Goal: Task Accomplishment & Management: Complete application form

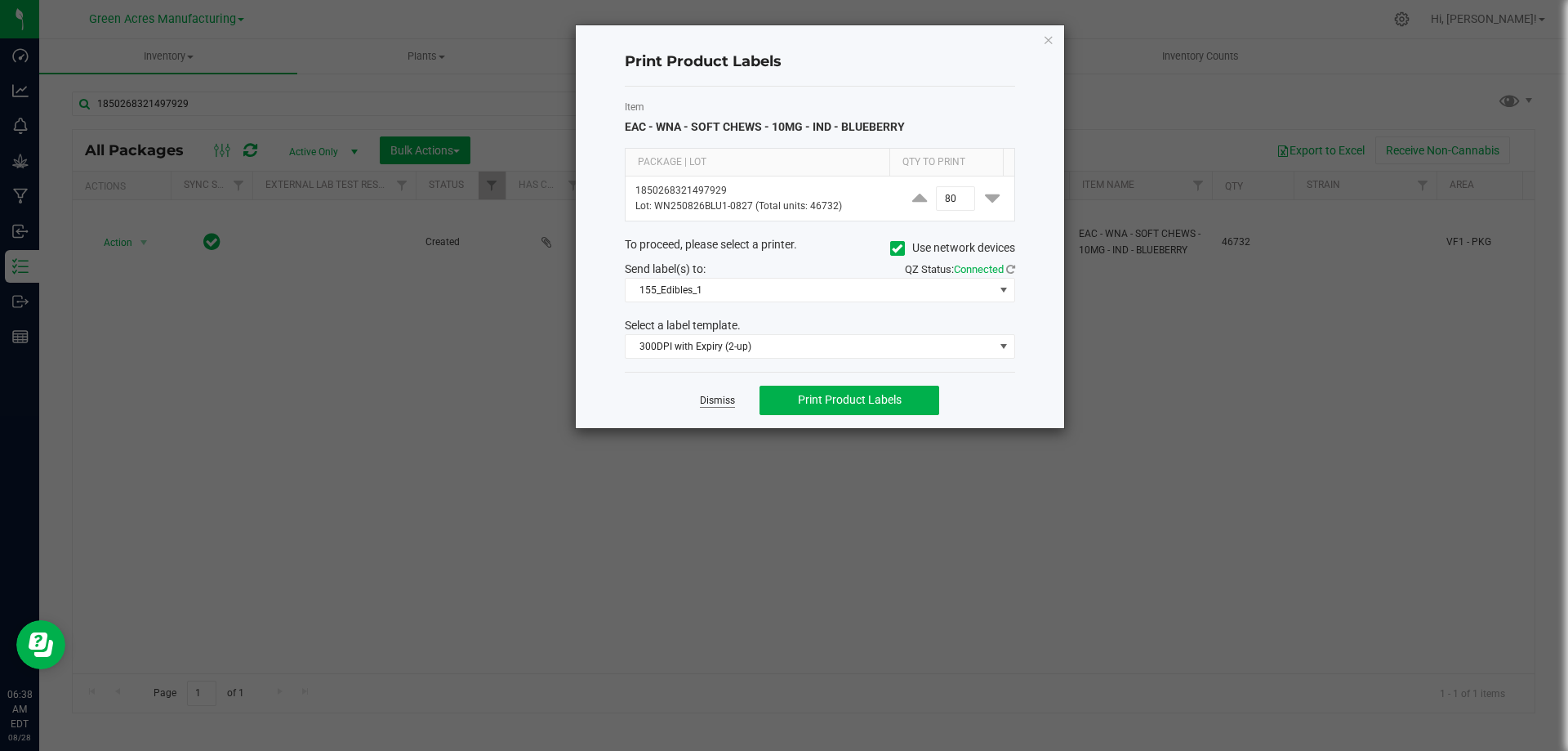
click at [702, 401] on link "Dismiss" at bounding box center [717, 401] width 35 height 14
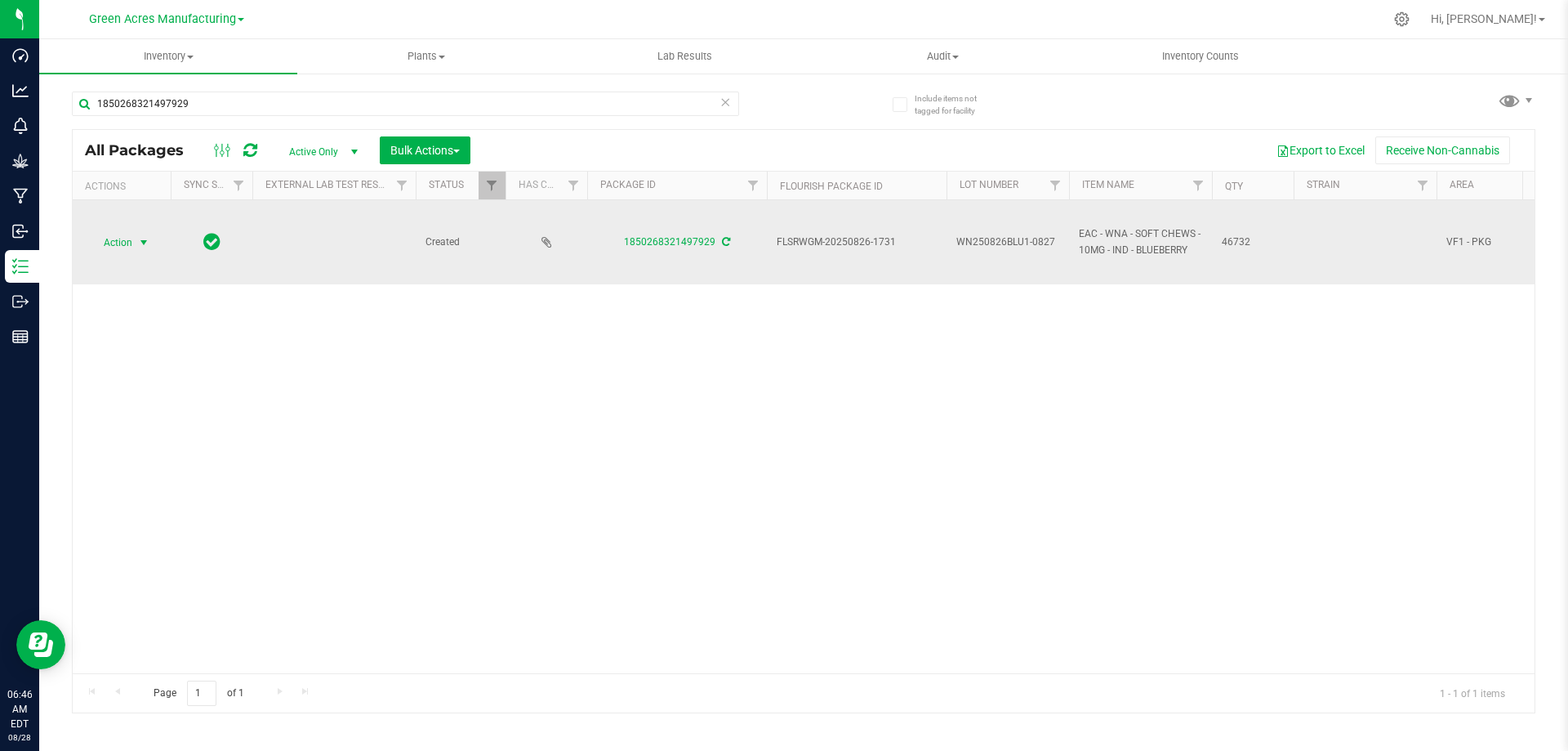
click at [142, 237] on span "select" at bounding box center [143, 242] width 13 height 13
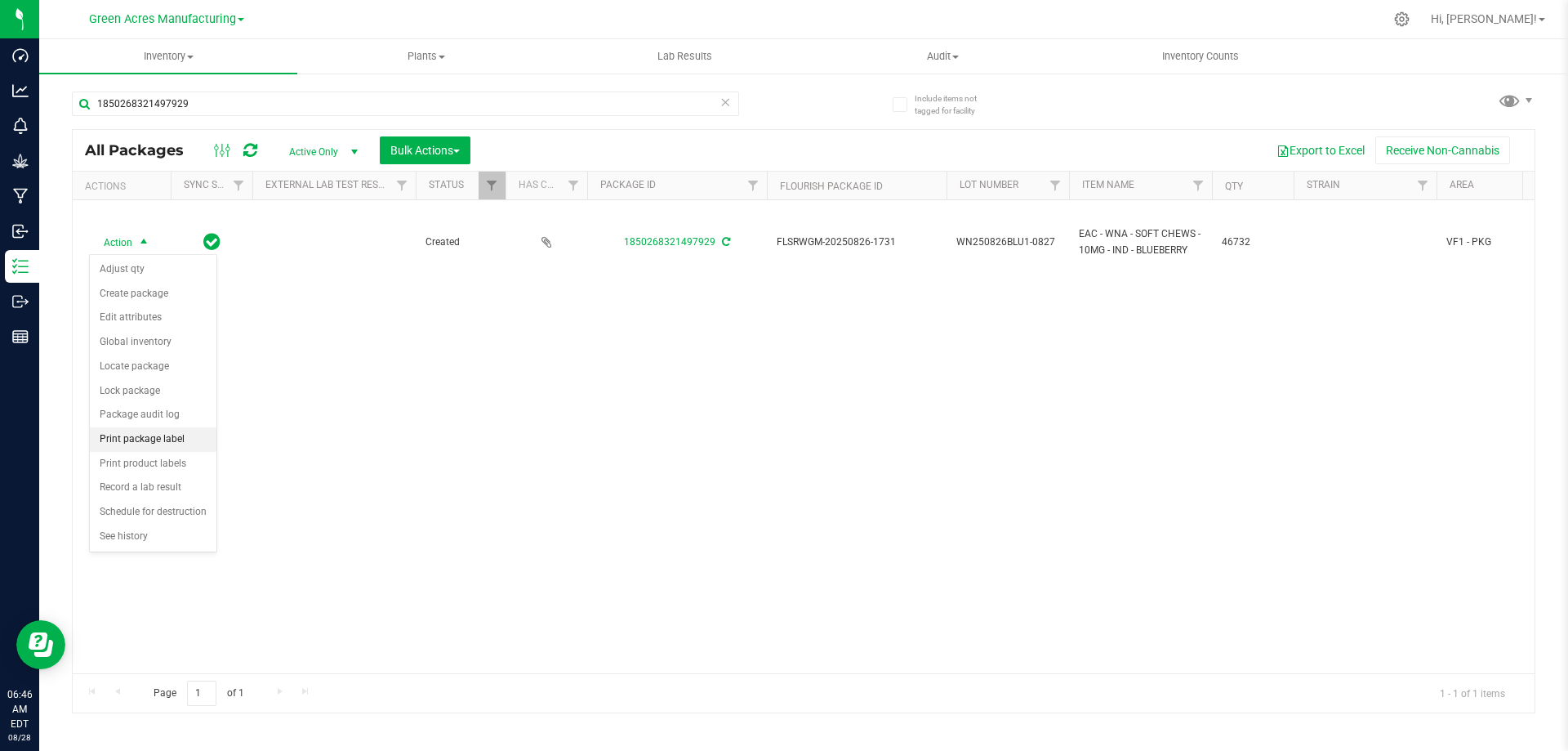
click at [146, 444] on li "Print package label" at bounding box center [153, 439] width 127 height 24
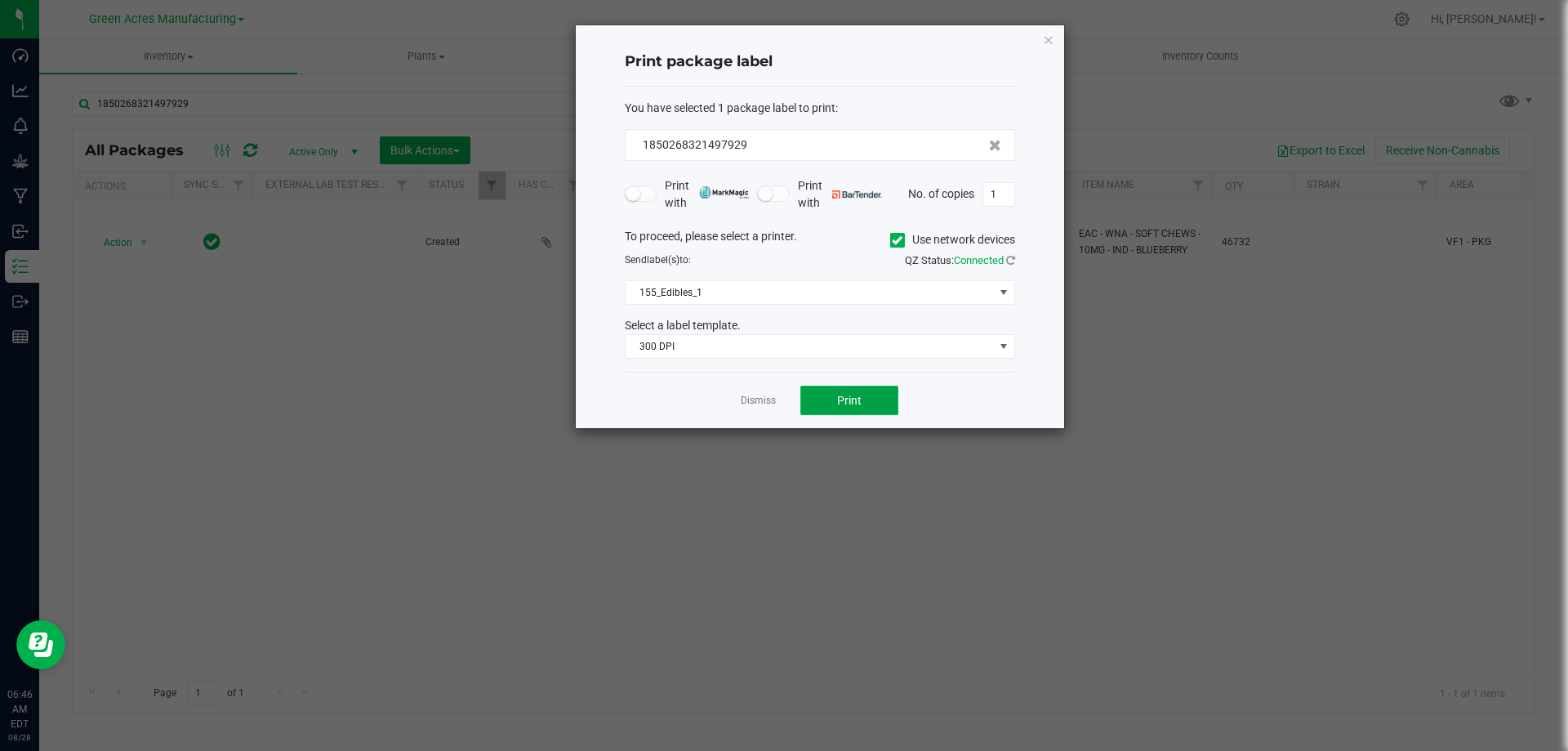
click at [873, 389] on button "Print" at bounding box center [849, 401] width 98 height 29
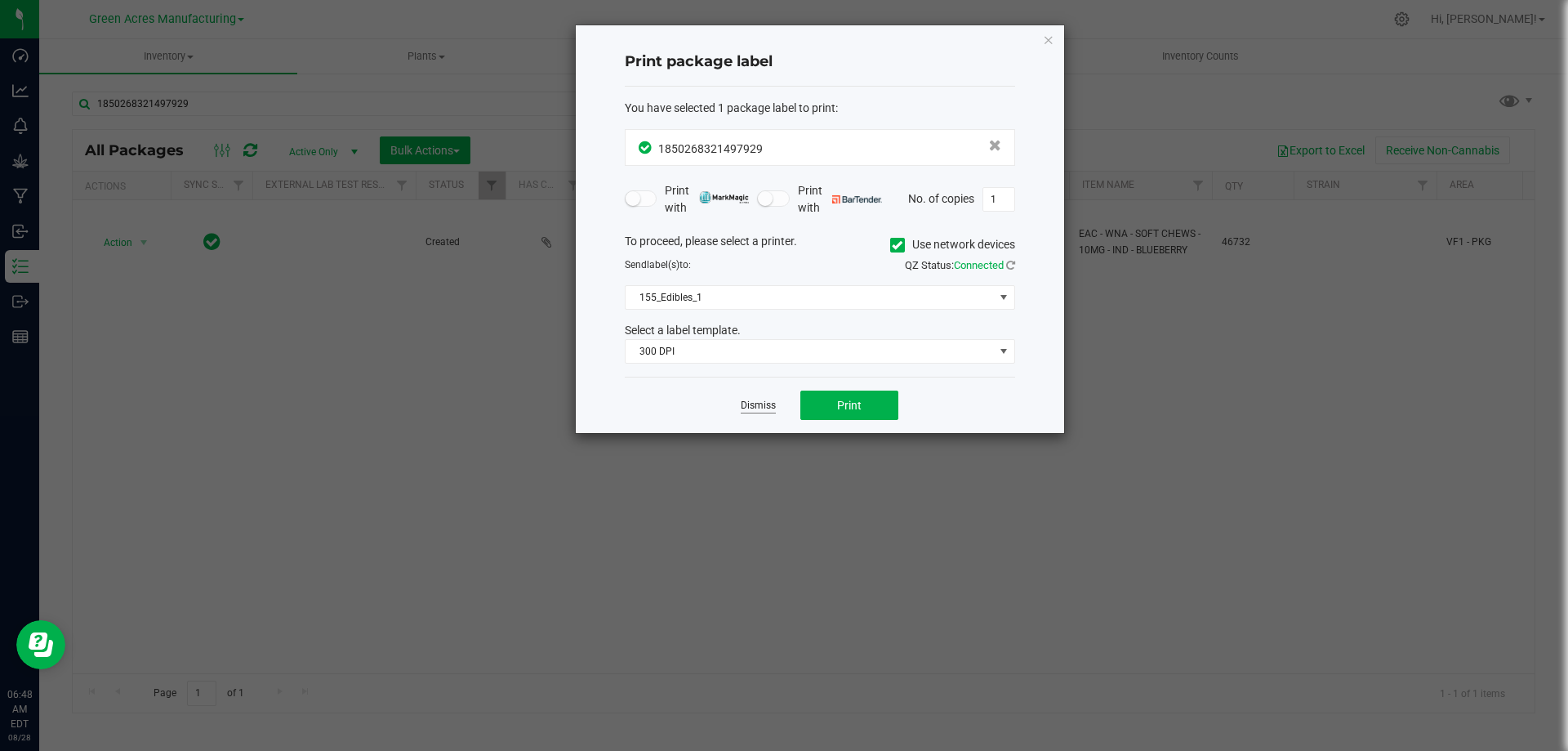
click at [767, 401] on link "Dismiss" at bounding box center [758, 406] width 35 height 14
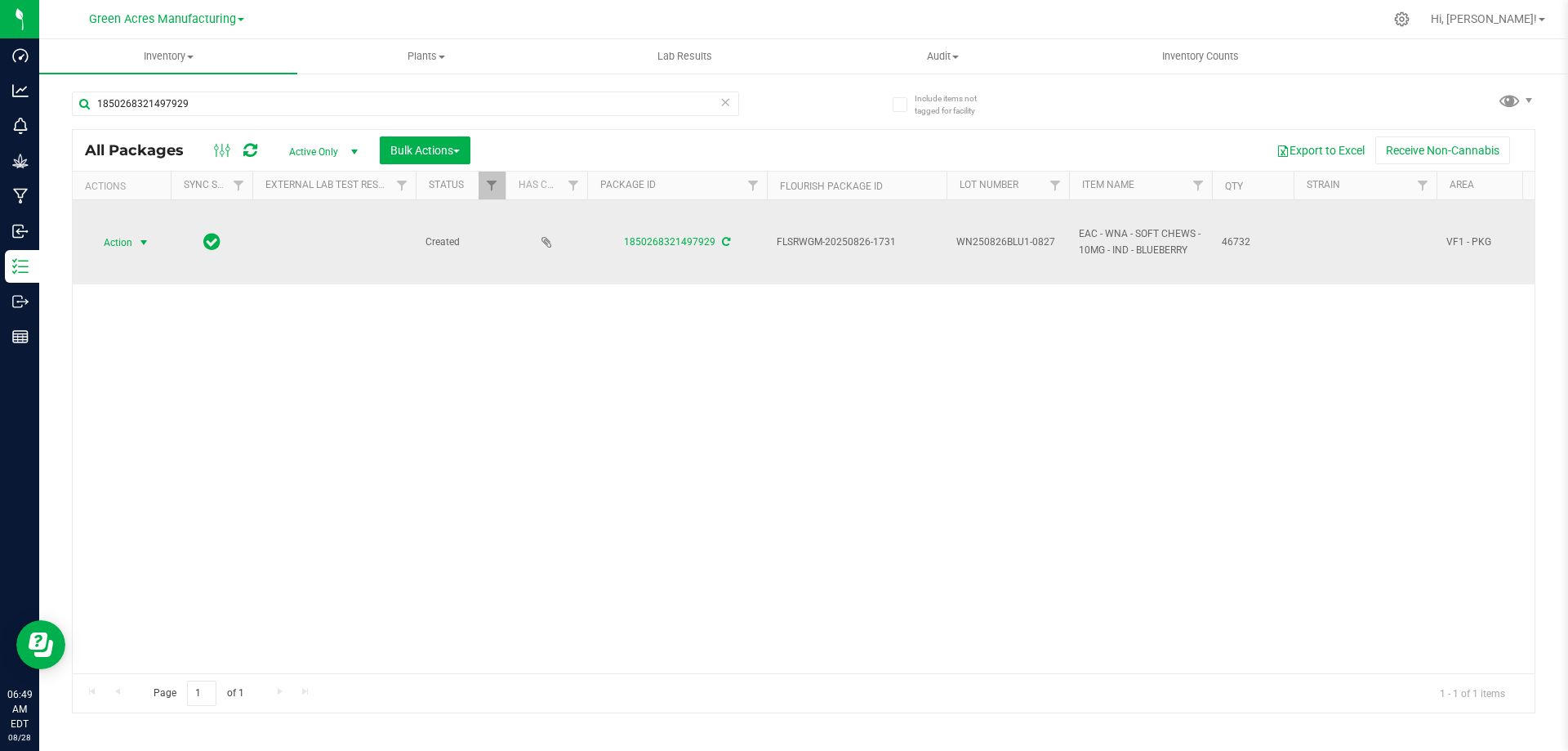
click at [142, 240] on span "select" at bounding box center [143, 242] width 13 height 13
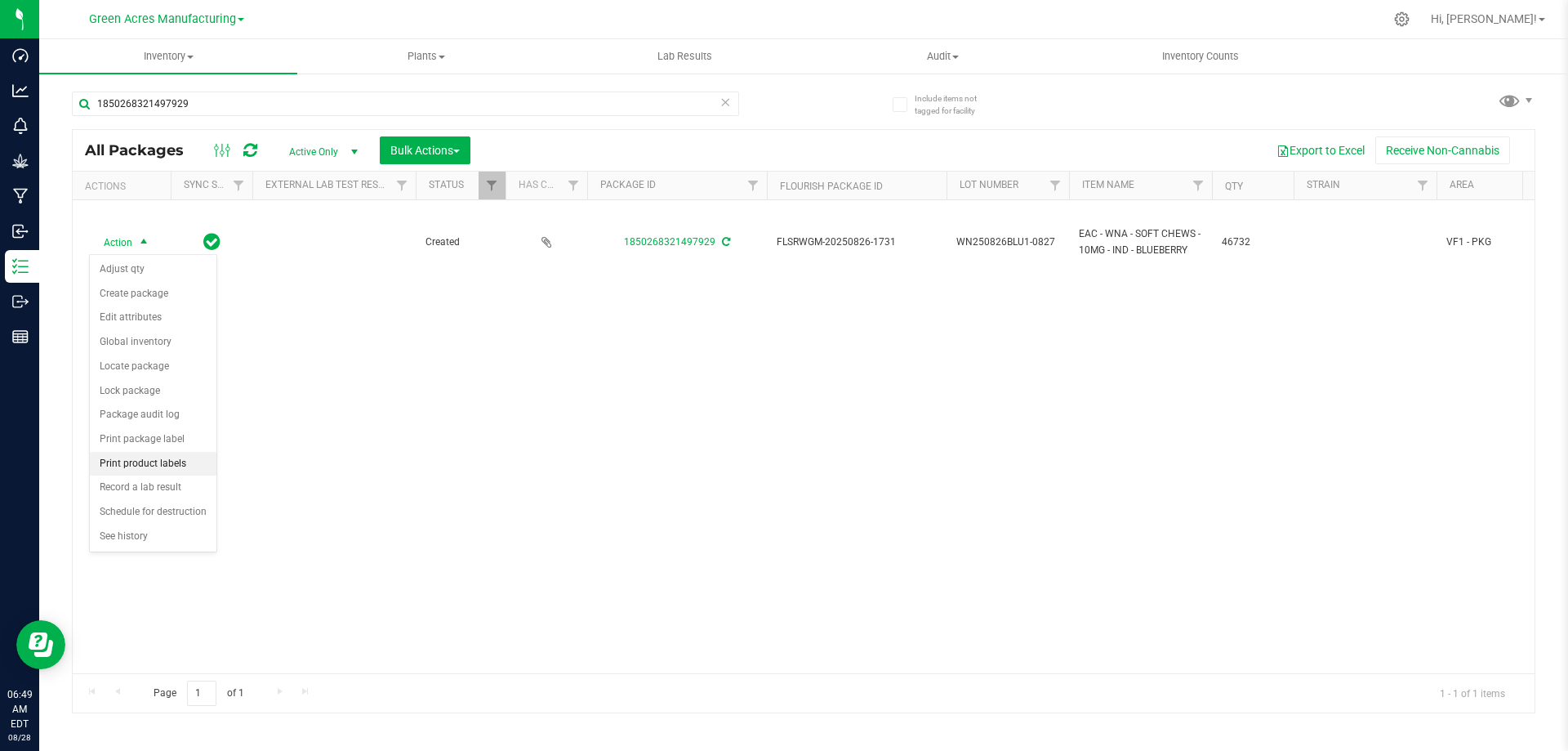
click at [186, 467] on li "Print product labels" at bounding box center [153, 464] width 127 height 24
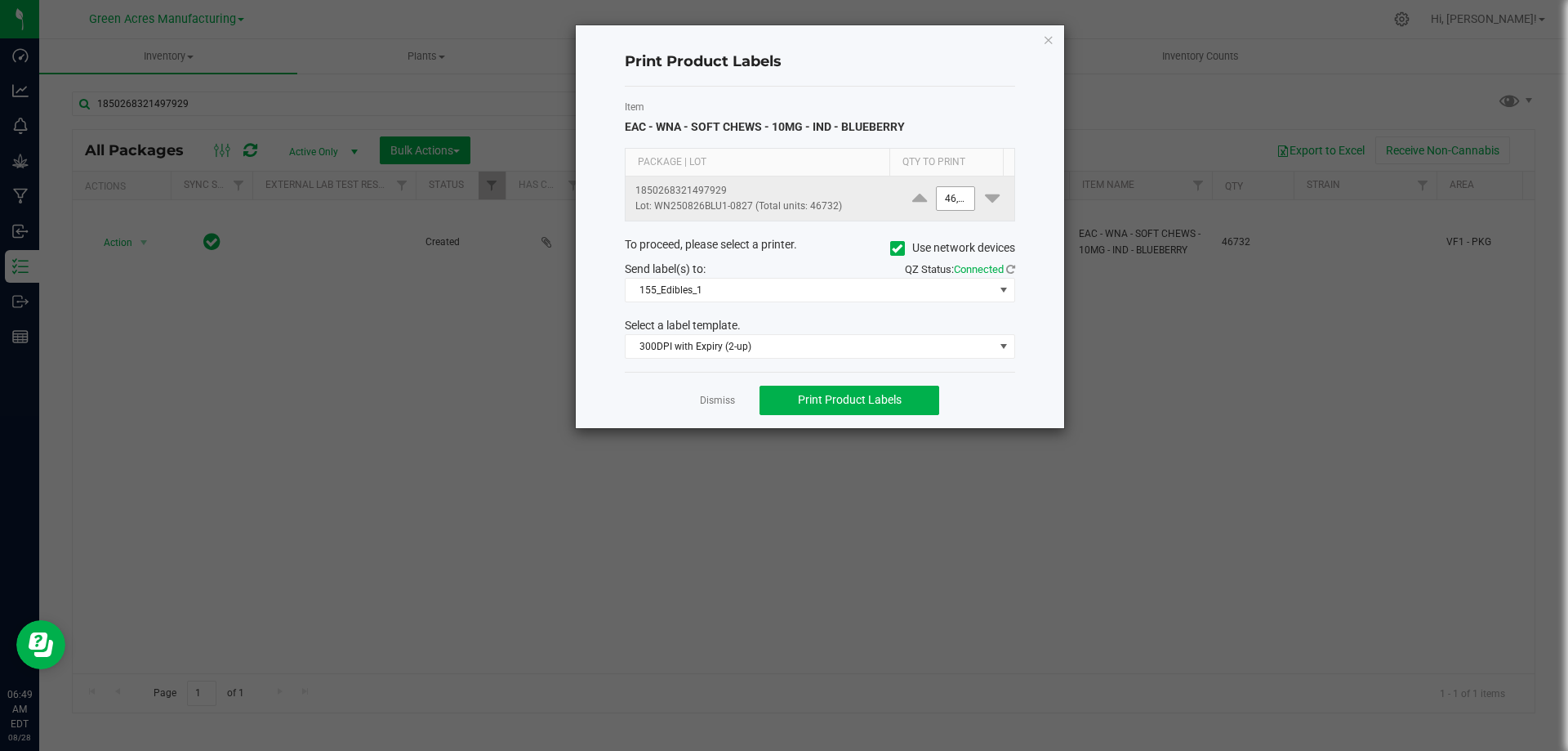
type input "46732"
click at [954, 200] on input "46732" at bounding box center [955, 199] width 38 height 22
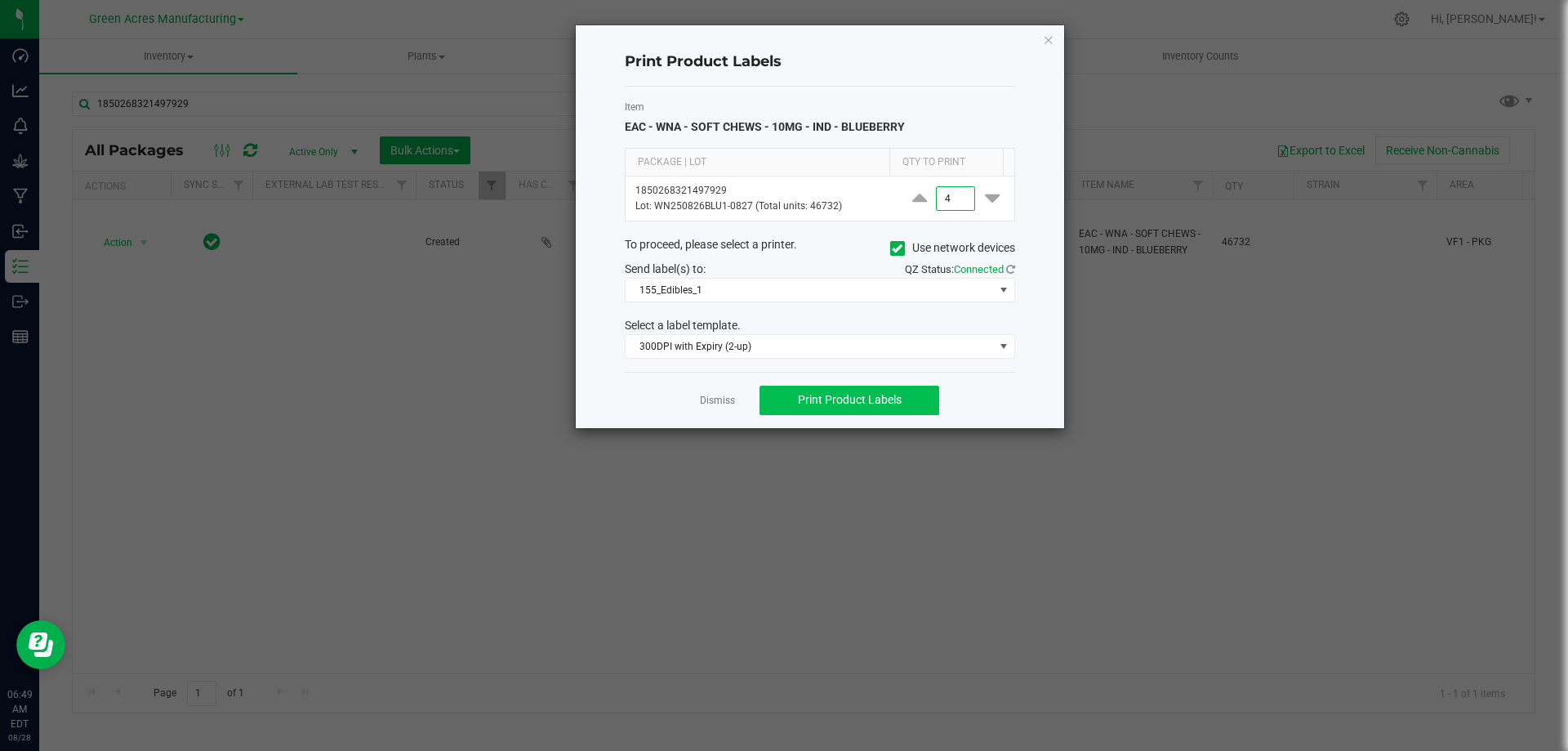
type input "4"
click at [915, 412] on button "Print Product Labels" at bounding box center [849, 401] width 179 height 29
click at [866, 401] on span "Print Product Labels" at bounding box center [849, 399] width 104 height 13
click at [716, 402] on link "Dismiss" at bounding box center [717, 401] width 35 height 14
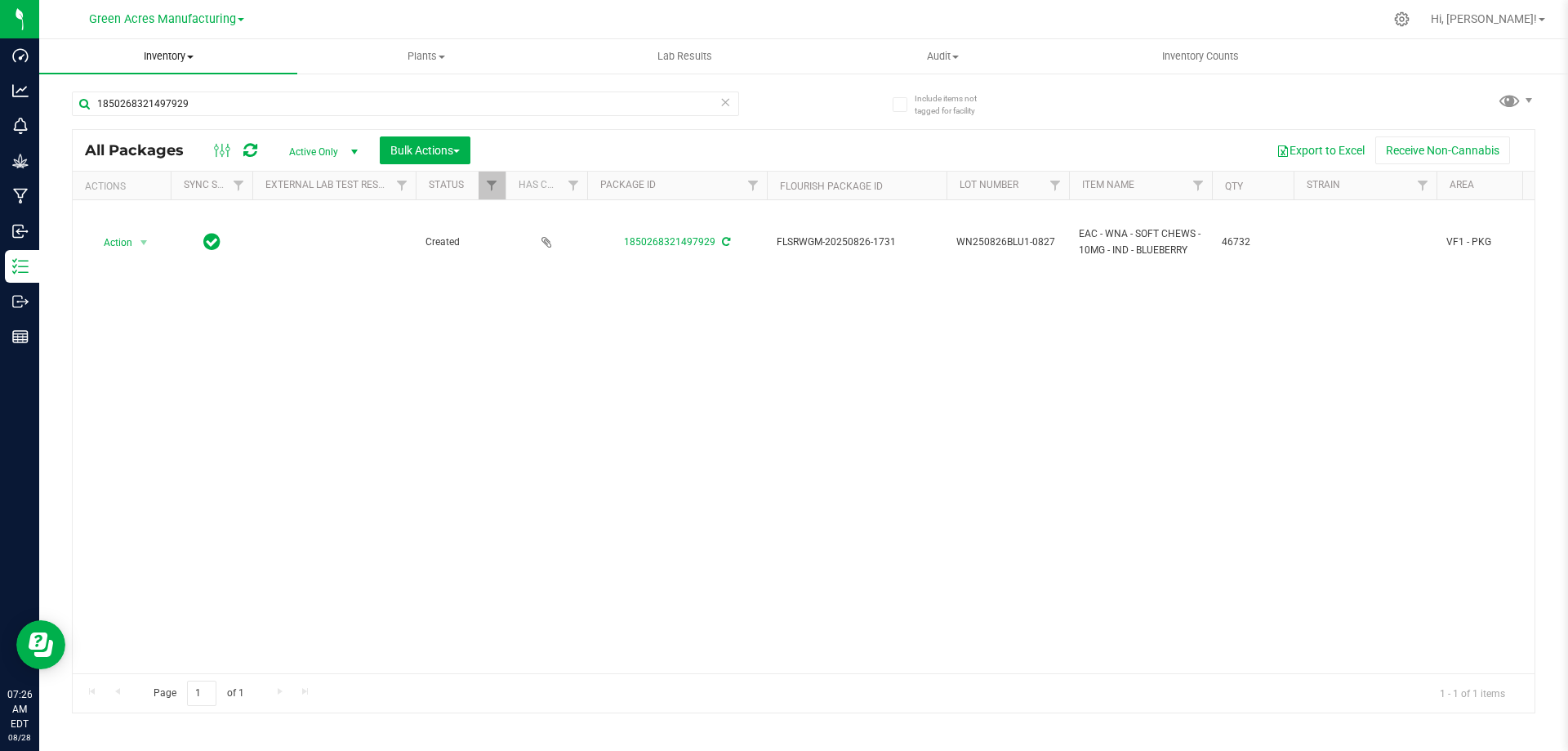
click at [183, 60] on span "Inventory" at bounding box center [167, 56] width 258 height 15
click at [142, 191] on span "From bill of materials" at bounding box center [112, 197] width 148 height 14
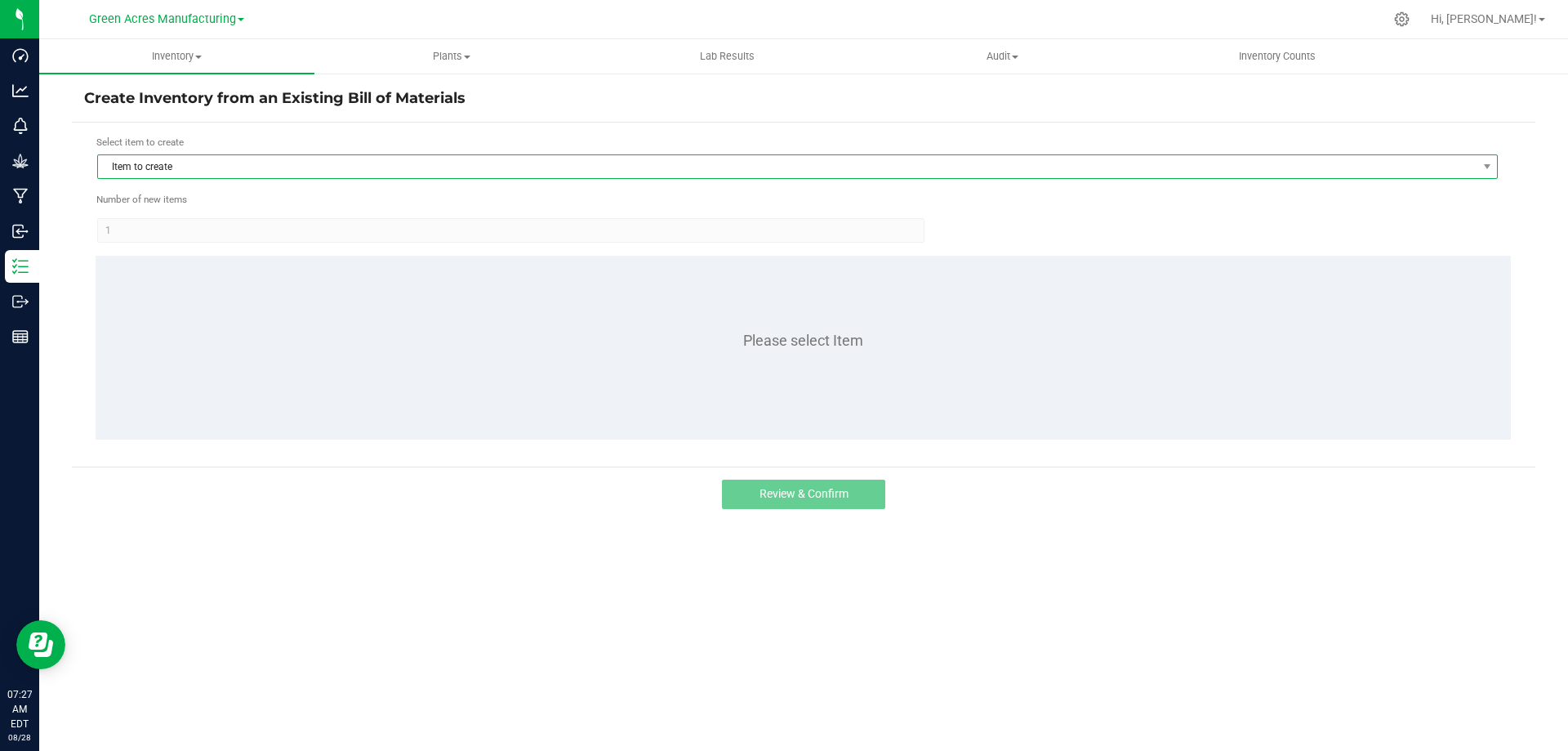
click at [224, 173] on span "Item to create" at bounding box center [787, 167] width 1378 height 22
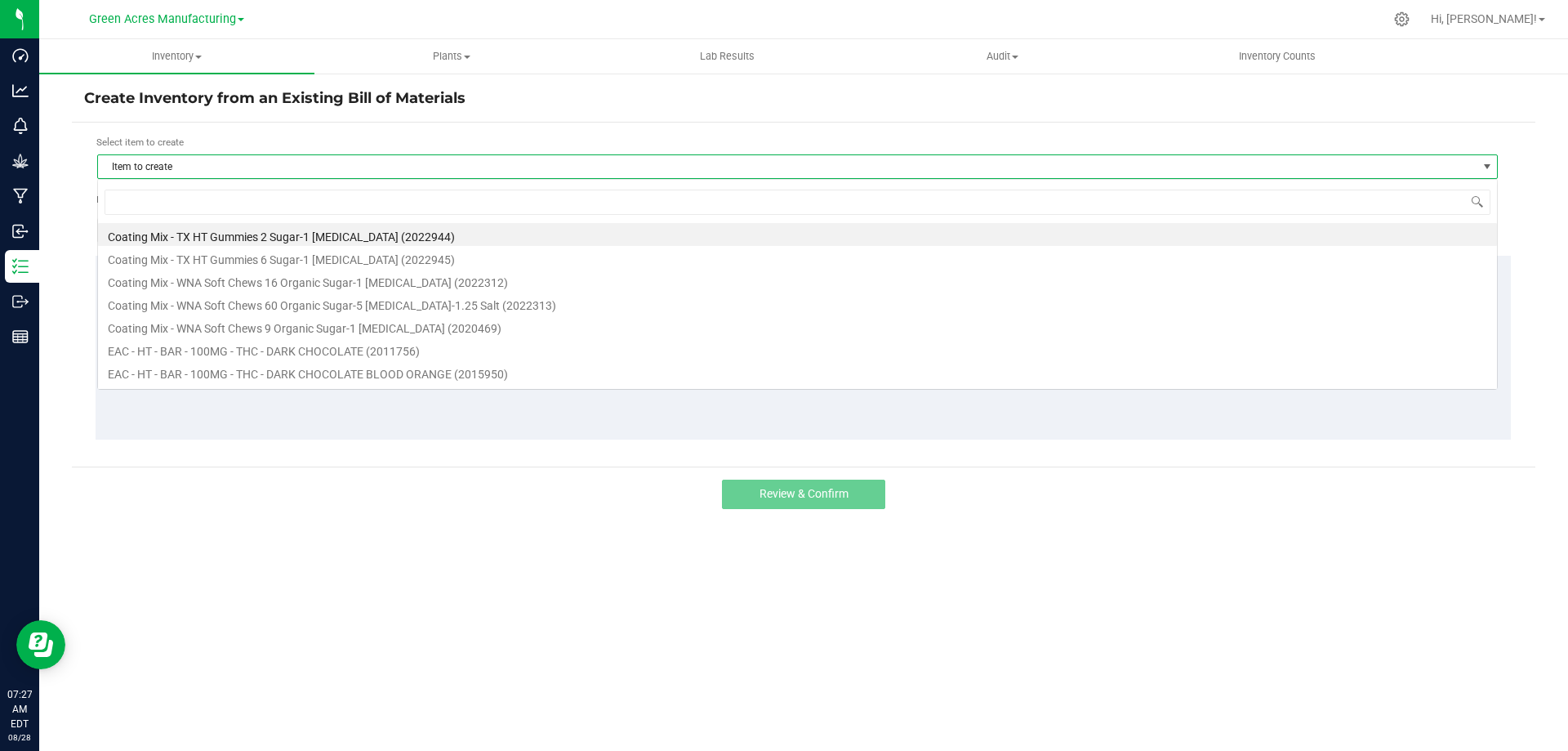
scroll to position [24, 1401]
type input "V"
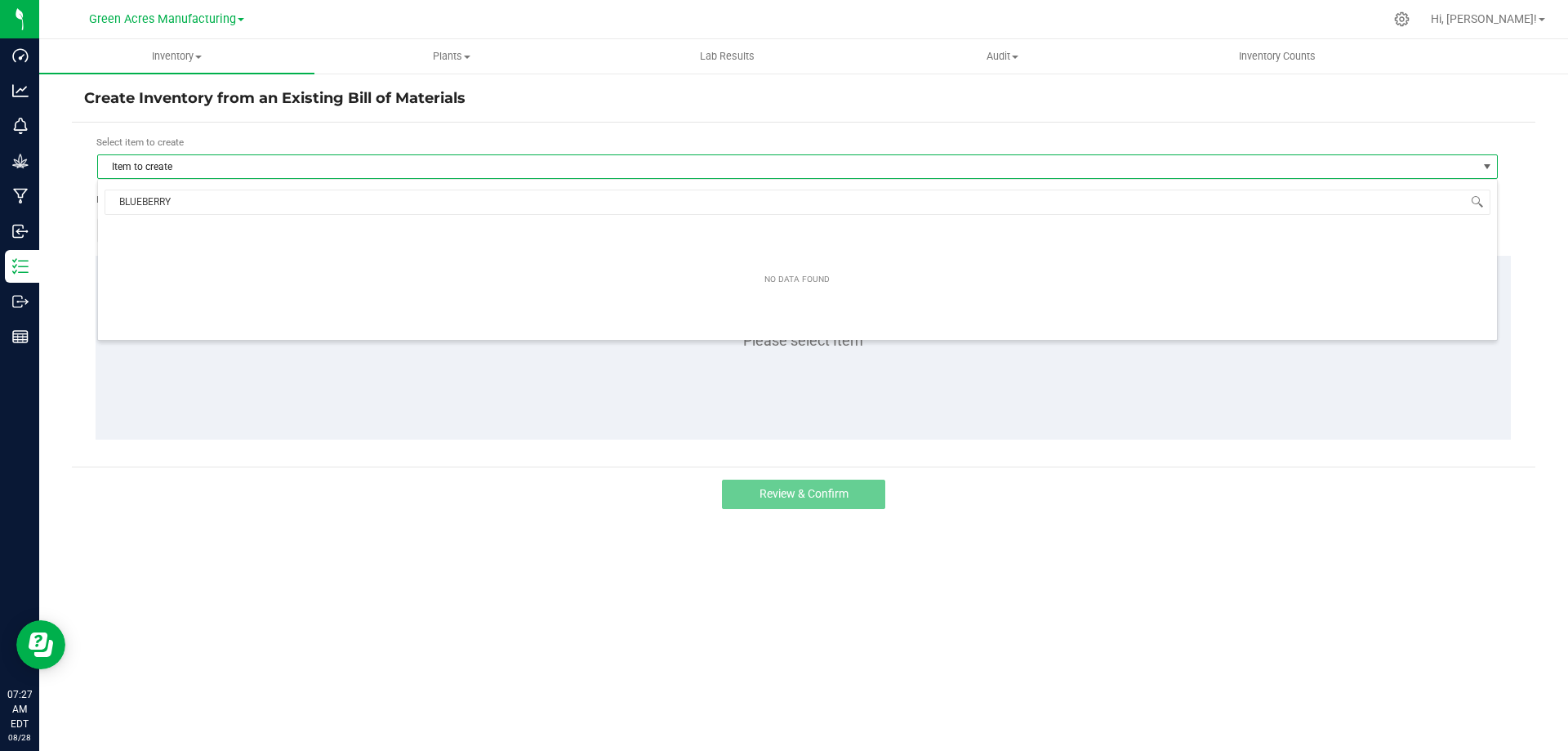
type input "BLUEBERRY"
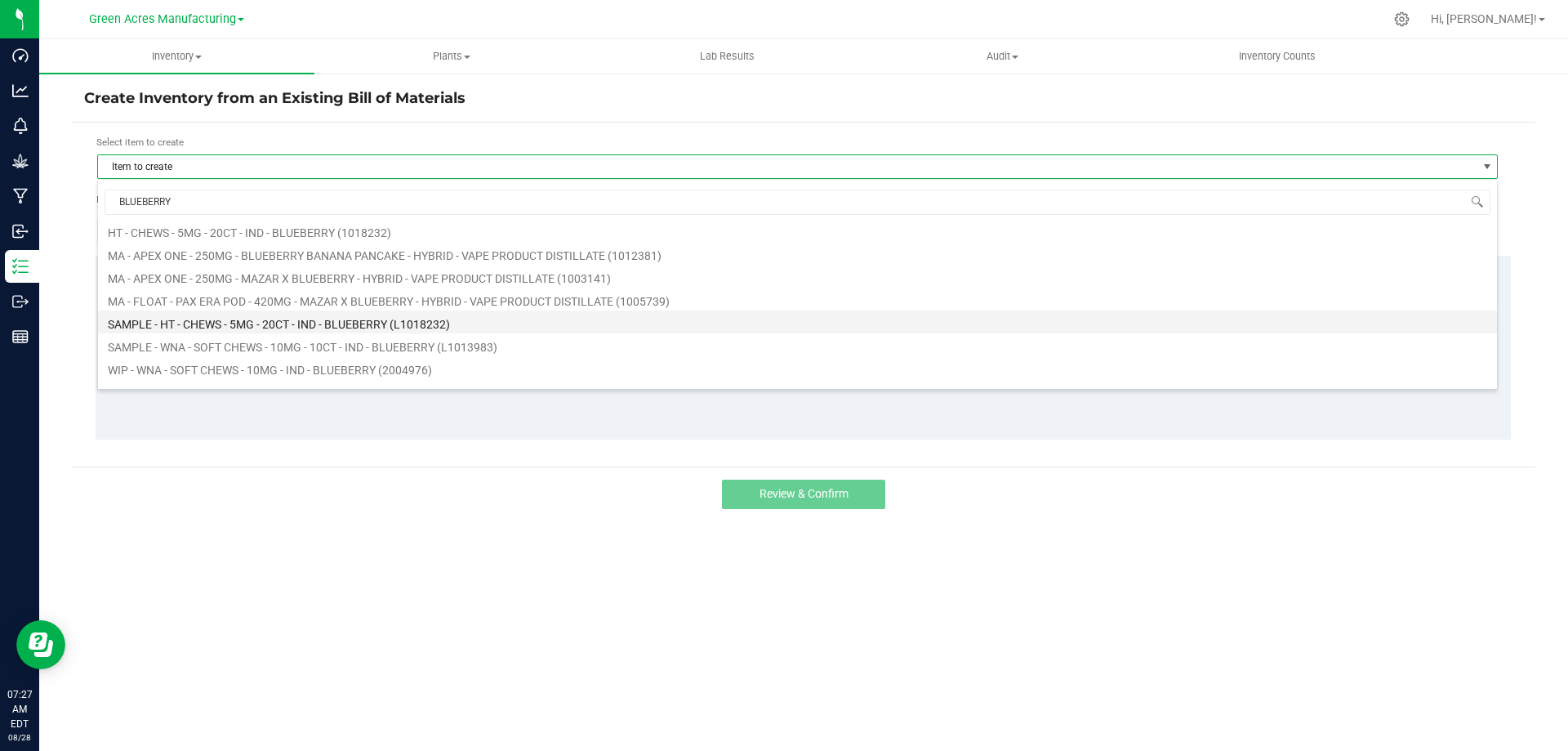
scroll to position [42, 0]
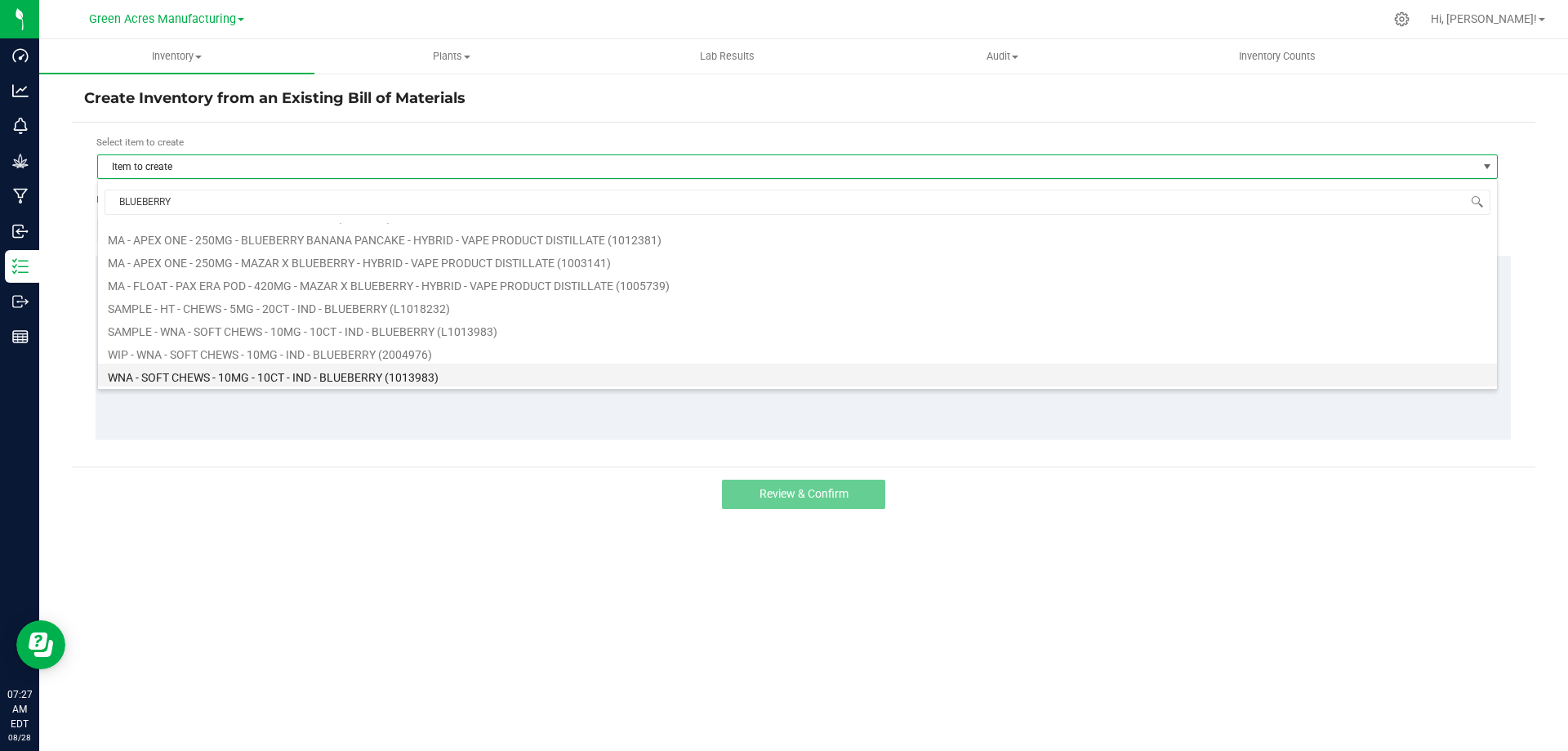
click at [249, 377] on li "WNA - SOFT CHEWS - 10MG - 10CT - IND - BLUEBERRY (1013983)" at bounding box center [797, 375] width 1399 height 22
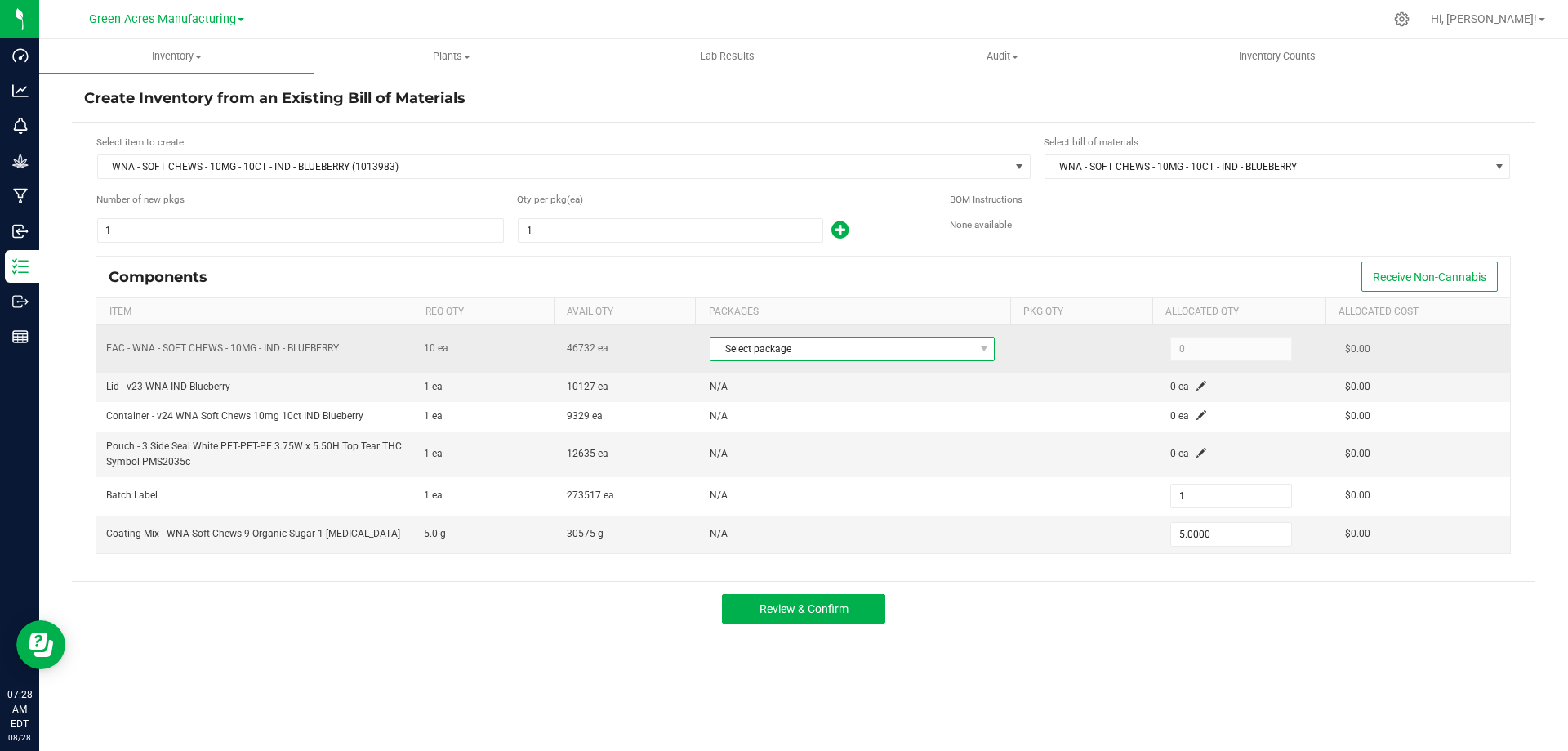
click at [852, 350] on span "Select package" at bounding box center [841, 349] width 263 height 22
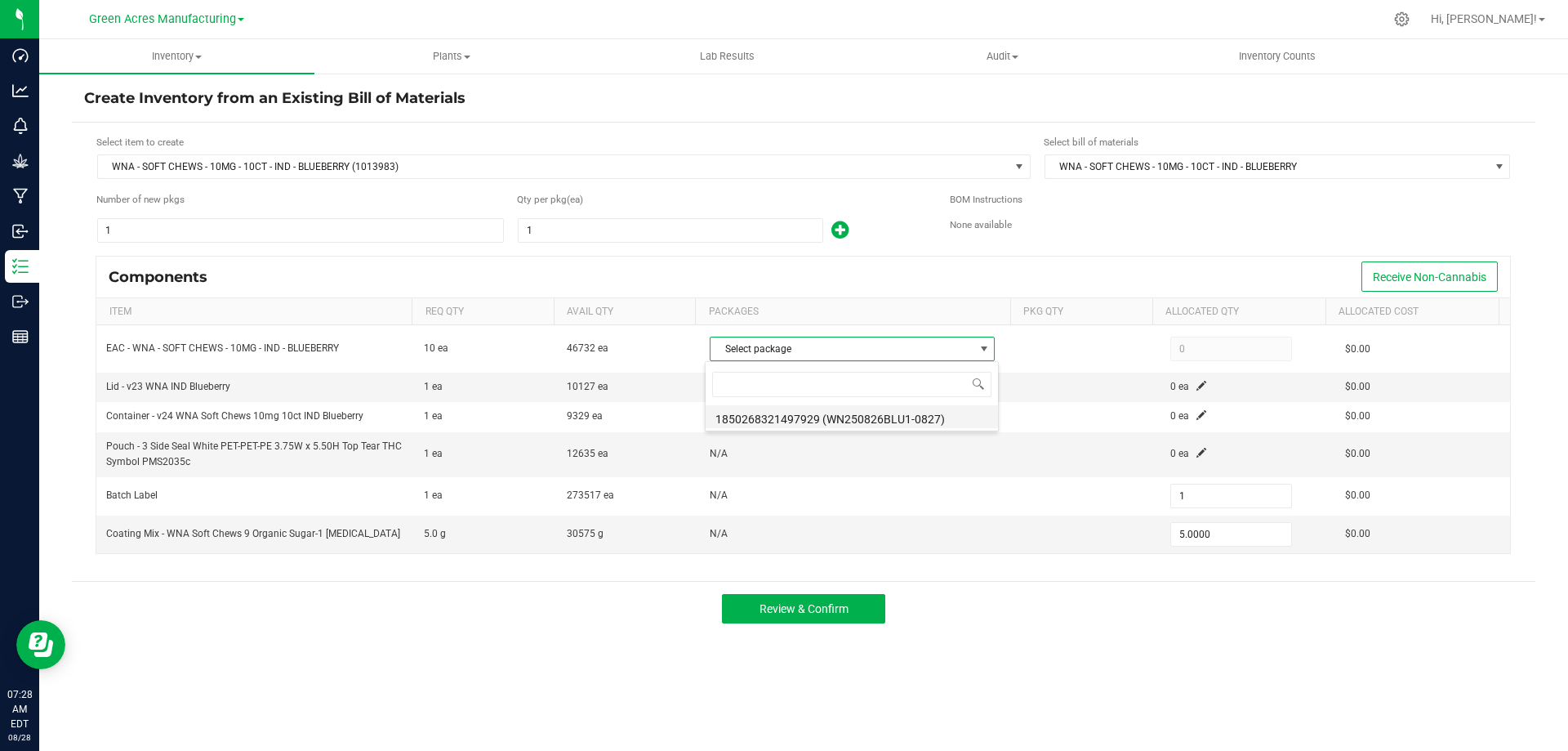
click at [848, 418] on li "1850268321497929 (WN250826BLU1-0827)" at bounding box center [852, 416] width 293 height 22
type input "10"
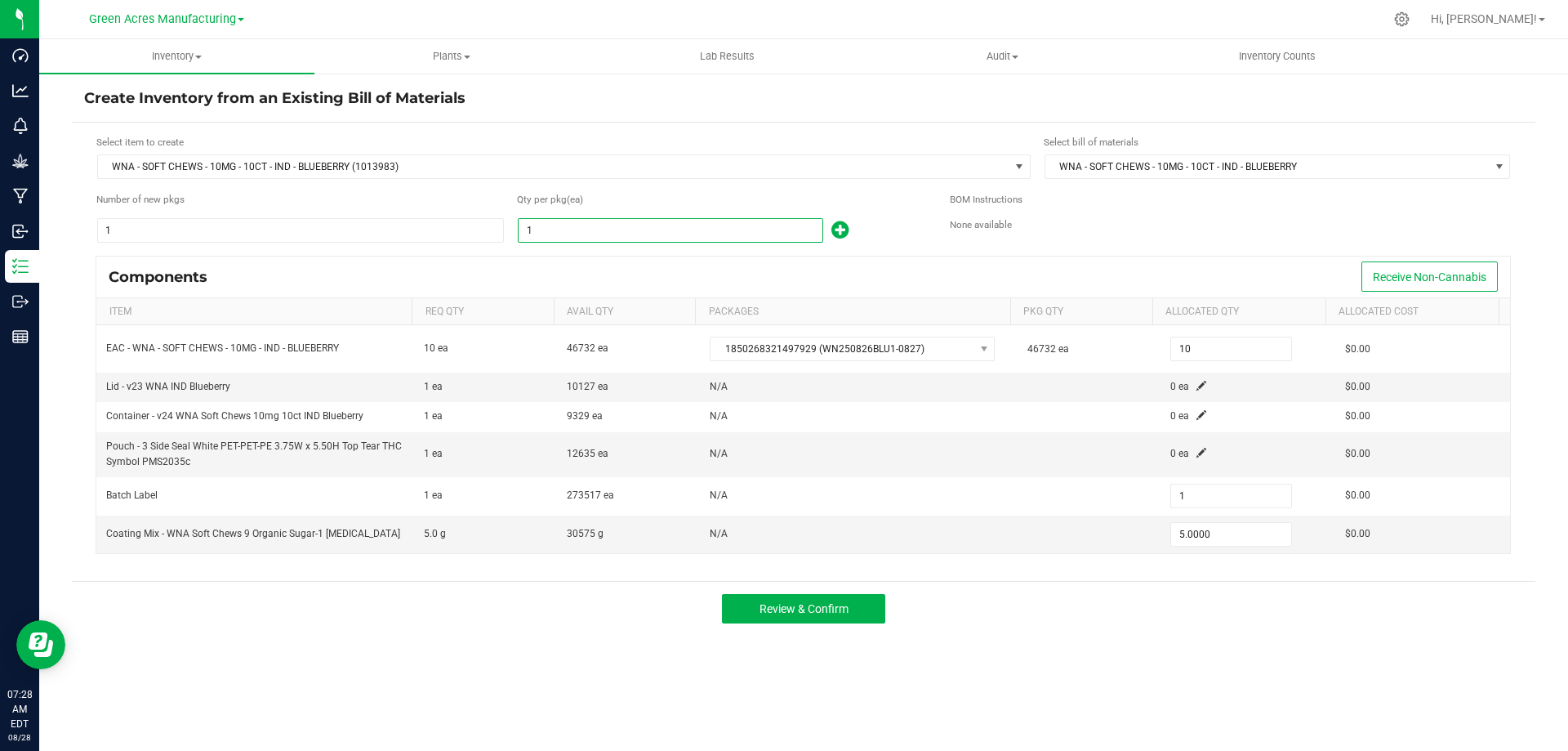
click at [748, 238] on input "1" at bounding box center [671, 230] width 304 height 22
type input "4"
type input "20.0000"
type input "40"
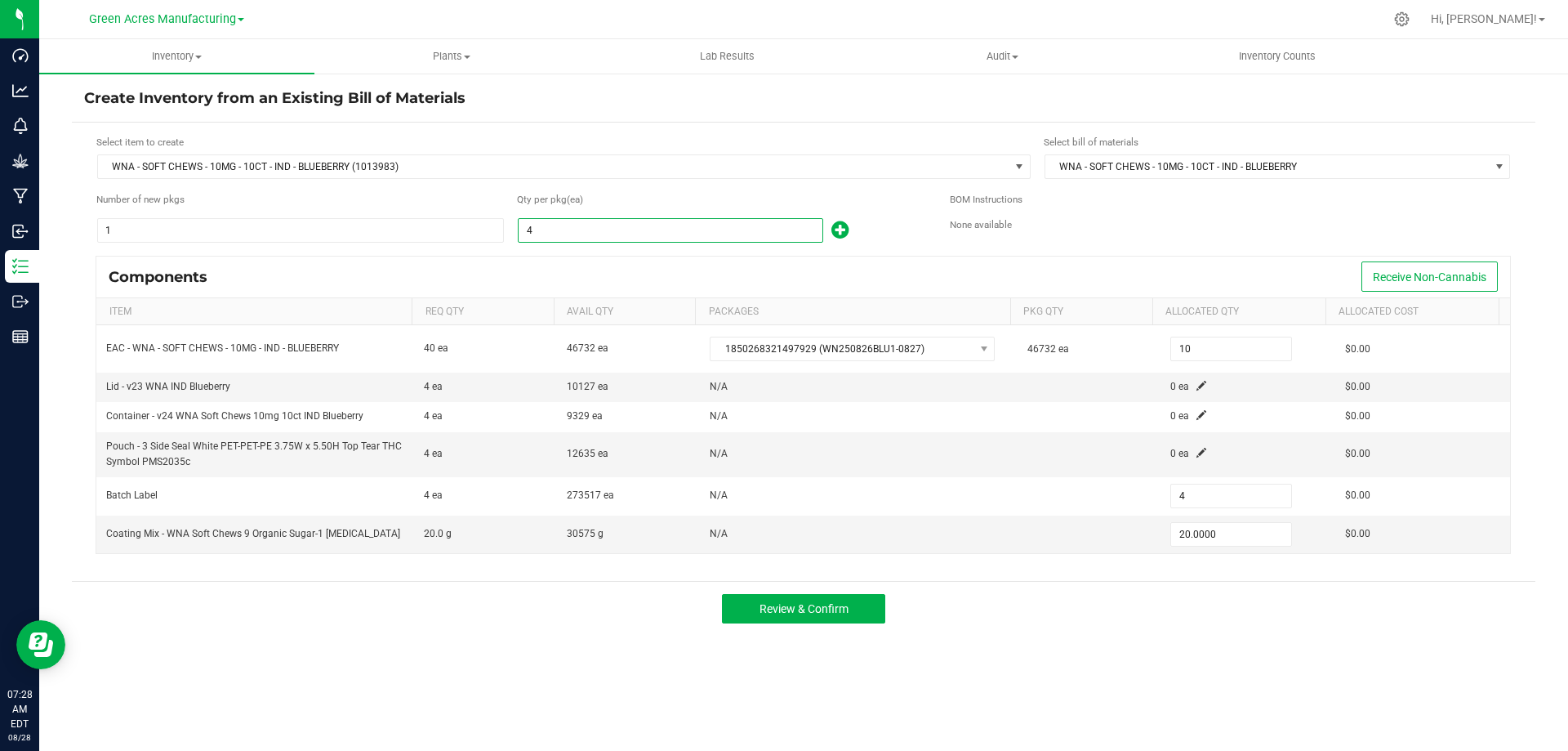
type input "40"
type input "200.0000"
type input "406"
type input "2,030.0000"
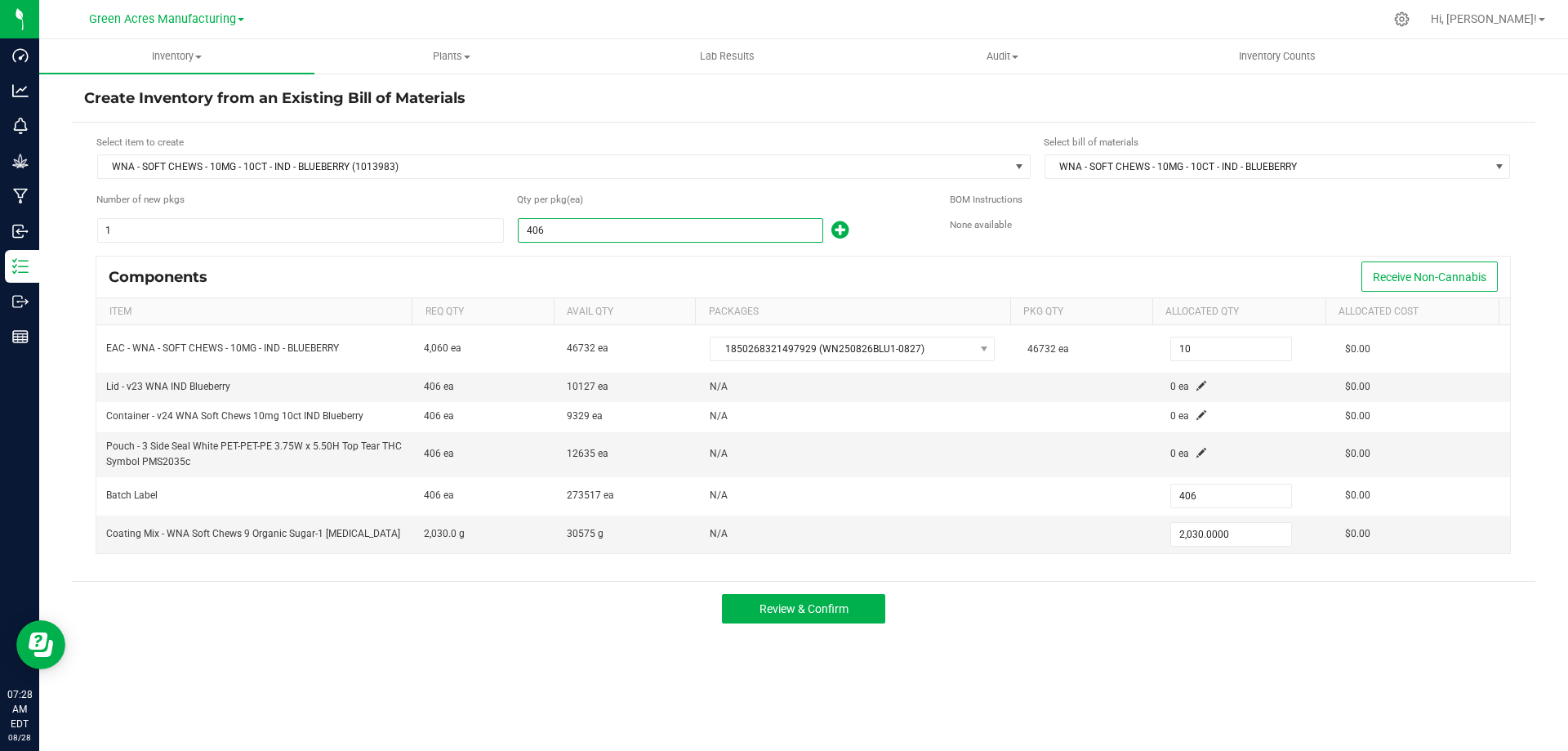
type input "4061"
type input "4,061"
type input "20,305.0000"
type input "4,061"
click at [873, 266] on div "Components Receive Non-Cannabis" at bounding box center [803, 276] width 1414 height 41
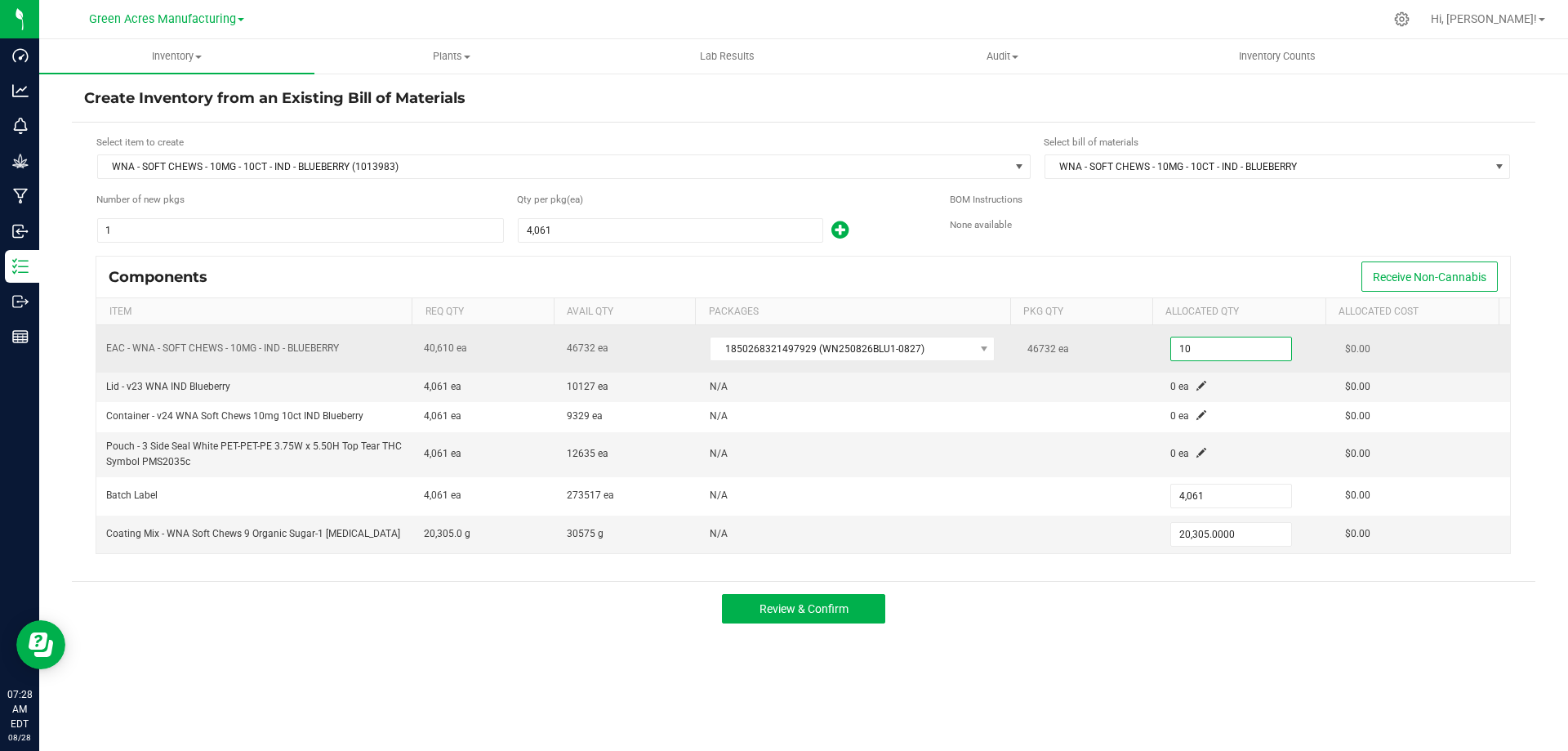
click at [1190, 353] on input "10" at bounding box center [1231, 349] width 120 height 22
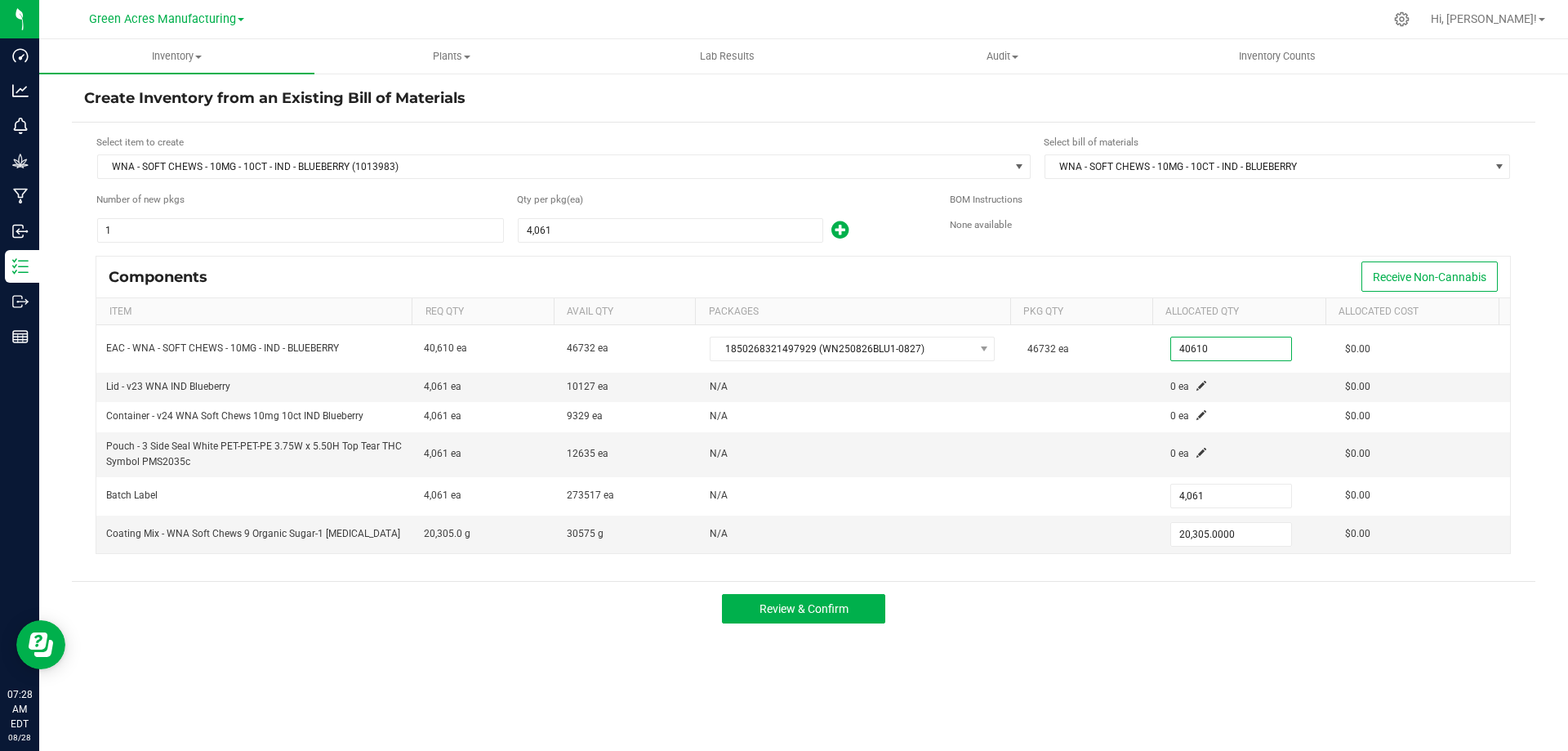
type input "40,610"
click at [1103, 261] on div "Components Receive Non-Cannabis" at bounding box center [803, 276] width 1414 height 41
click at [1196, 388] on span at bounding box center [1200, 385] width 9 height 9
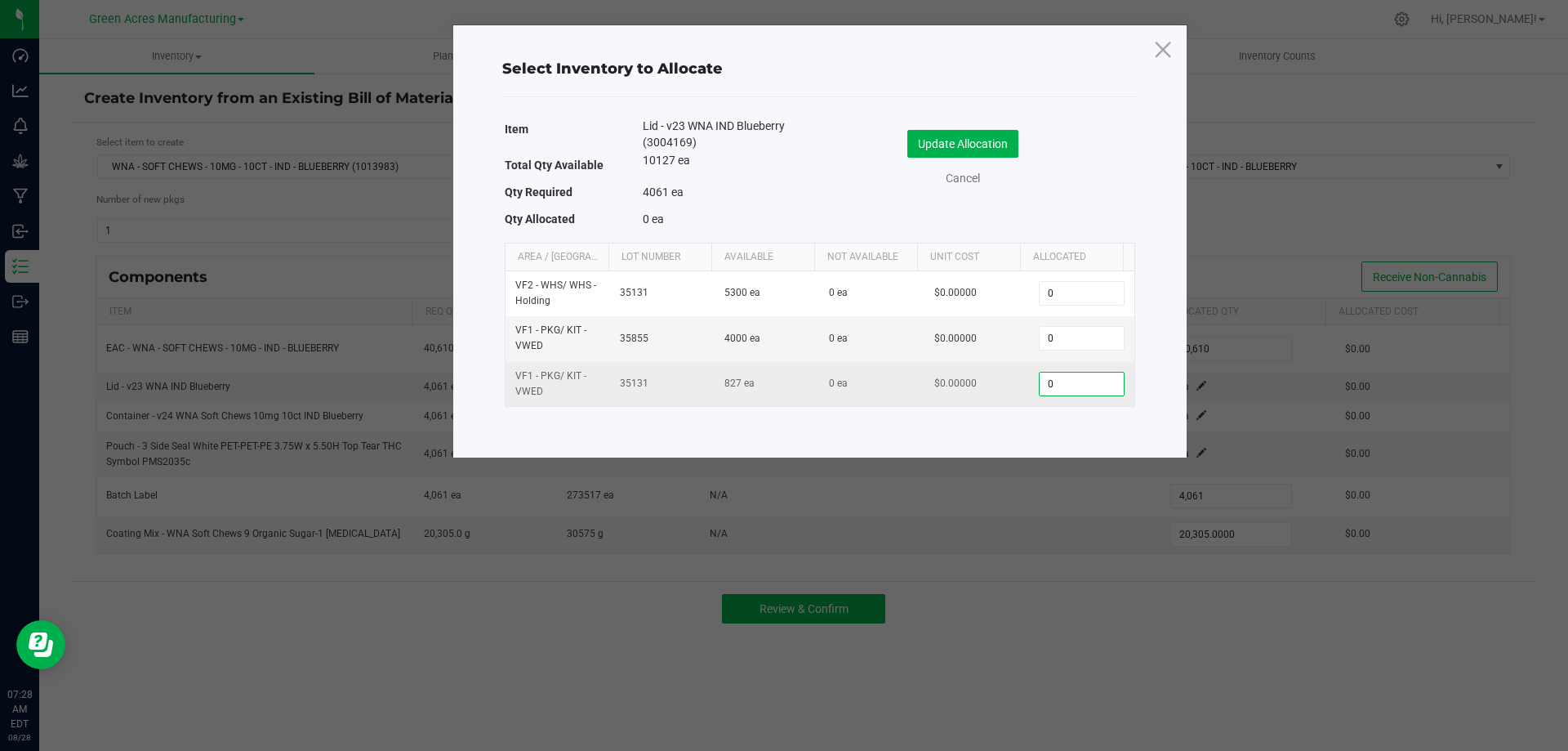
click at [1077, 380] on input "0" at bounding box center [1081, 383] width 84 height 22
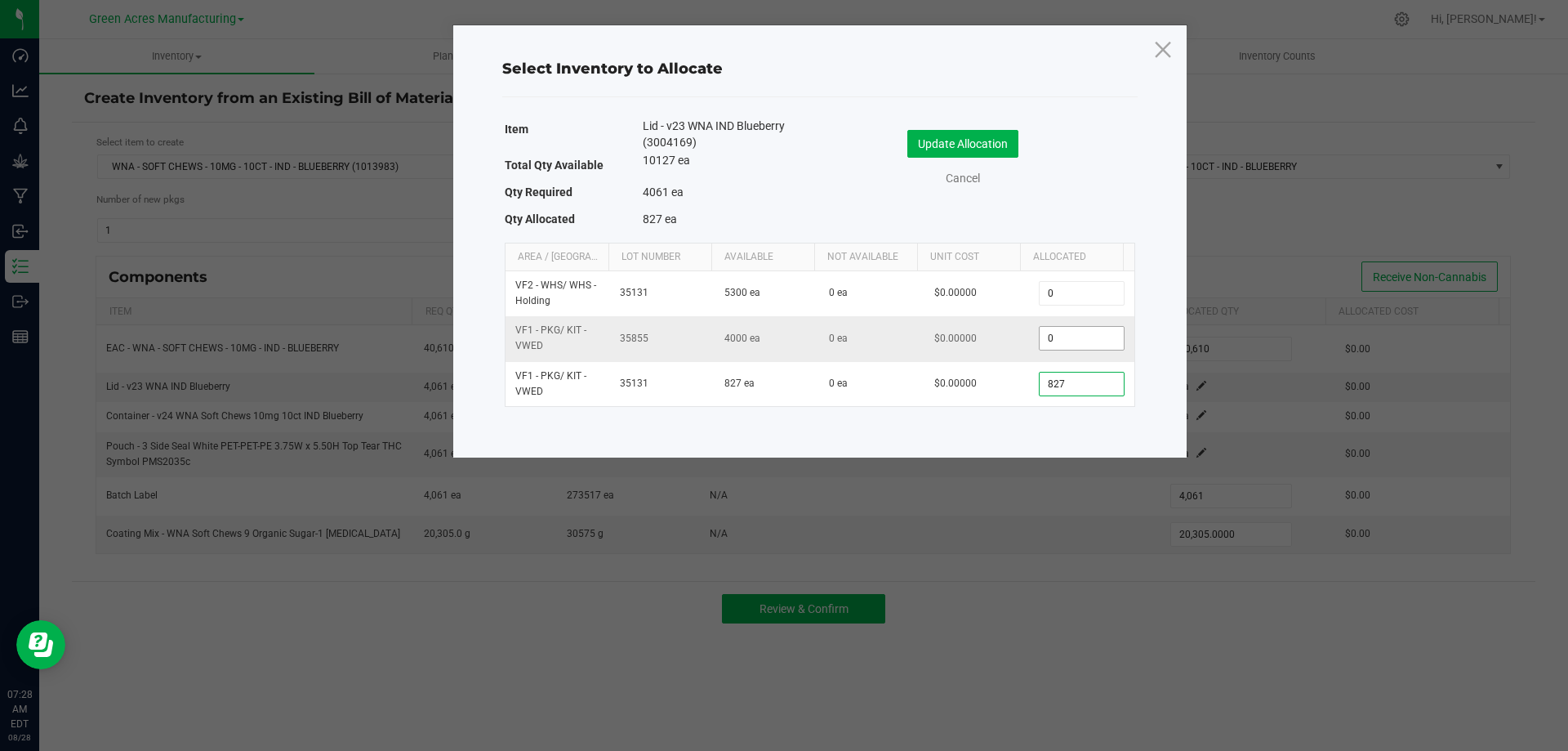
type input "827"
click at [1085, 340] on input "0" at bounding box center [1081, 338] width 84 height 22
type input "4"
type input "3,234"
click at [974, 139] on button "Update Allocation" at bounding box center [962, 143] width 111 height 28
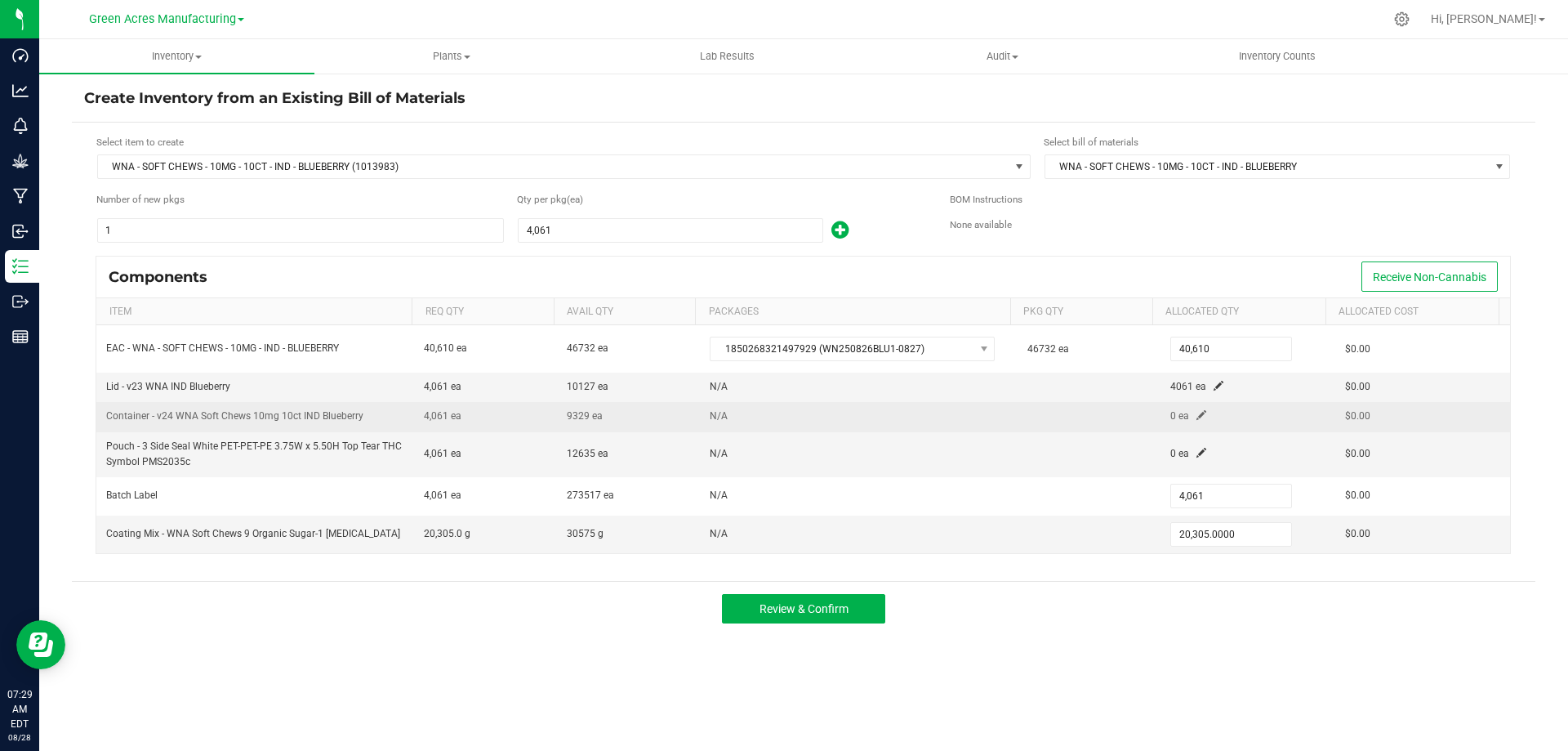
click at [1196, 418] on span at bounding box center [1200, 414] width 9 height 9
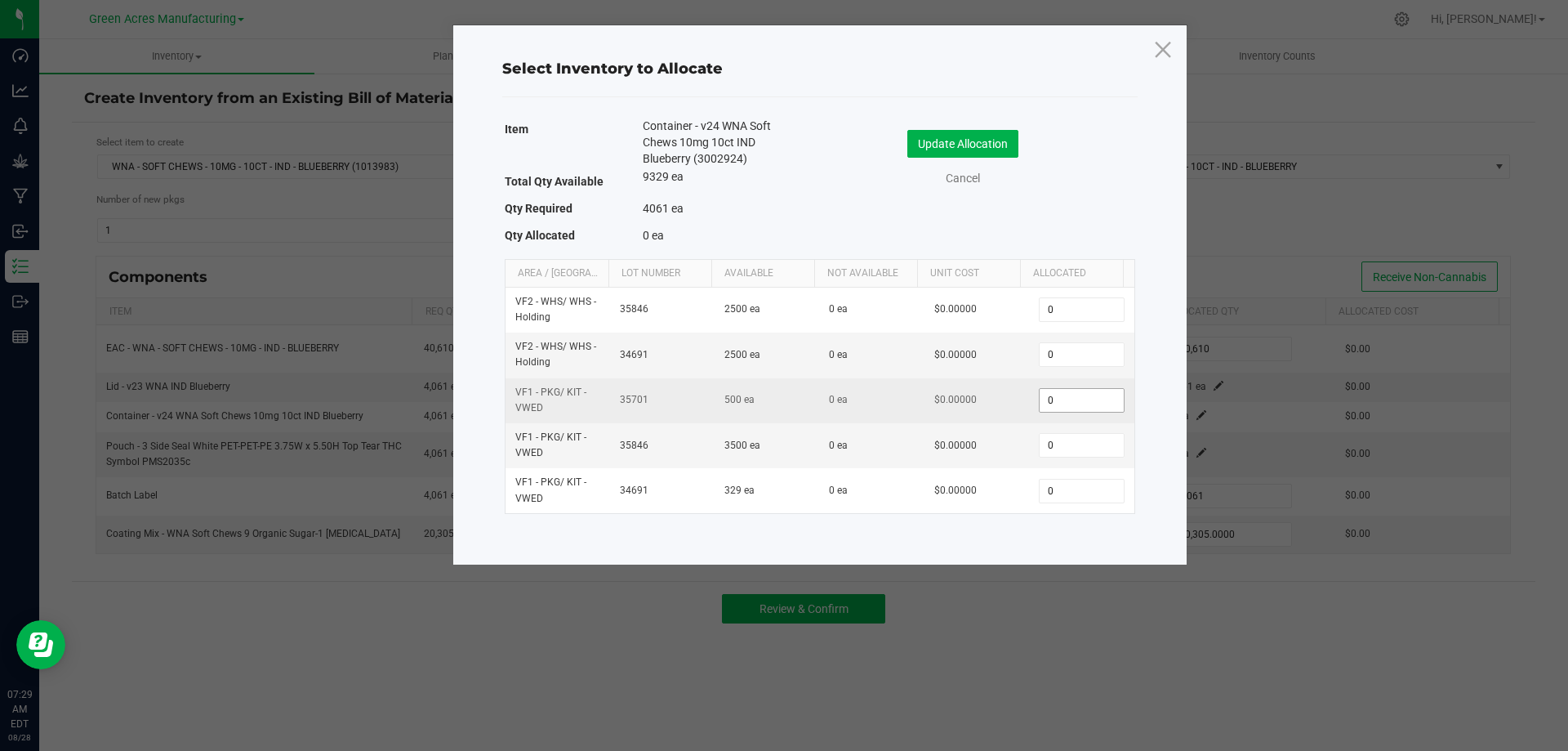
click at [1067, 402] on input "0" at bounding box center [1081, 400] width 84 height 22
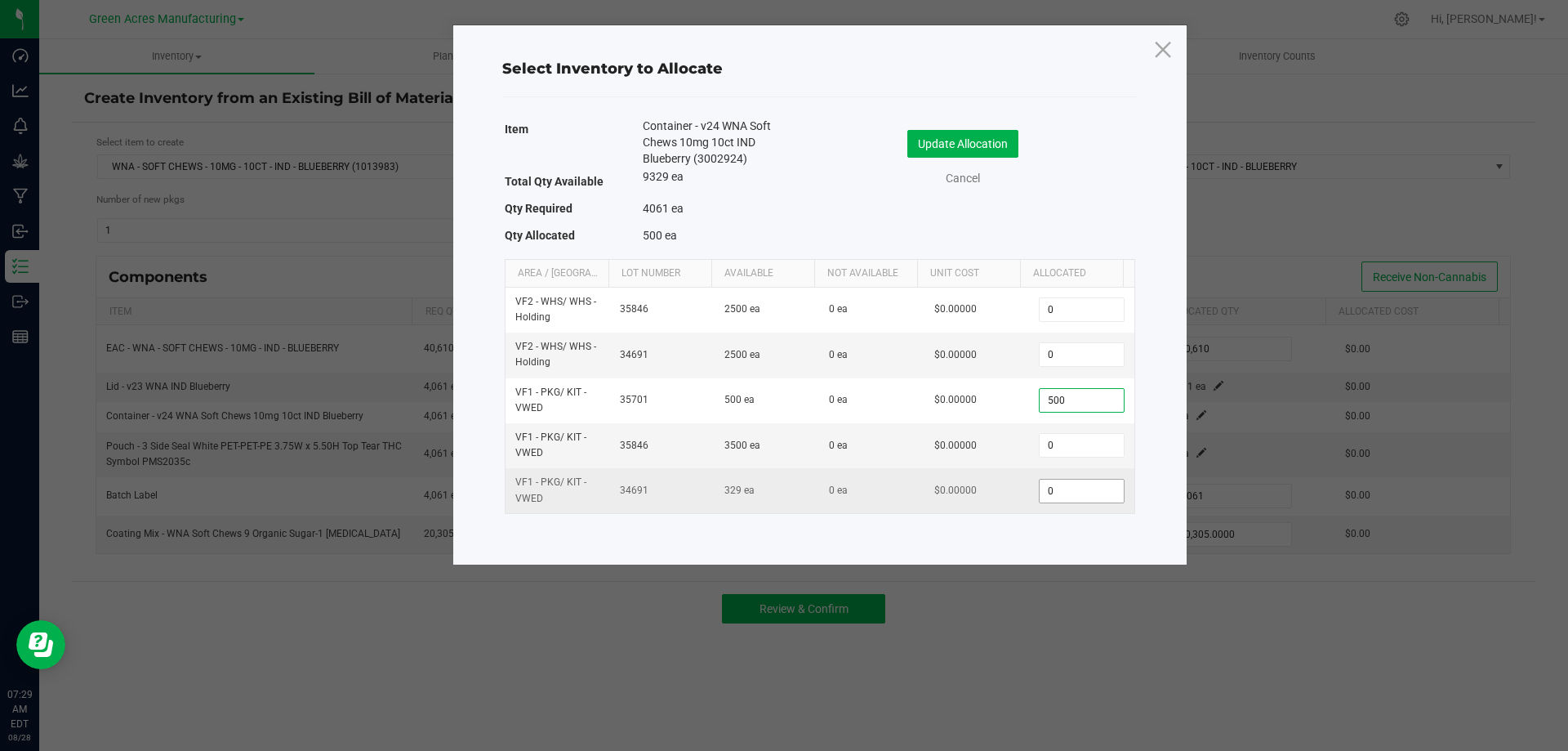
type input "500"
click at [1041, 491] on input "0" at bounding box center [1081, 490] width 84 height 22
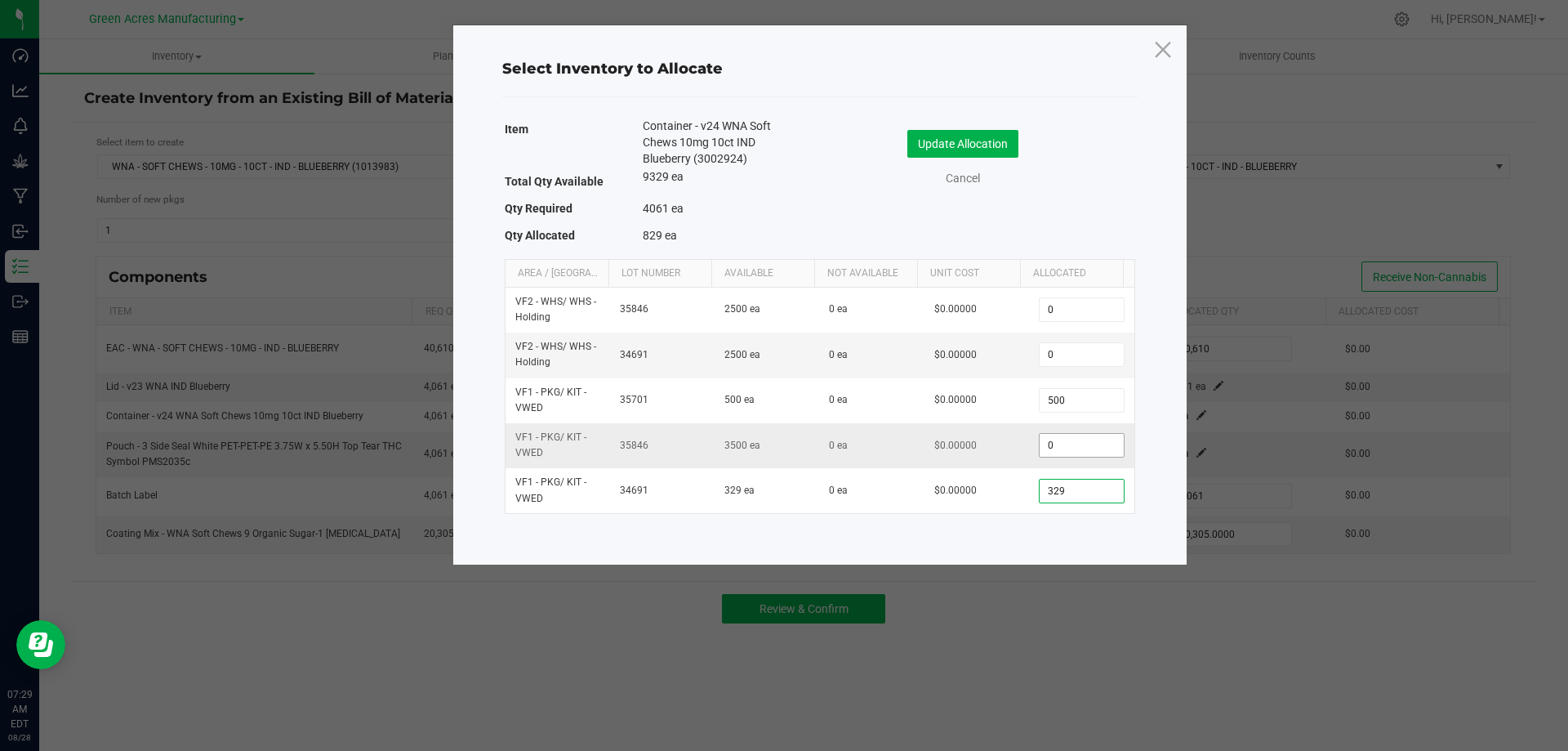
type input "329"
click at [1053, 435] on input "0" at bounding box center [1081, 445] width 84 height 22
type input "3,232"
click at [1040, 220] on div "Item Container - v24 WNA Soft Chews 10mg 10ct IND Blueberry (3002924) Total Qty…" at bounding box center [820, 184] width 630 height 133
click at [1005, 154] on button "Update Allocation" at bounding box center [962, 143] width 111 height 28
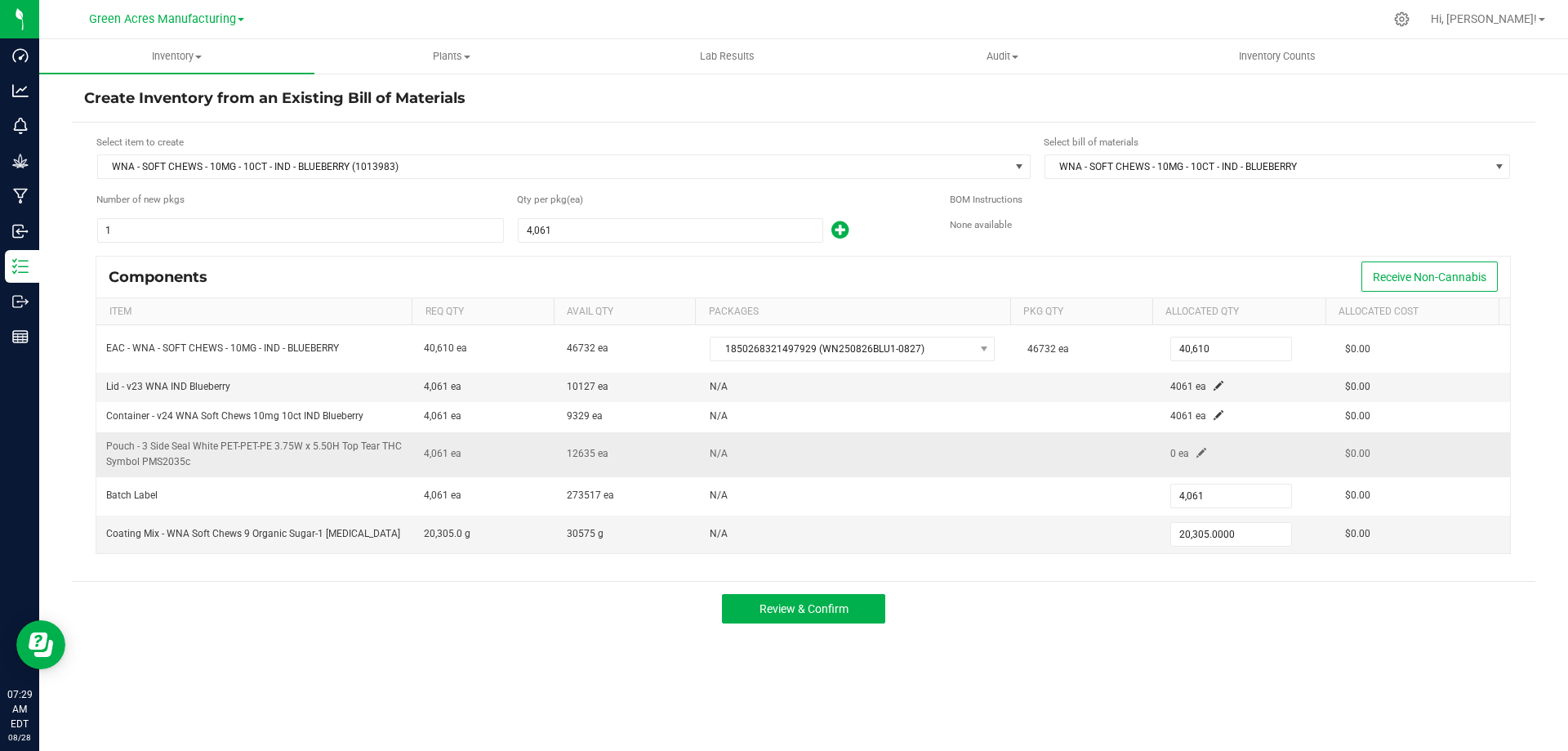
click at [1196, 453] on span at bounding box center [1200, 452] width 9 height 9
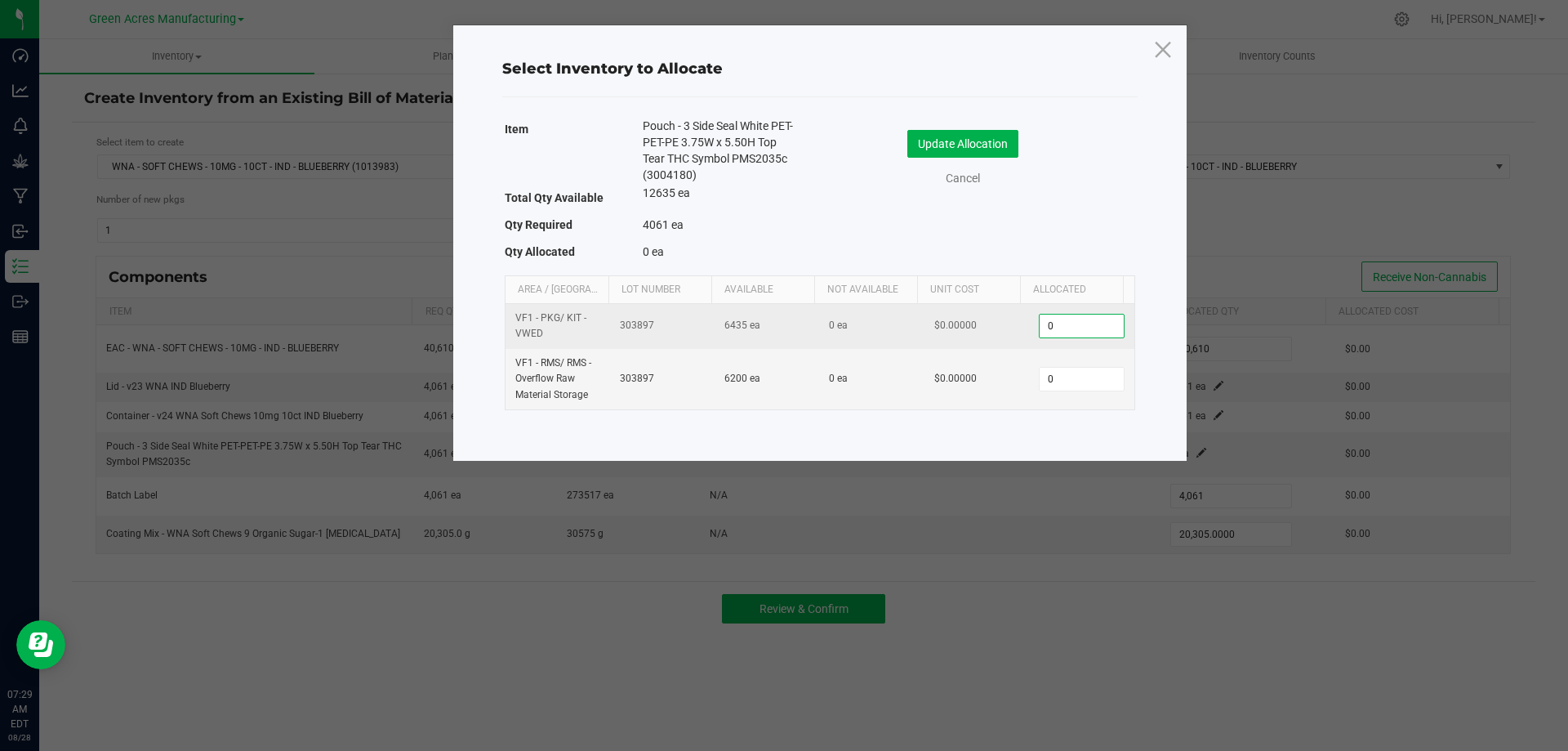
click at [1099, 329] on input "0" at bounding box center [1081, 325] width 84 height 22
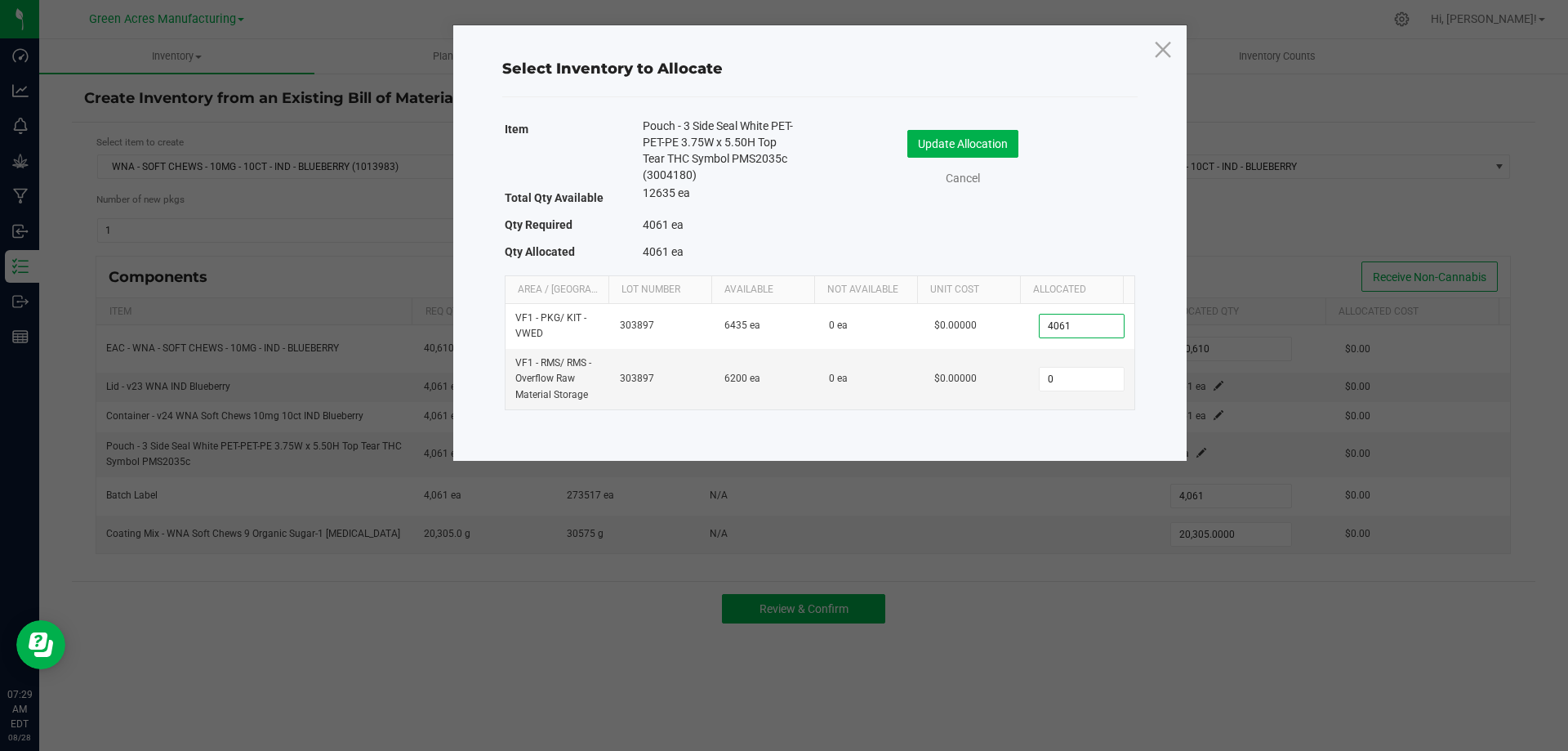
type input "4,061"
drag, startPoint x: 1048, startPoint y: 229, endPoint x: 998, endPoint y: 164, distance: 82.0
click at [1048, 228] on div "Item Pouch - 3 Side Seal White PET-PET-PE 3.75W x 5.50H Top Tear THC Symbol PMS…" at bounding box center [820, 192] width 630 height 149
click at [986, 149] on button "Update Allocation" at bounding box center [962, 143] width 111 height 28
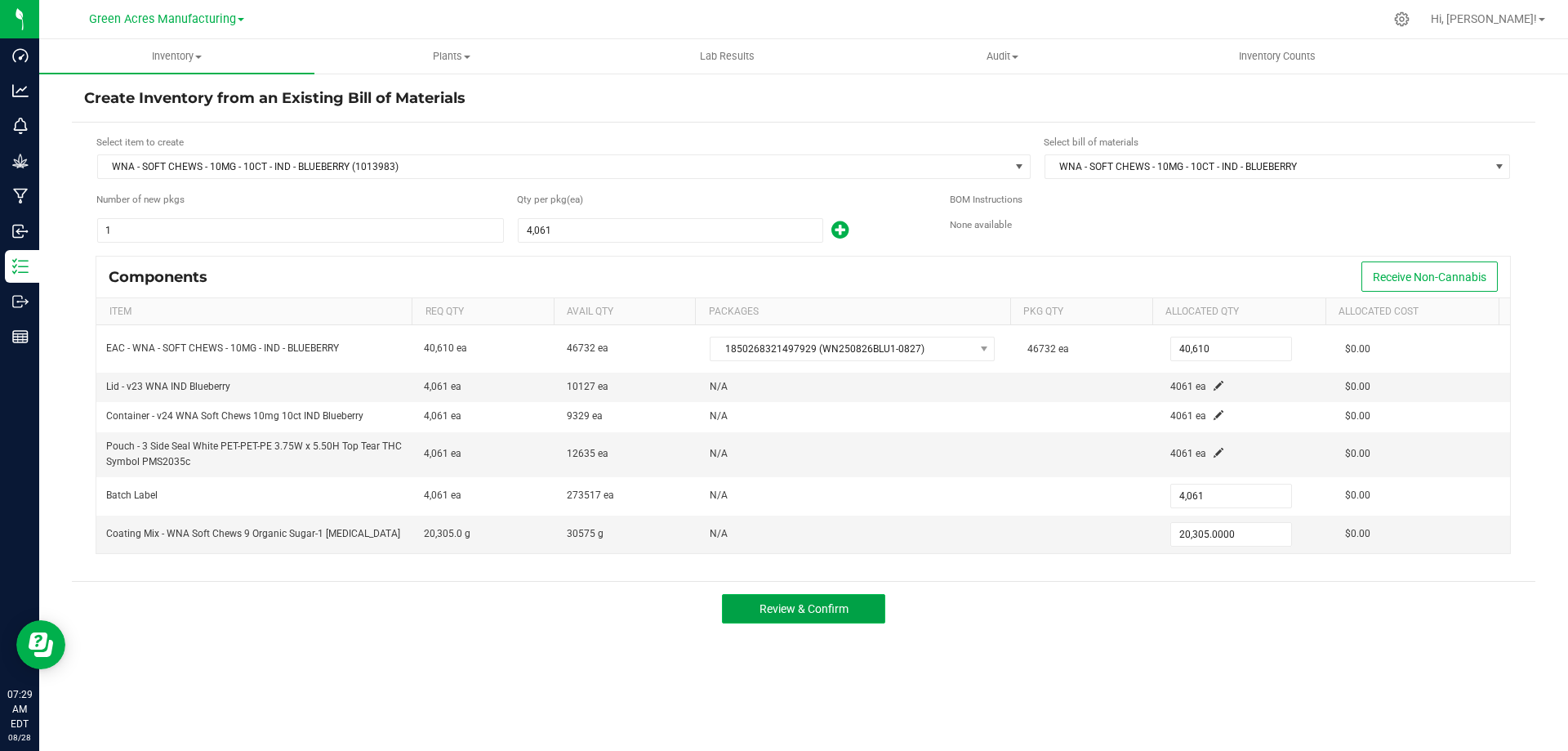
click at [805, 611] on span "Review & Confirm" at bounding box center [803, 608] width 89 height 13
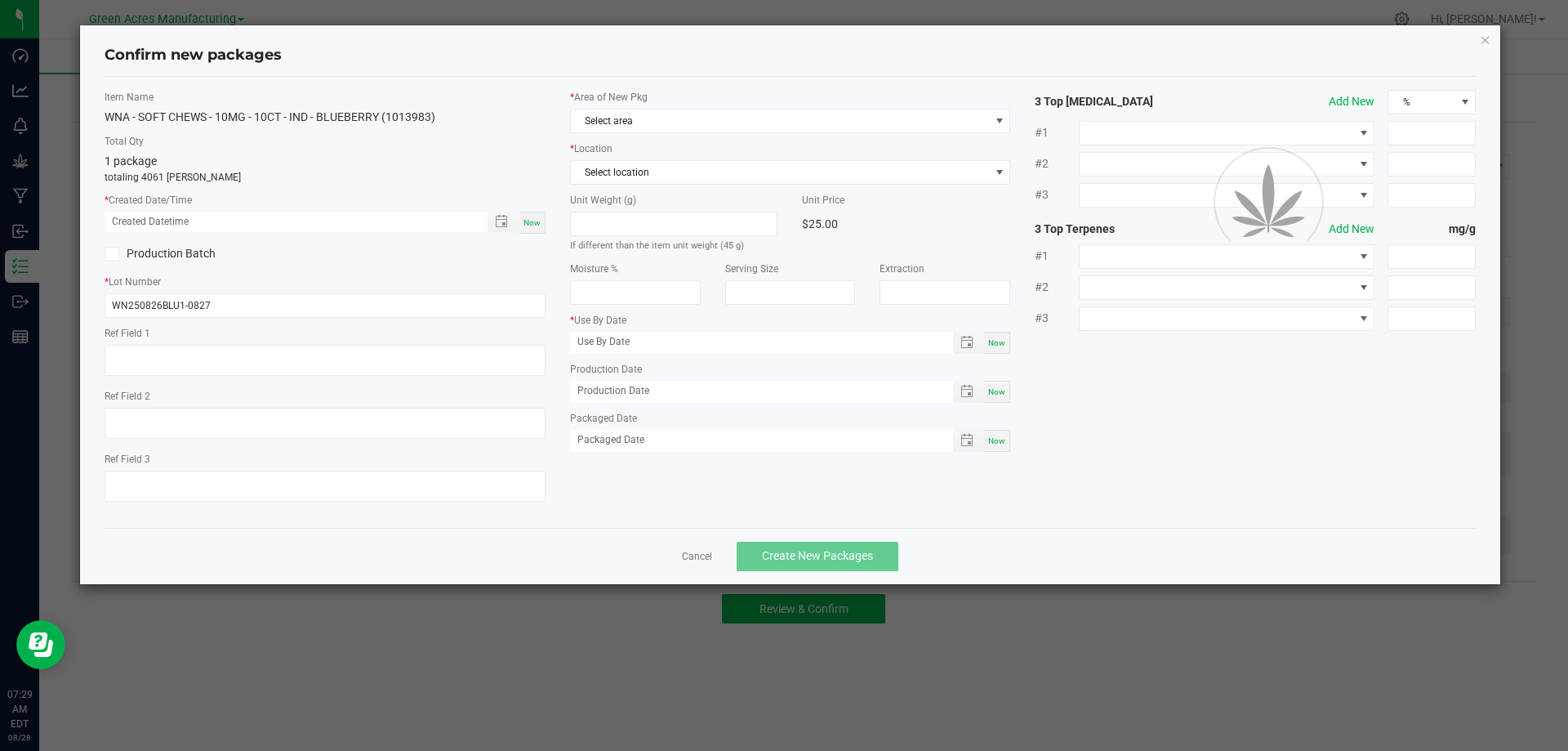
type input "08/26/2026"
click at [534, 215] on div "Now" at bounding box center [532, 223] width 26 height 22
type input "08/28/2025 07:29 AM"
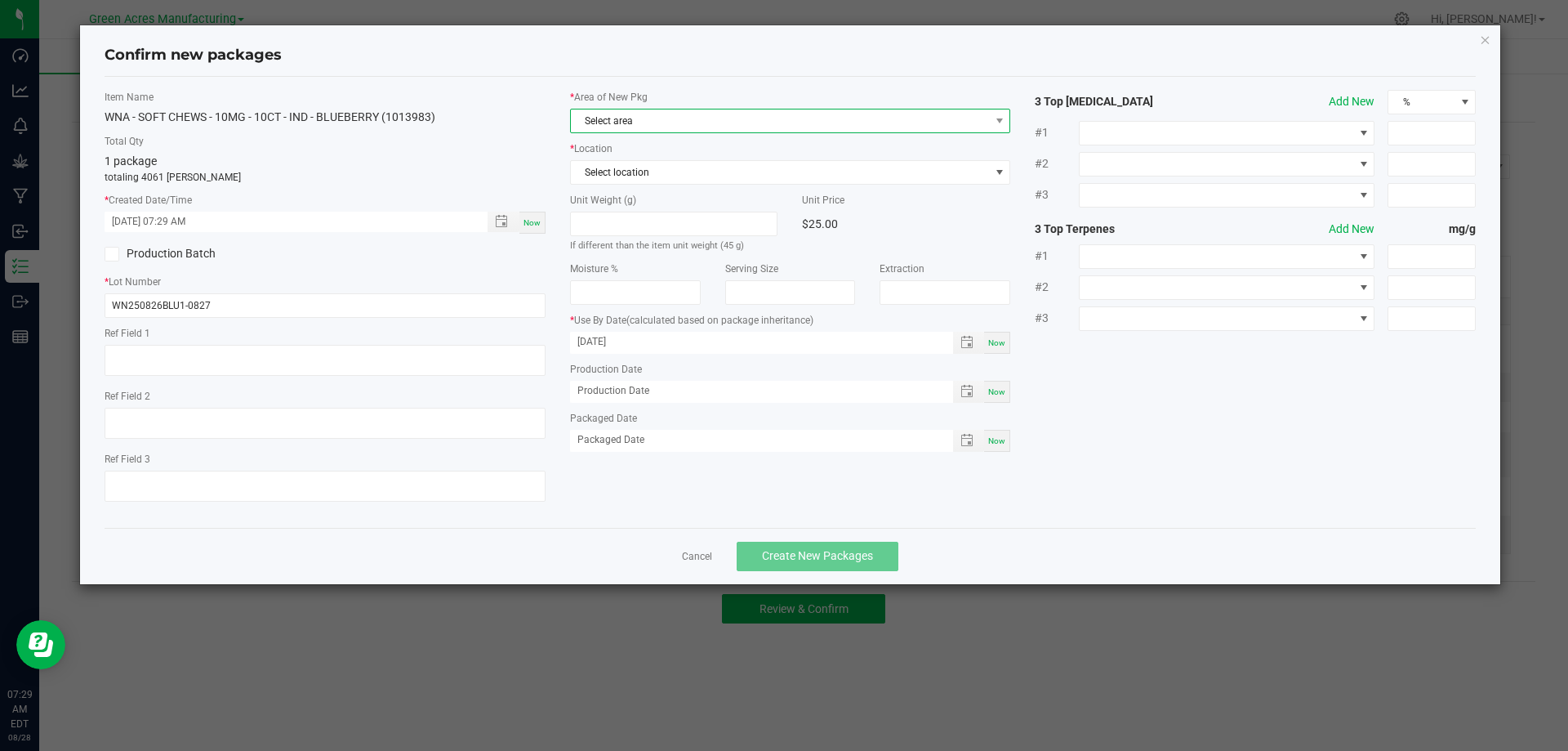
click at [687, 124] on span "Select area" at bounding box center [779, 121] width 419 height 22
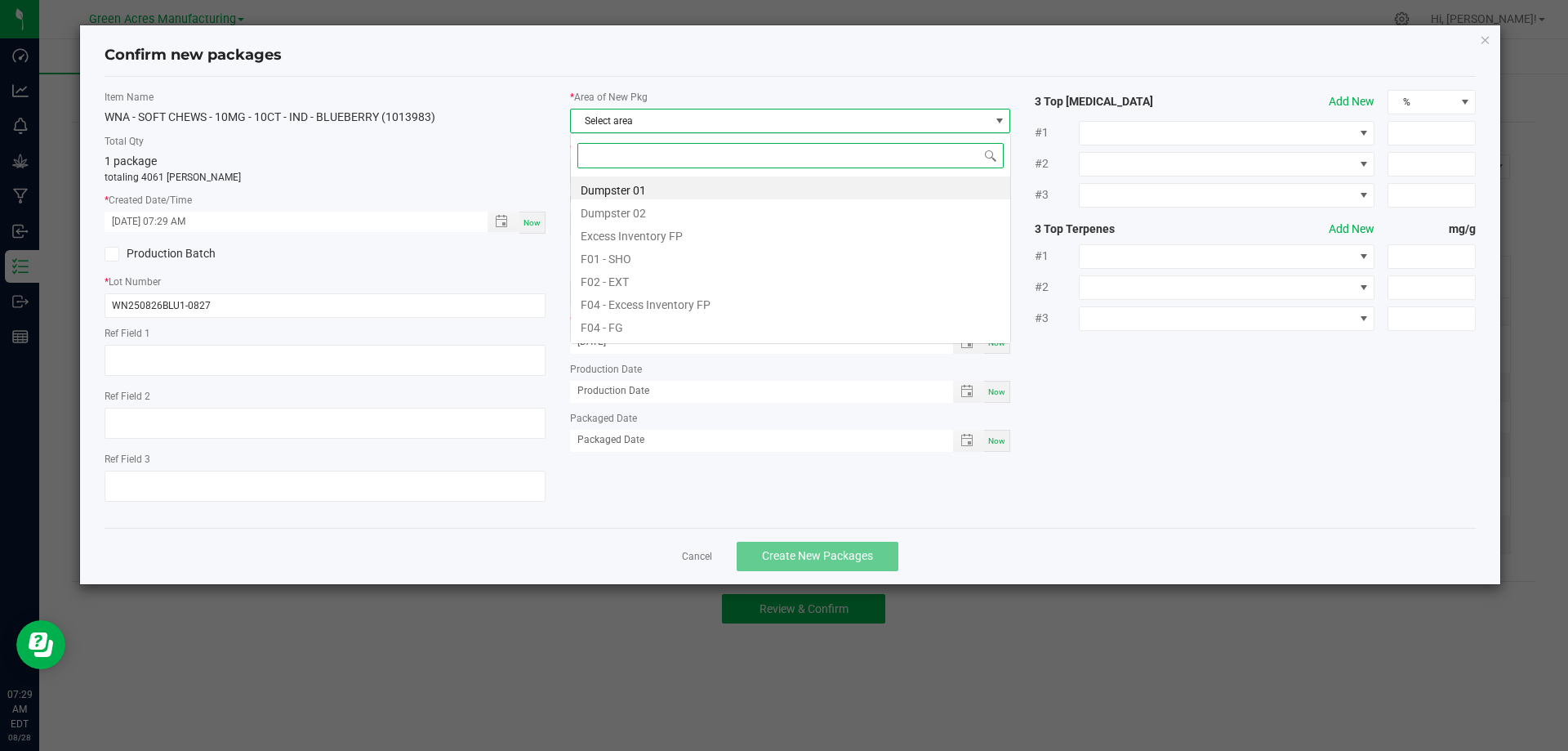
scroll to position [24, 441]
type input "V"
click at [657, 256] on li "Pantry / Secured Vault" at bounding box center [790, 256] width 439 height 22
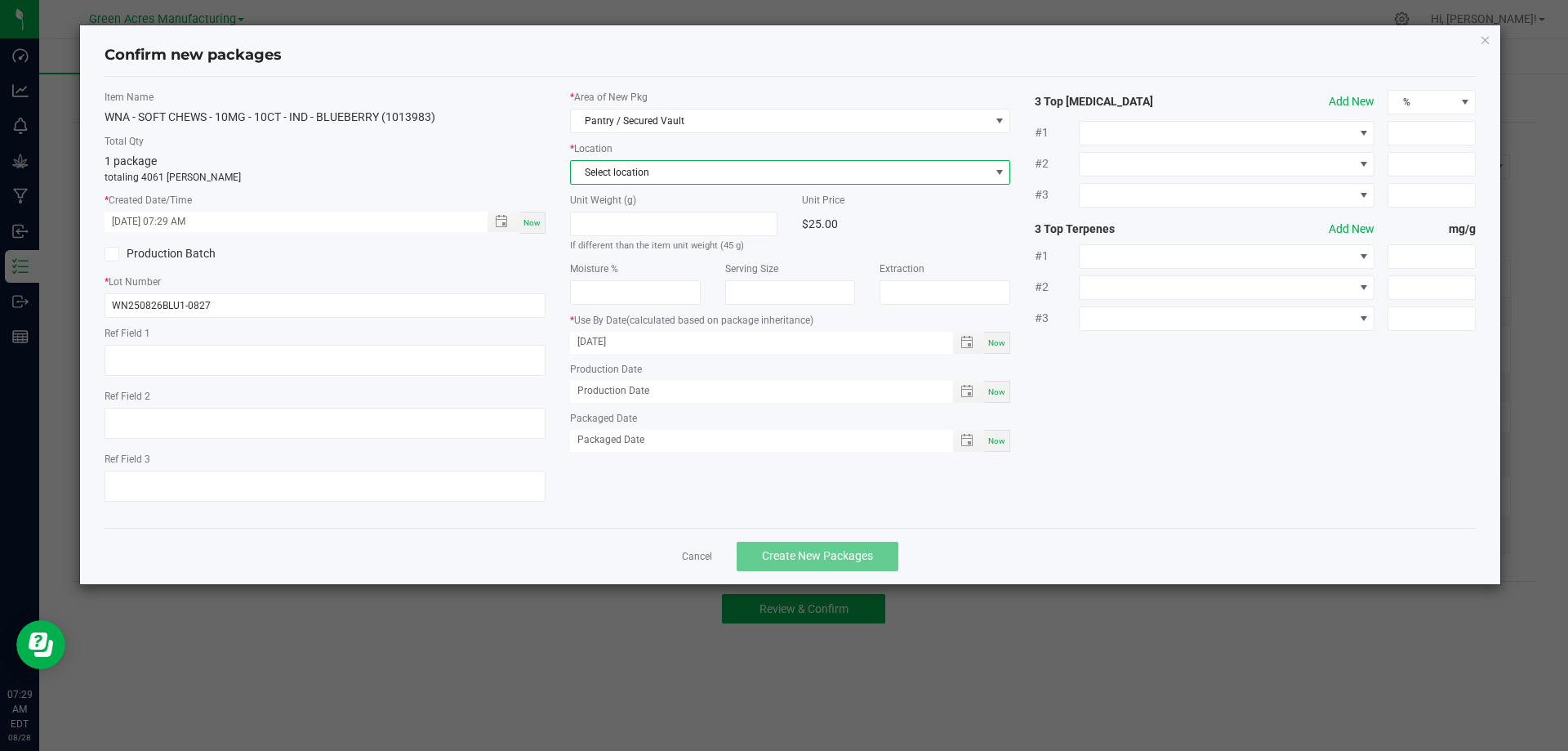
click at [655, 161] on span "Select location" at bounding box center [779, 172] width 419 height 22
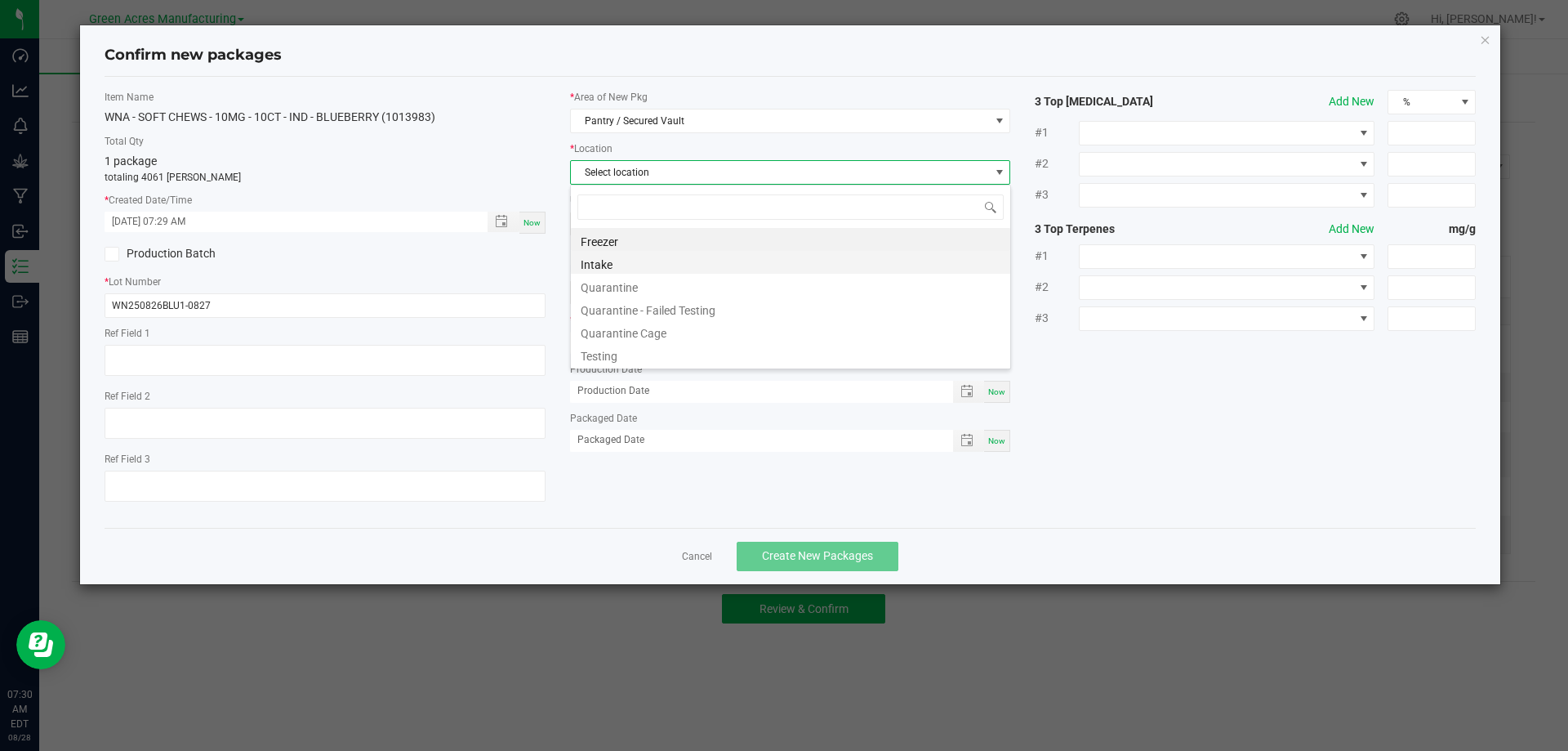
click at [636, 267] on li "Intake" at bounding box center [790, 262] width 439 height 22
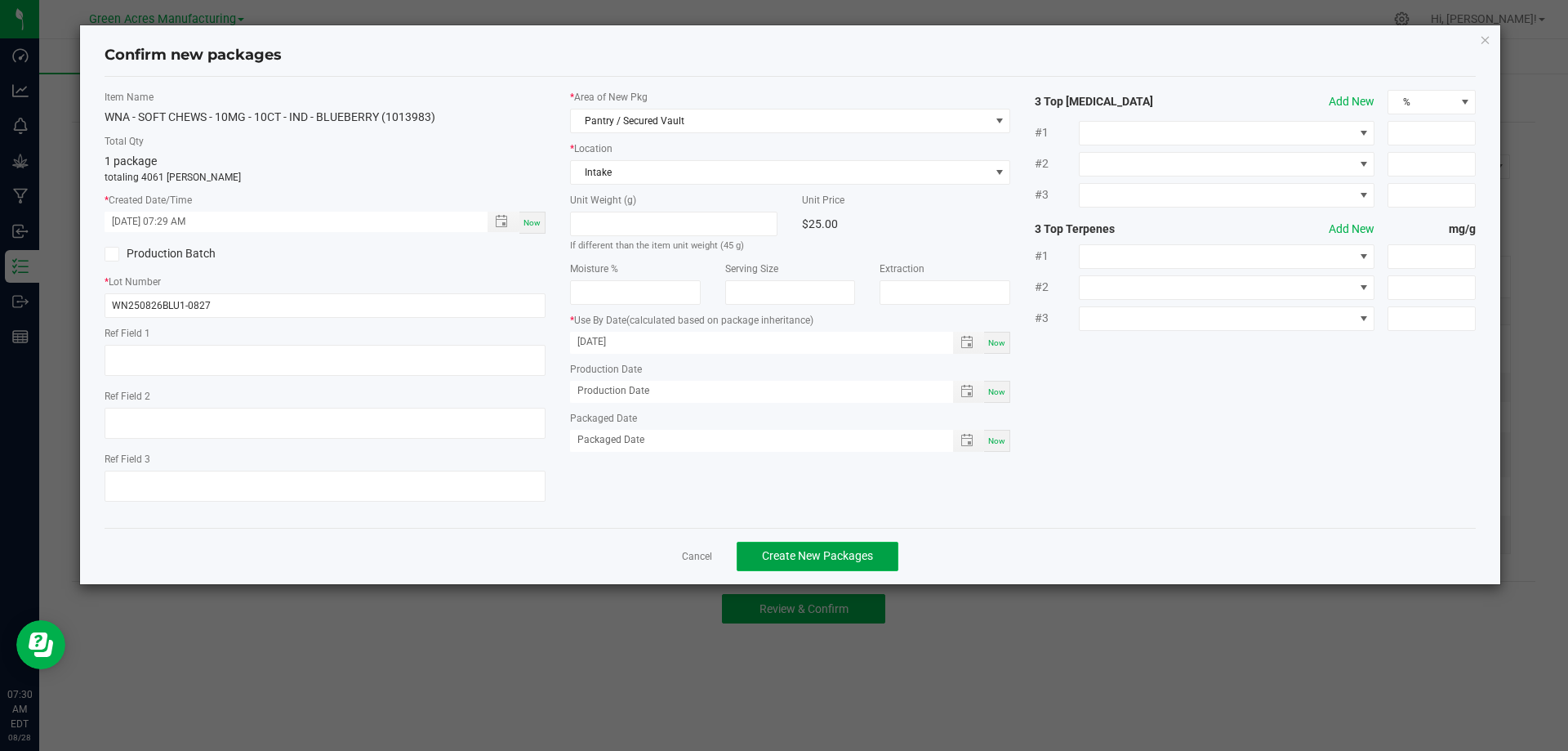
click at [852, 552] on span "Create New Packages" at bounding box center [817, 555] width 111 height 13
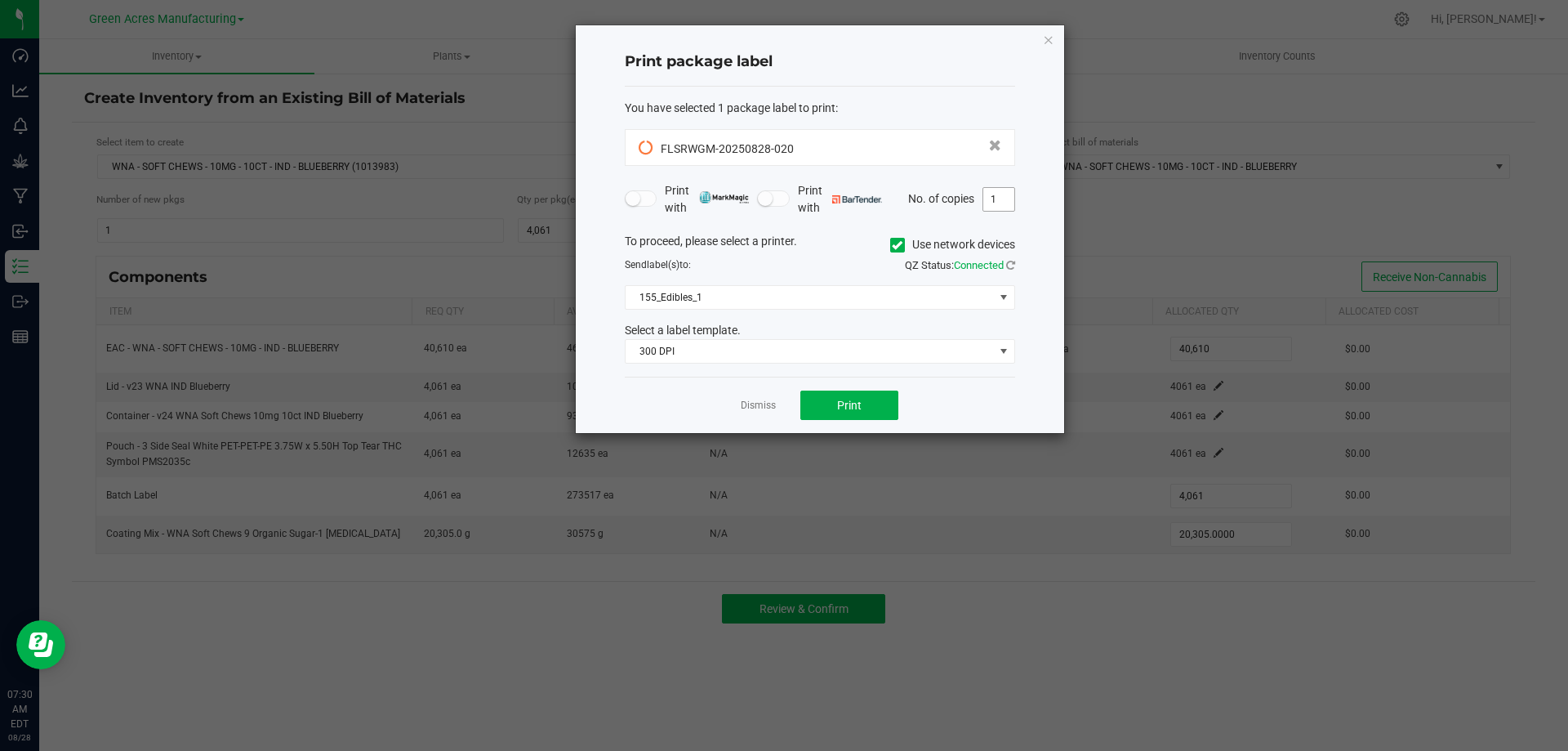
click at [995, 199] on input "1" at bounding box center [998, 199] width 31 height 22
type input "2"
click at [997, 378] on div "Dismiss Print" at bounding box center [820, 404] width 390 height 56
click at [858, 399] on span "Print" at bounding box center [849, 405] width 24 height 13
click at [767, 406] on link "Dismiss" at bounding box center [758, 406] width 35 height 14
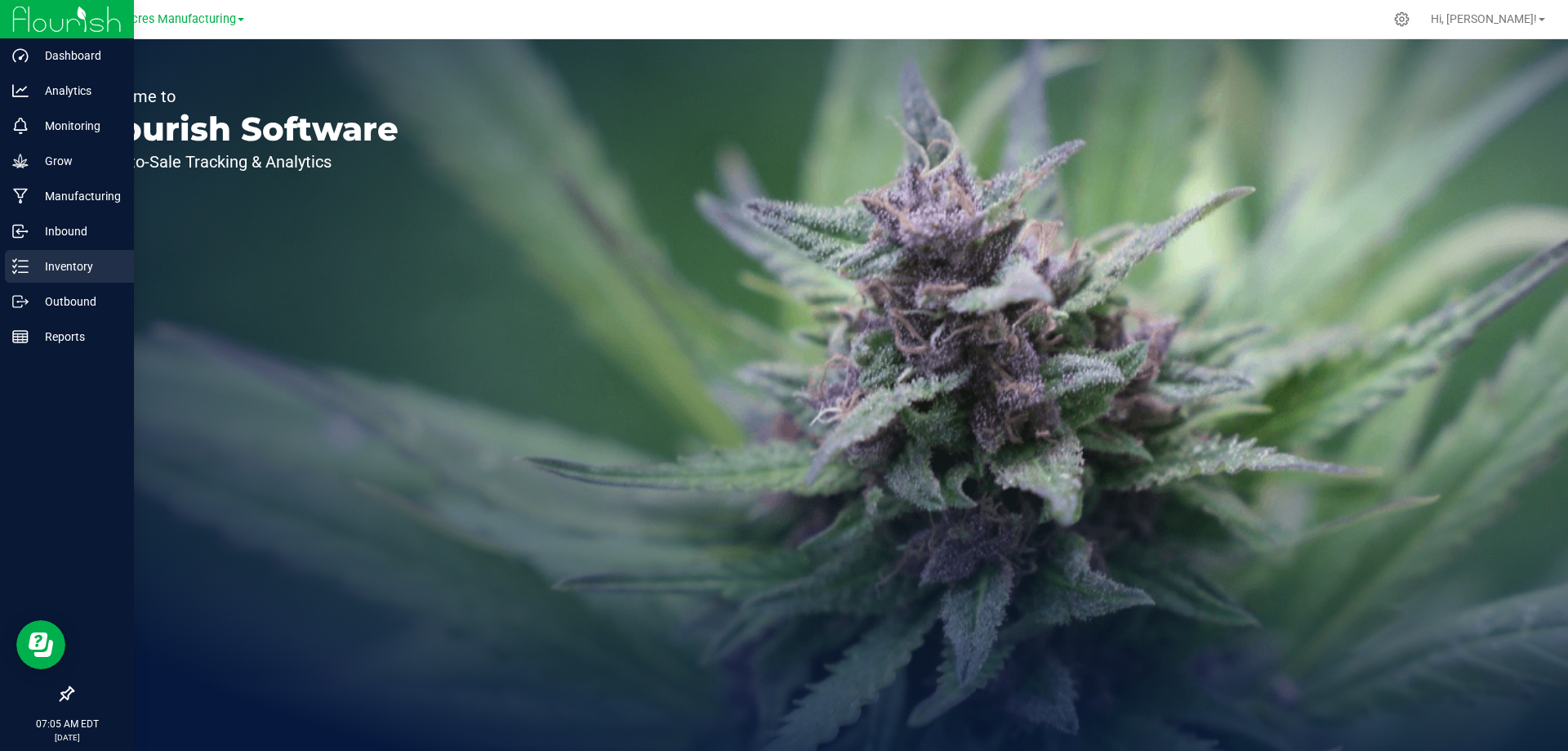
click at [8, 275] on div "Inventory" at bounding box center [70, 267] width 129 height 33
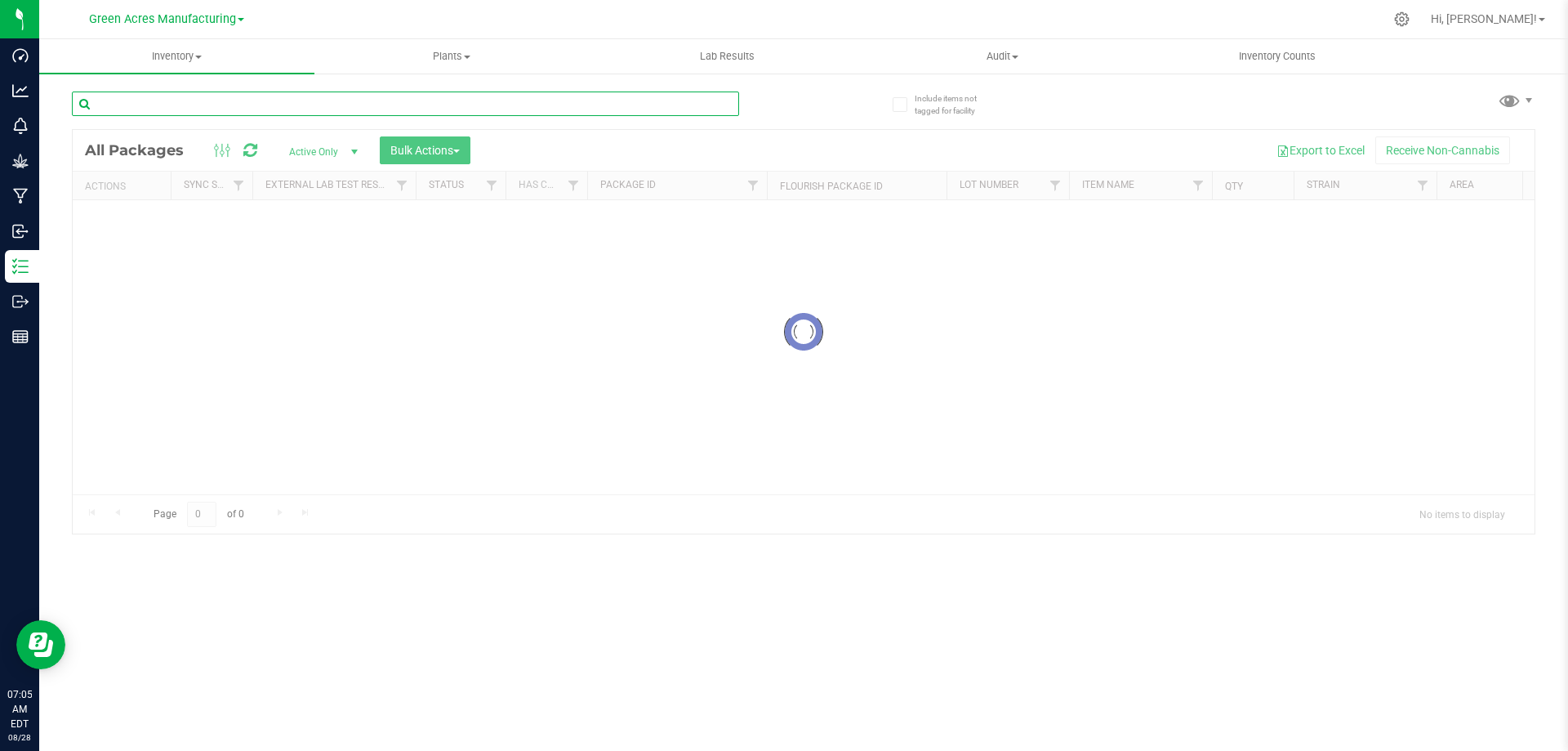
click at [546, 109] on input "text" at bounding box center [405, 104] width 667 height 24
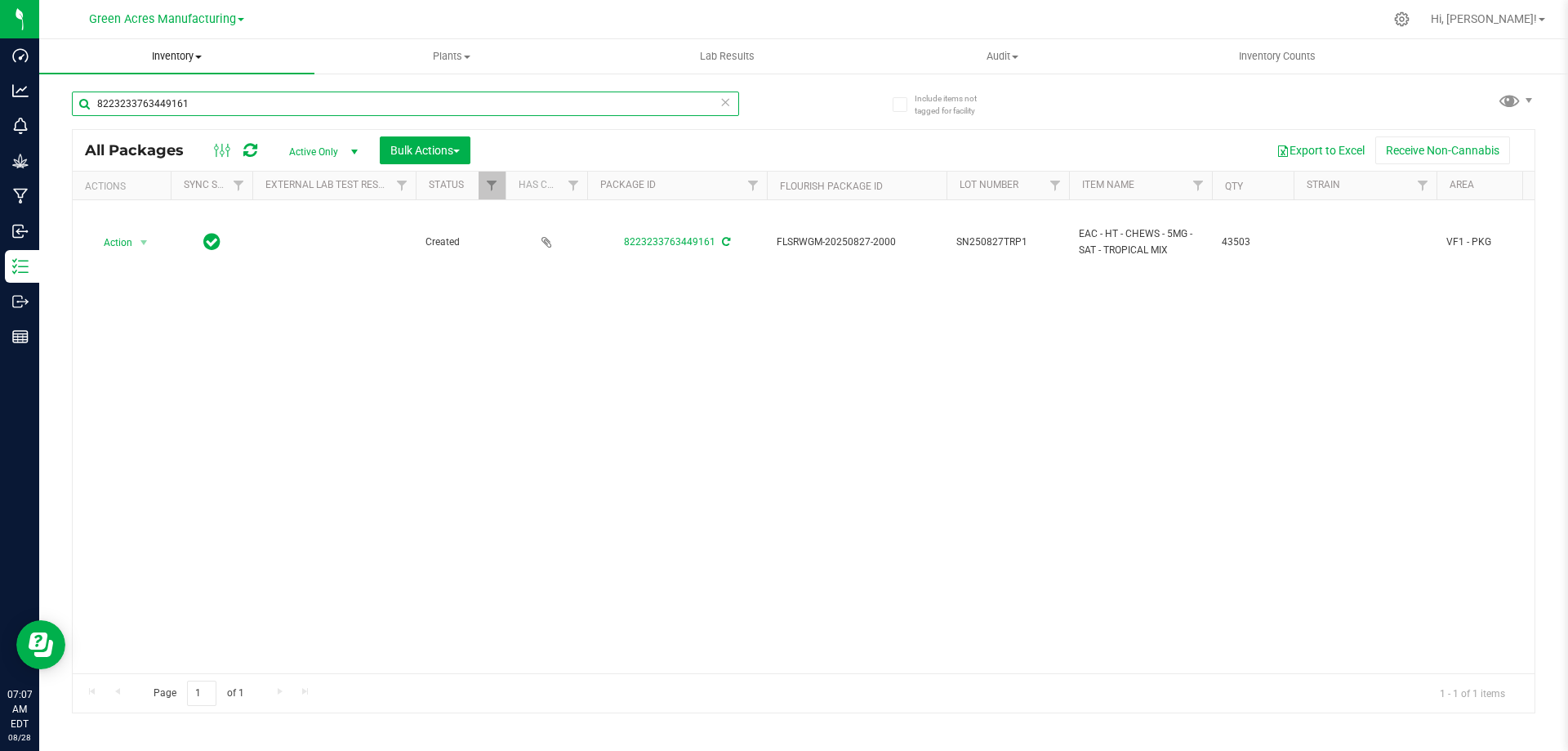
type input "8223233763449161"
click at [167, 59] on span "Inventory" at bounding box center [176, 56] width 275 height 15
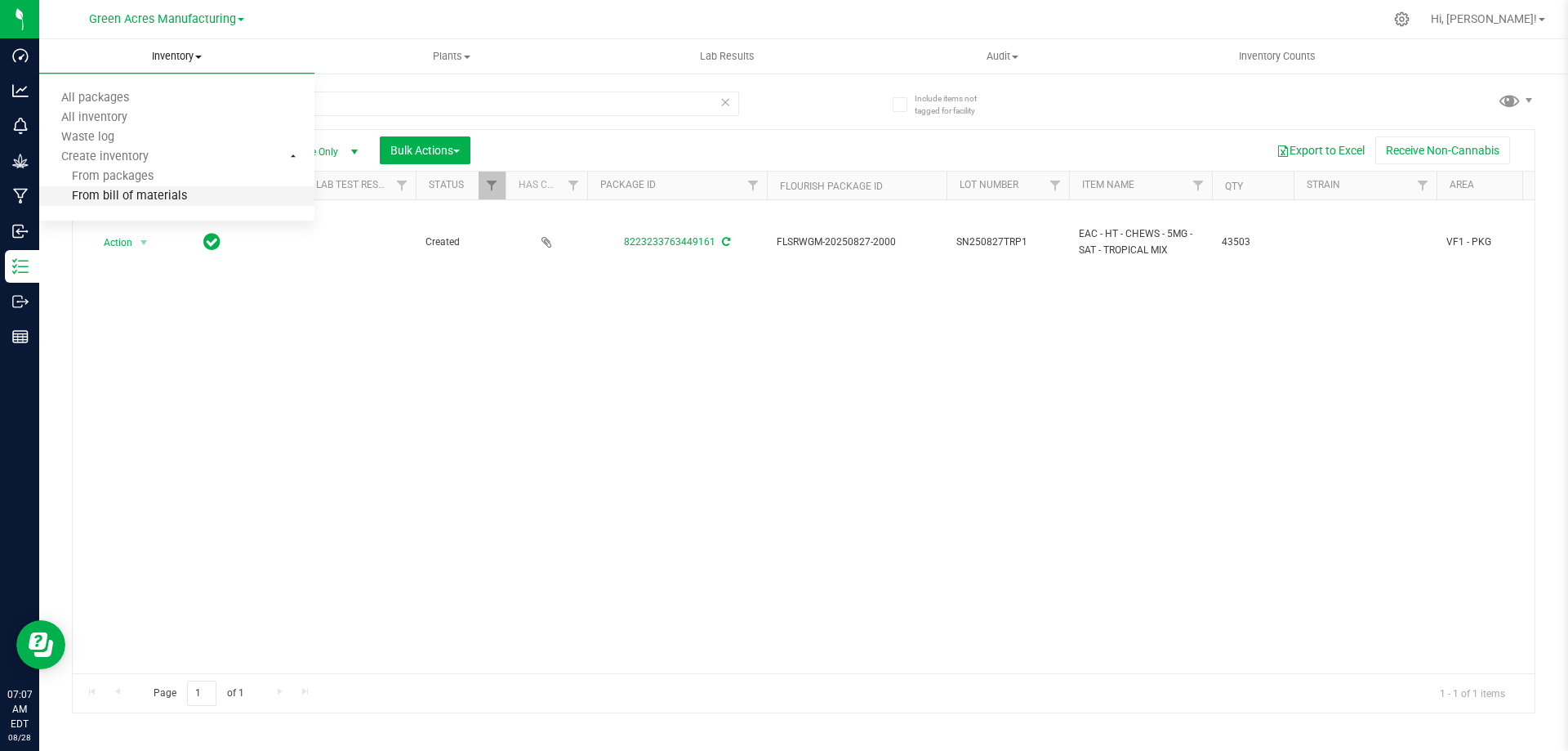
click at [149, 194] on span "From bill of materials" at bounding box center [112, 197] width 148 height 14
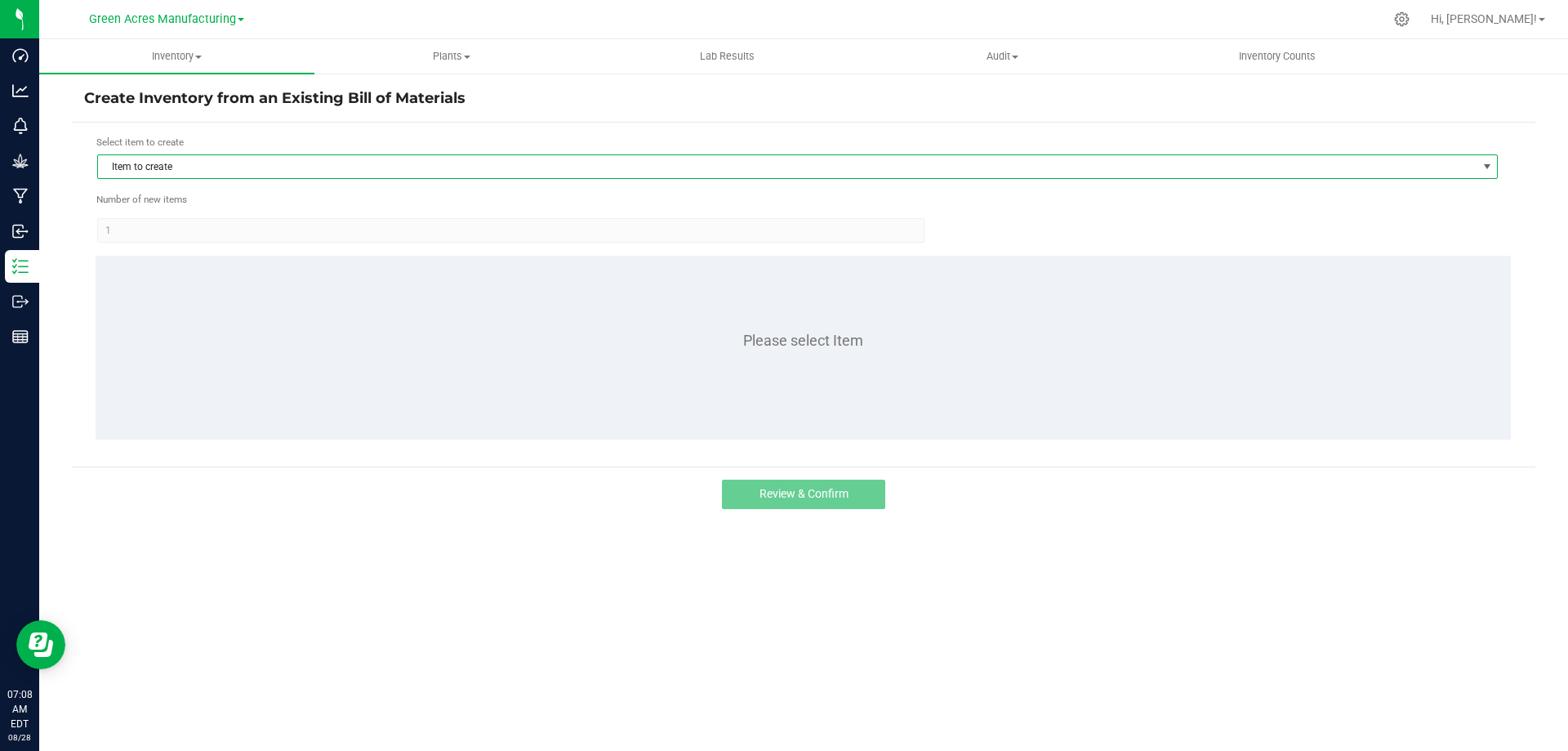
click at [507, 172] on span "Item to create" at bounding box center [787, 167] width 1378 height 22
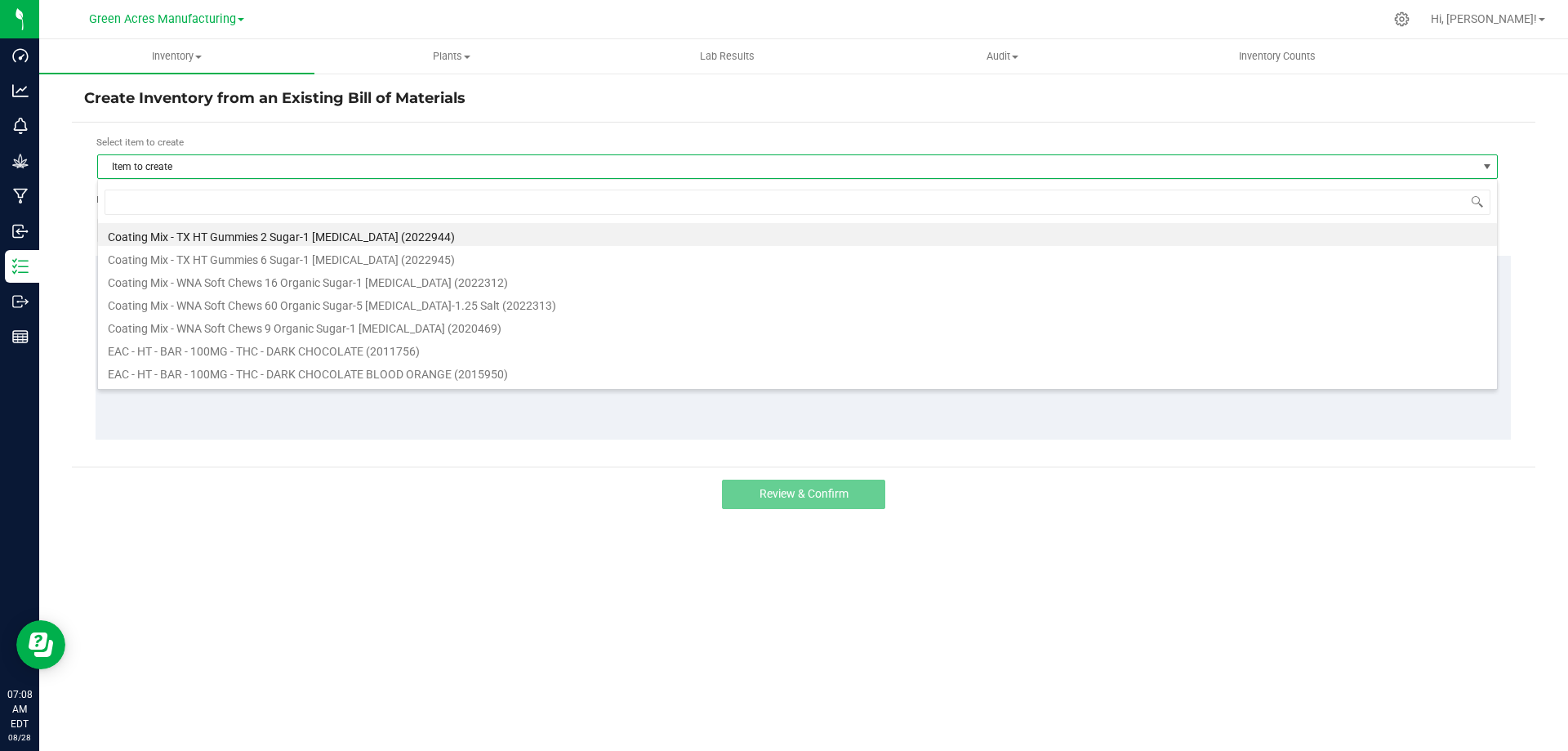
scroll to position [24, 1401]
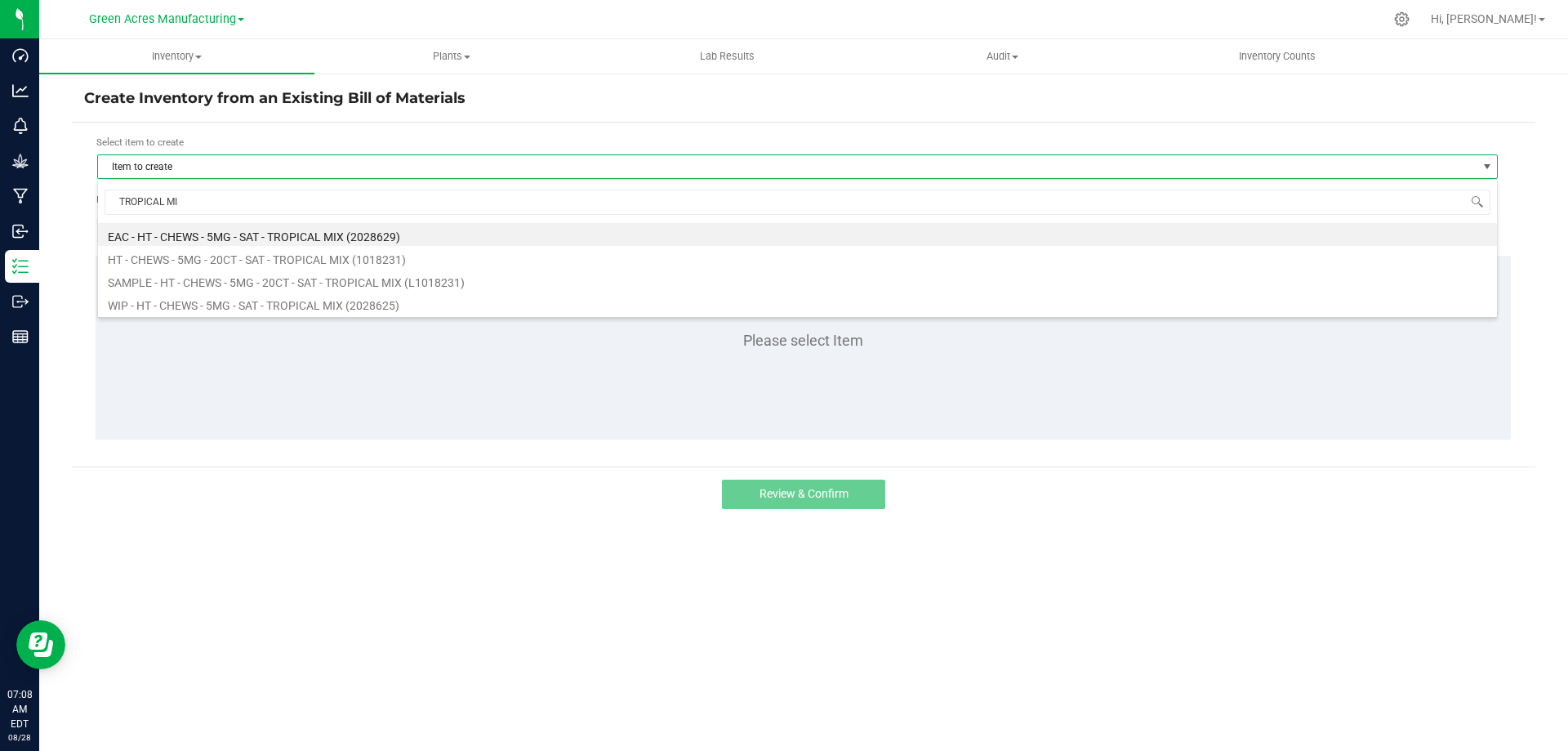
type input "TROPICAL MIX"
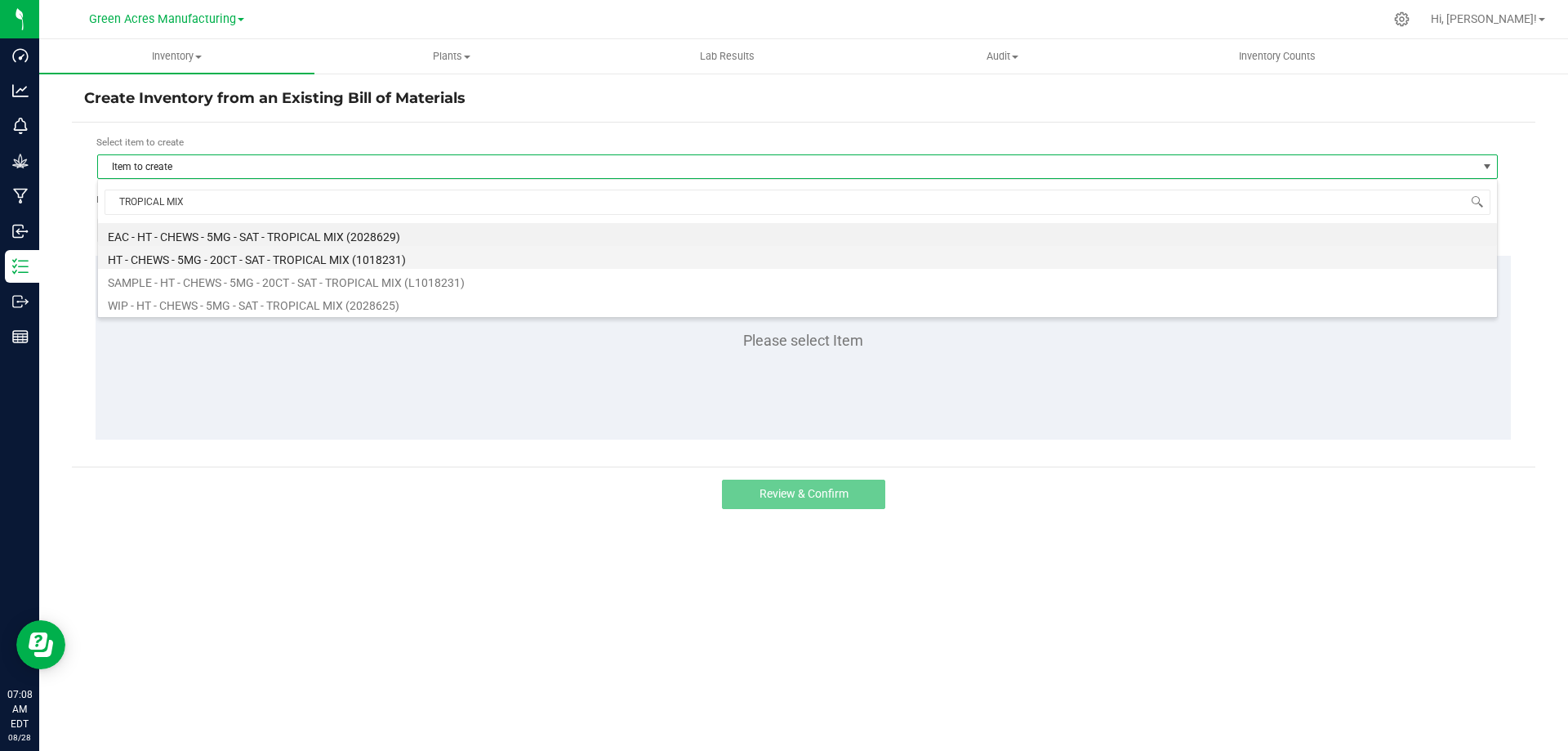
click at [409, 255] on li "HT - CHEWS - 5MG - 20CT - SAT - TROPICAL MIX (1018231)" at bounding box center [797, 257] width 1399 height 22
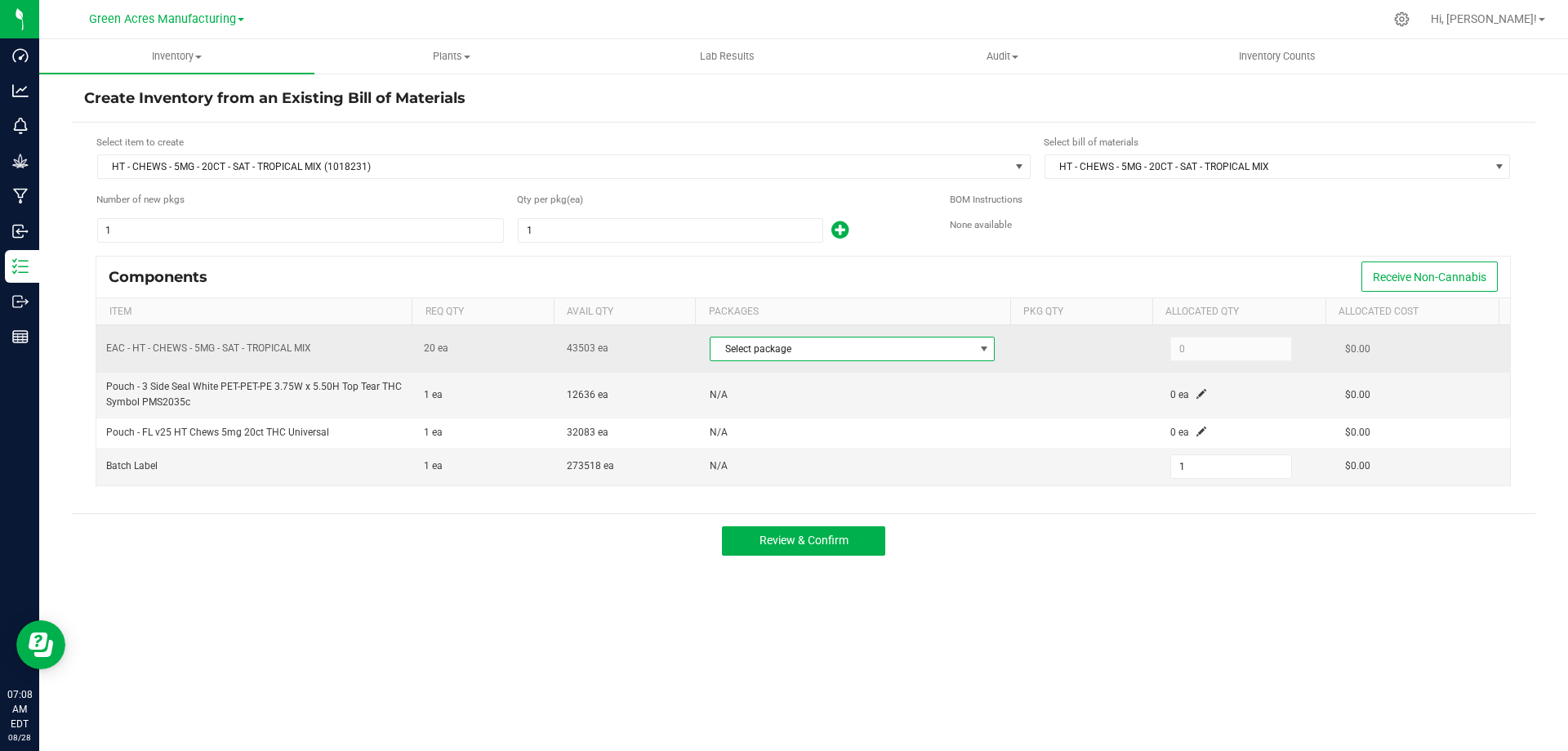
click at [765, 359] on span "Select package" at bounding box center [841, 349] width 263 height 22
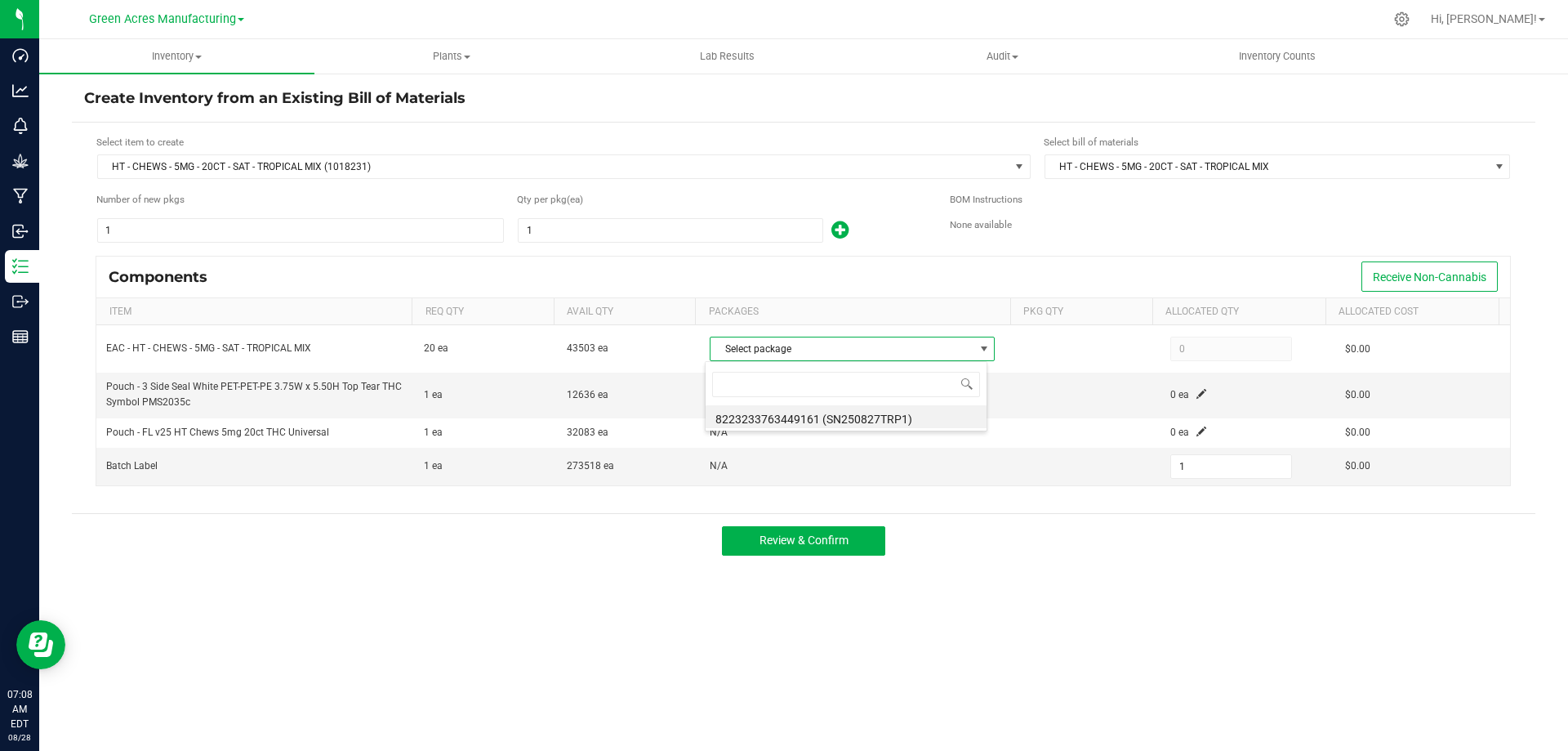
click at [875, 239] on div "1" at bounding box center [721, 230] width 408 height 26
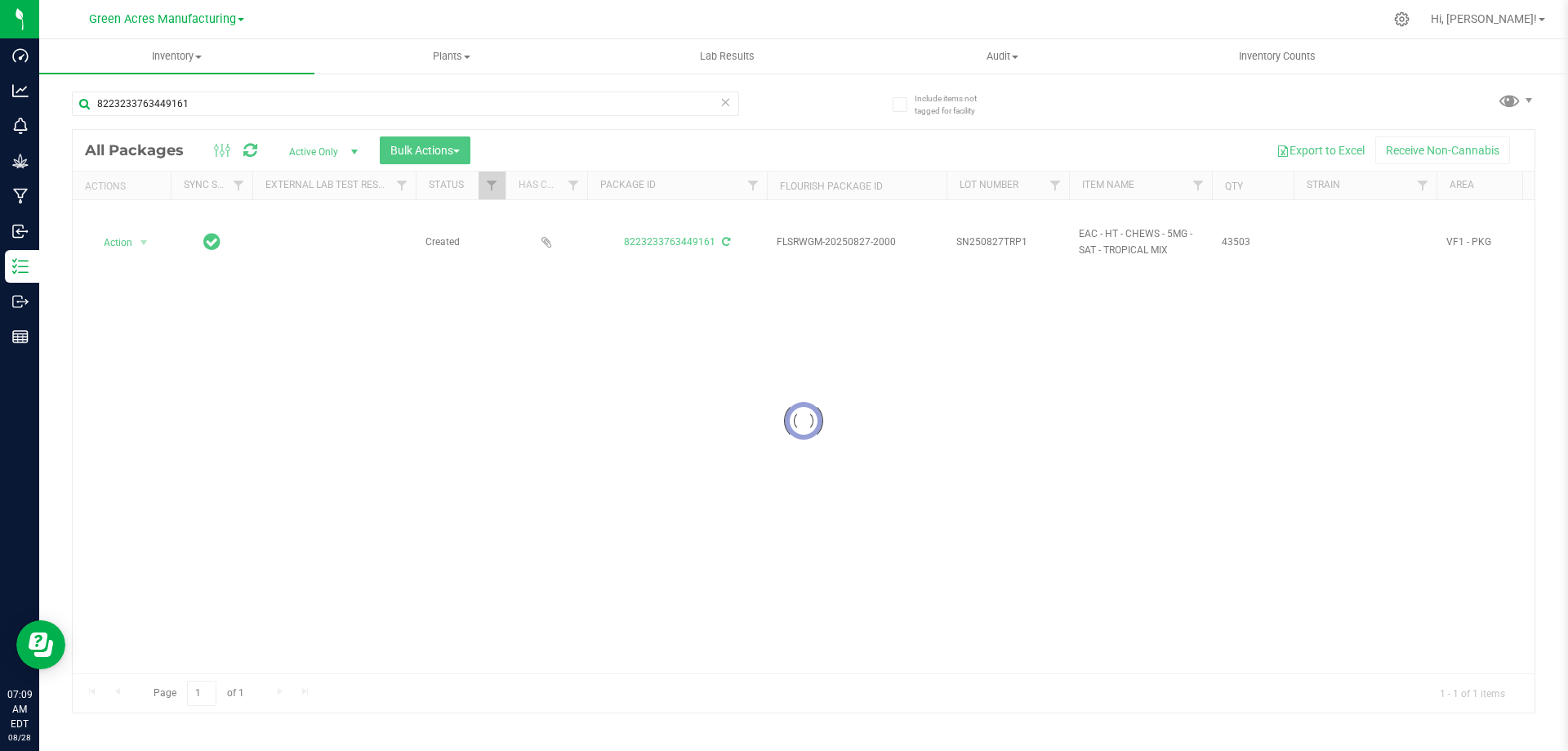
click at [1040, 242] on div at bounding box center [803, 420] width 1462 height 583
click at [1031, 247] on span "SN250827TRP1" at bounding box center [1007, 243] width 103 height 16
type input "SN250827TRP1-0828"
click at [167, 55] on span "Inventory" at bounding box center [176, 56] width 275 height 15
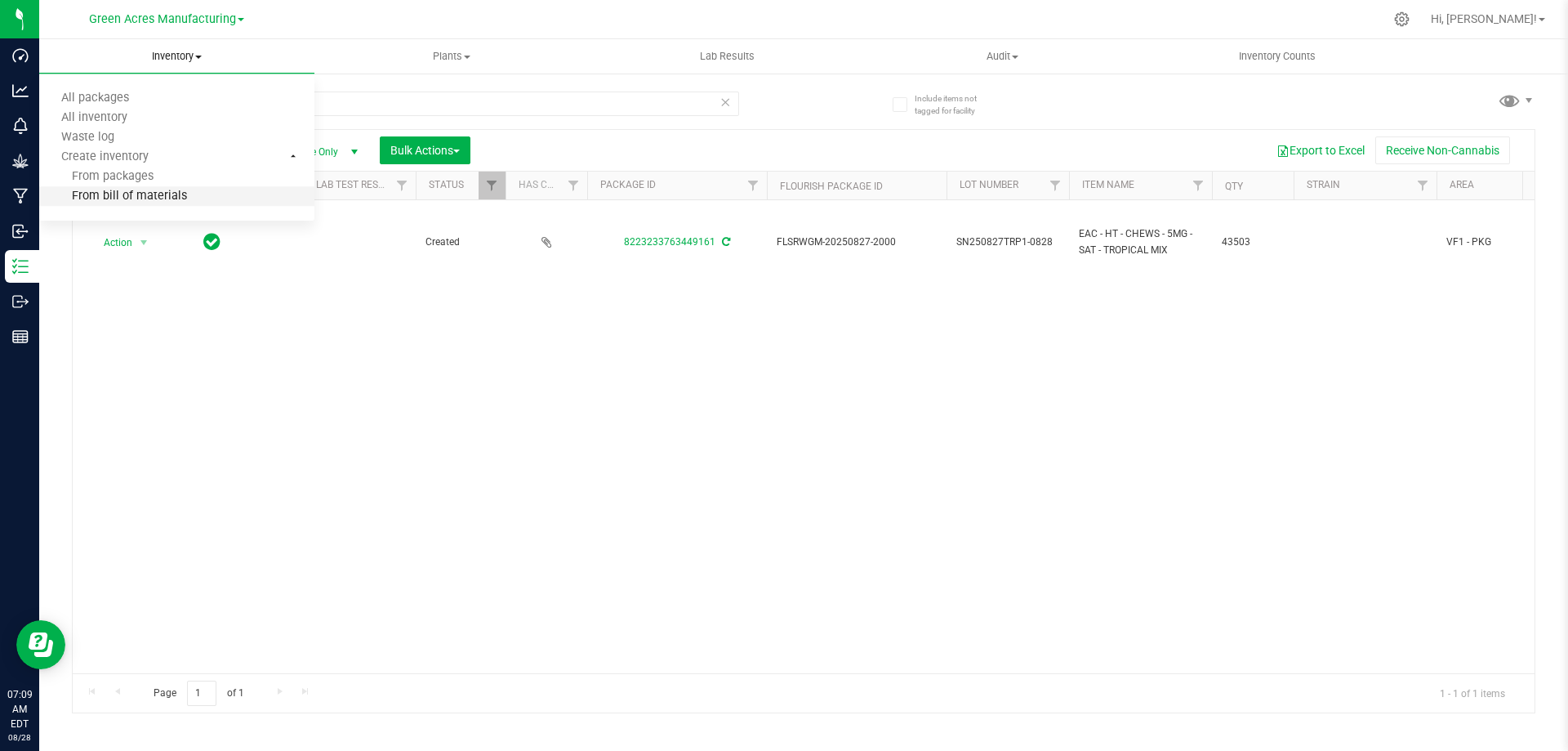
click at [162, 192] on span "From bill of materials" at bounding box center [112, 197] width 148 height 14
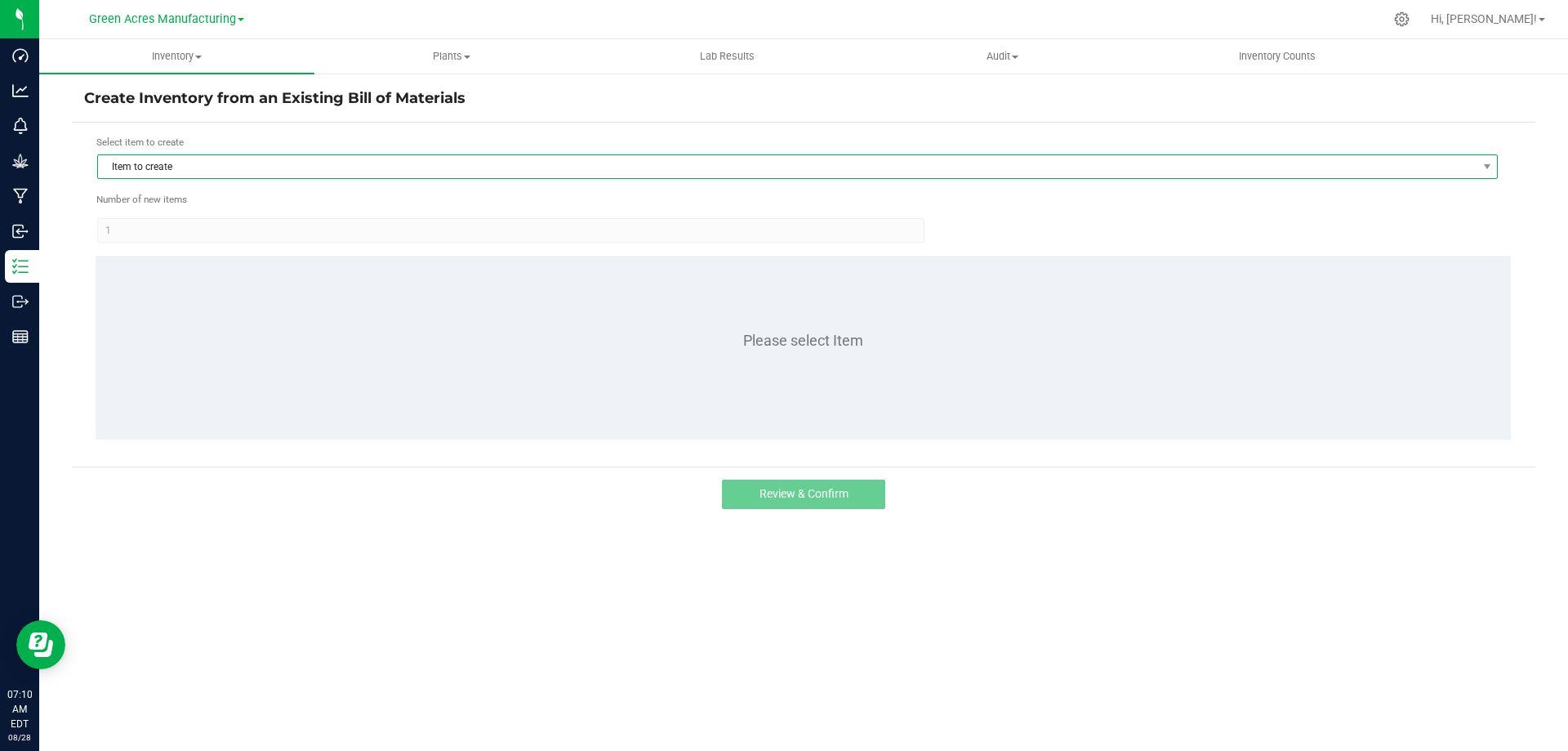
click at [236, 174] on span "Item to create" at bounding box center [787, 167] width 1378 height 22
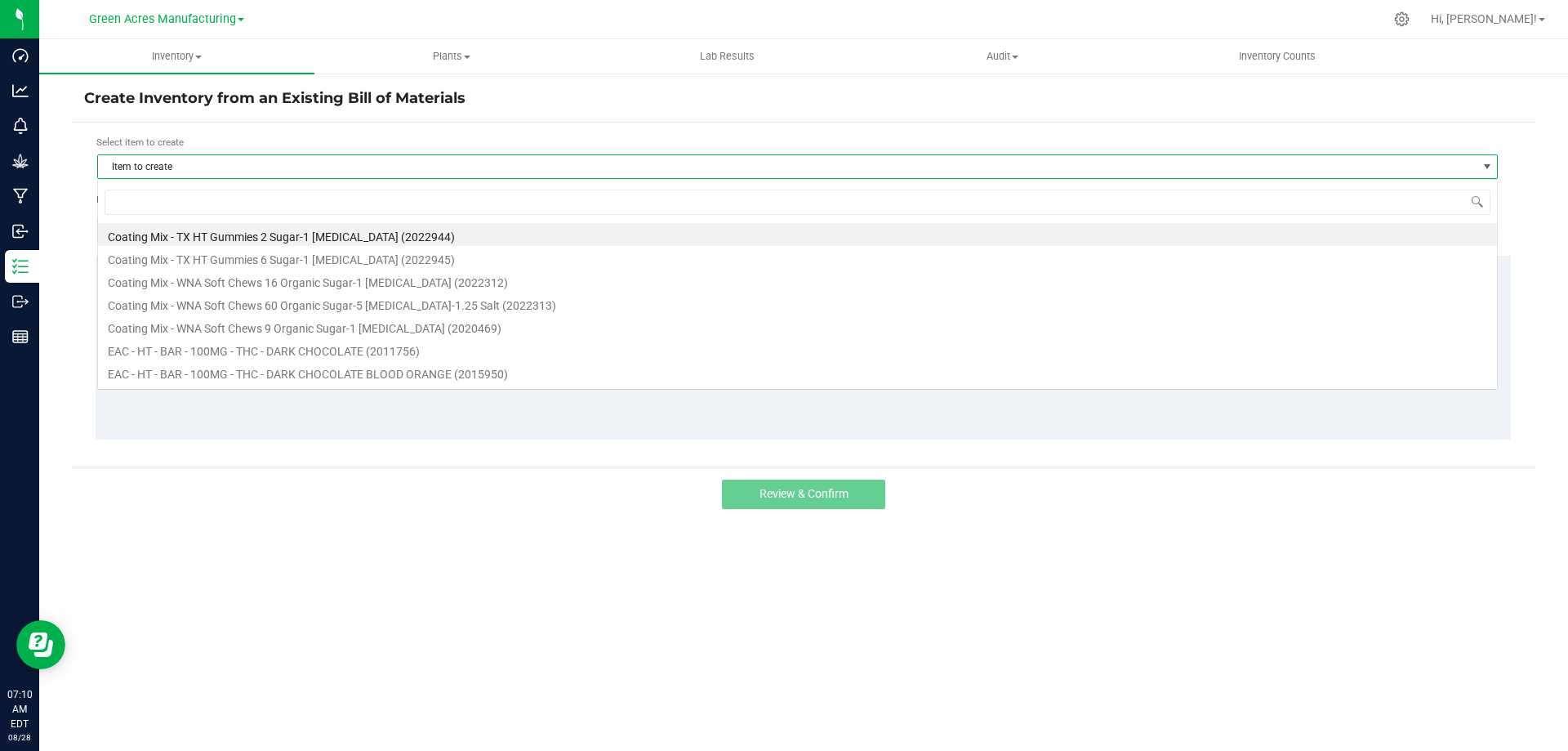
scroll to position [24, 1401]
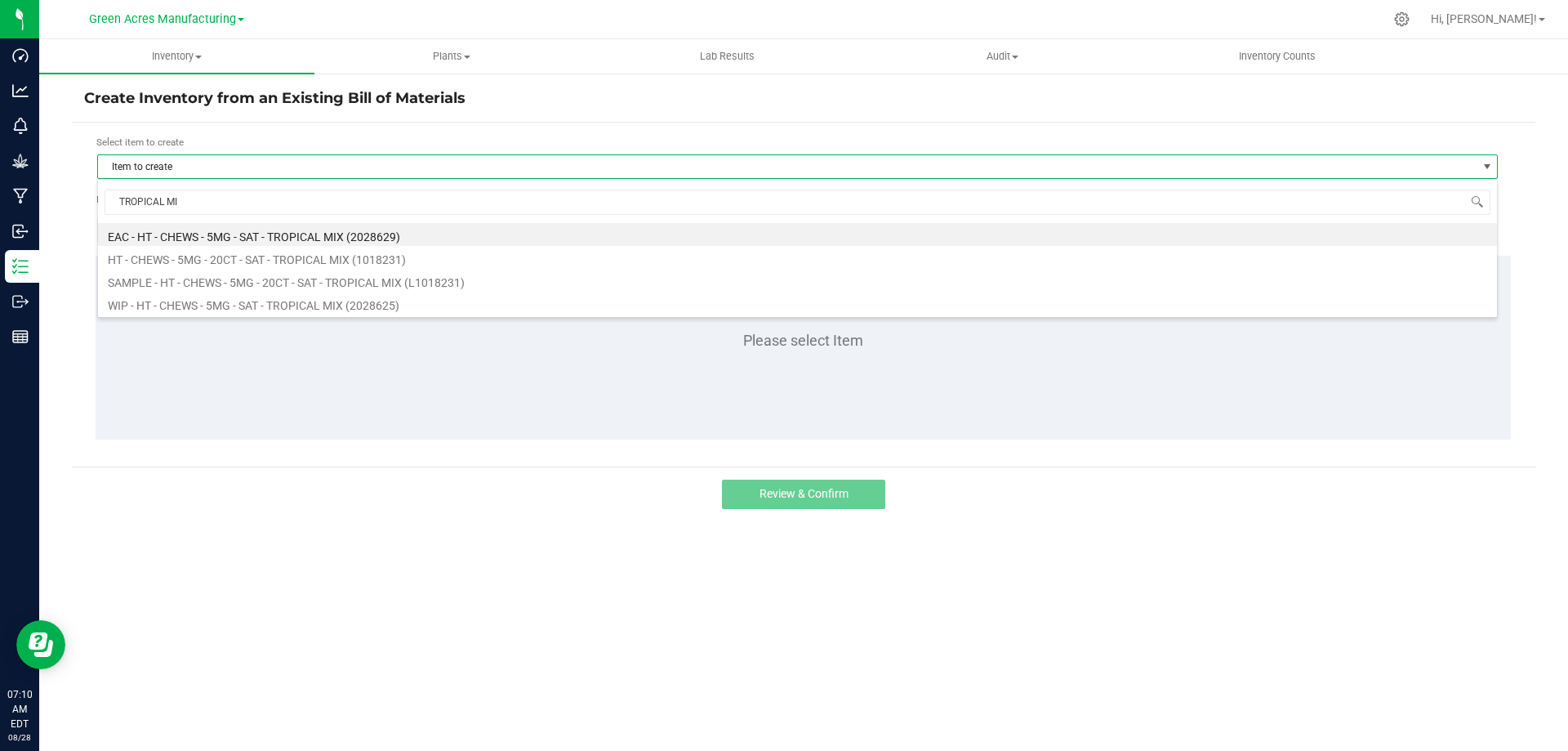
type input "TROPICAL MIX"
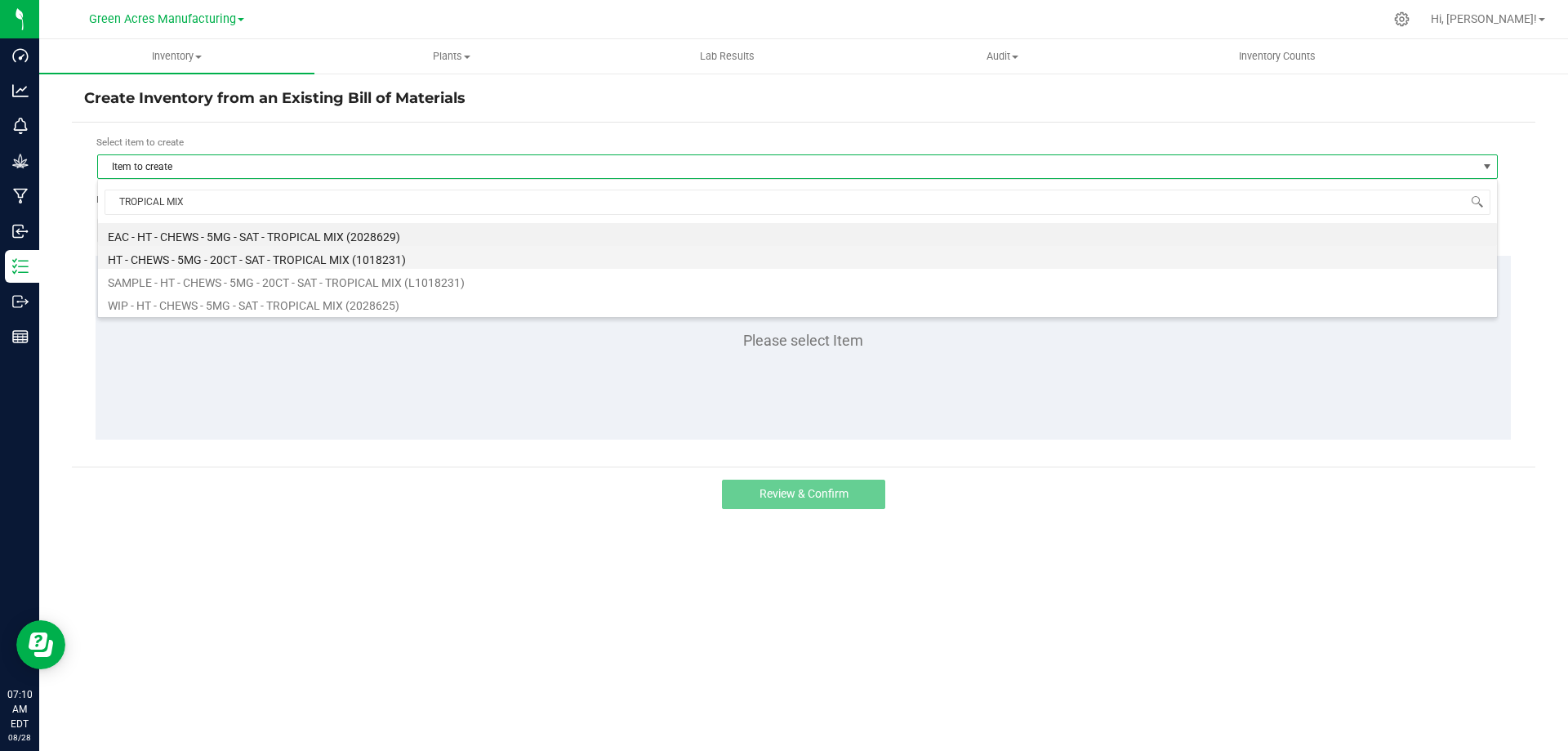
click at [295, 265] on li "HT - CHEWS - 5MG - 20CT - SAT - TROPICAL MIX (1018231)" at bounding box center [797, 257] width 1399 height 22
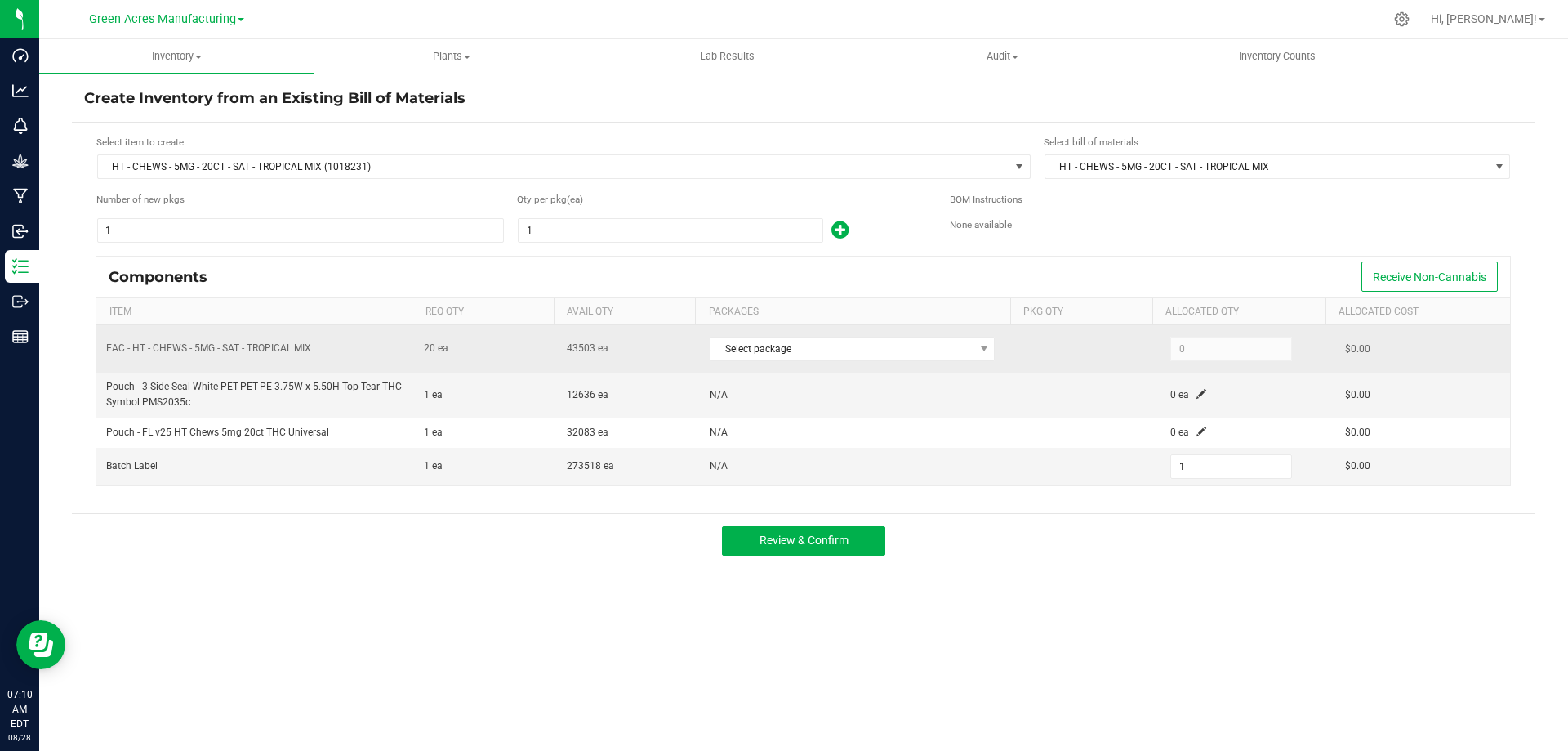
click at [880, 362] on div "Select package" at bounding box center [858, 348] width 298 height 34
click at [879, 360] on span "Select package" at bounding box center [841, 349] width 263 height 22
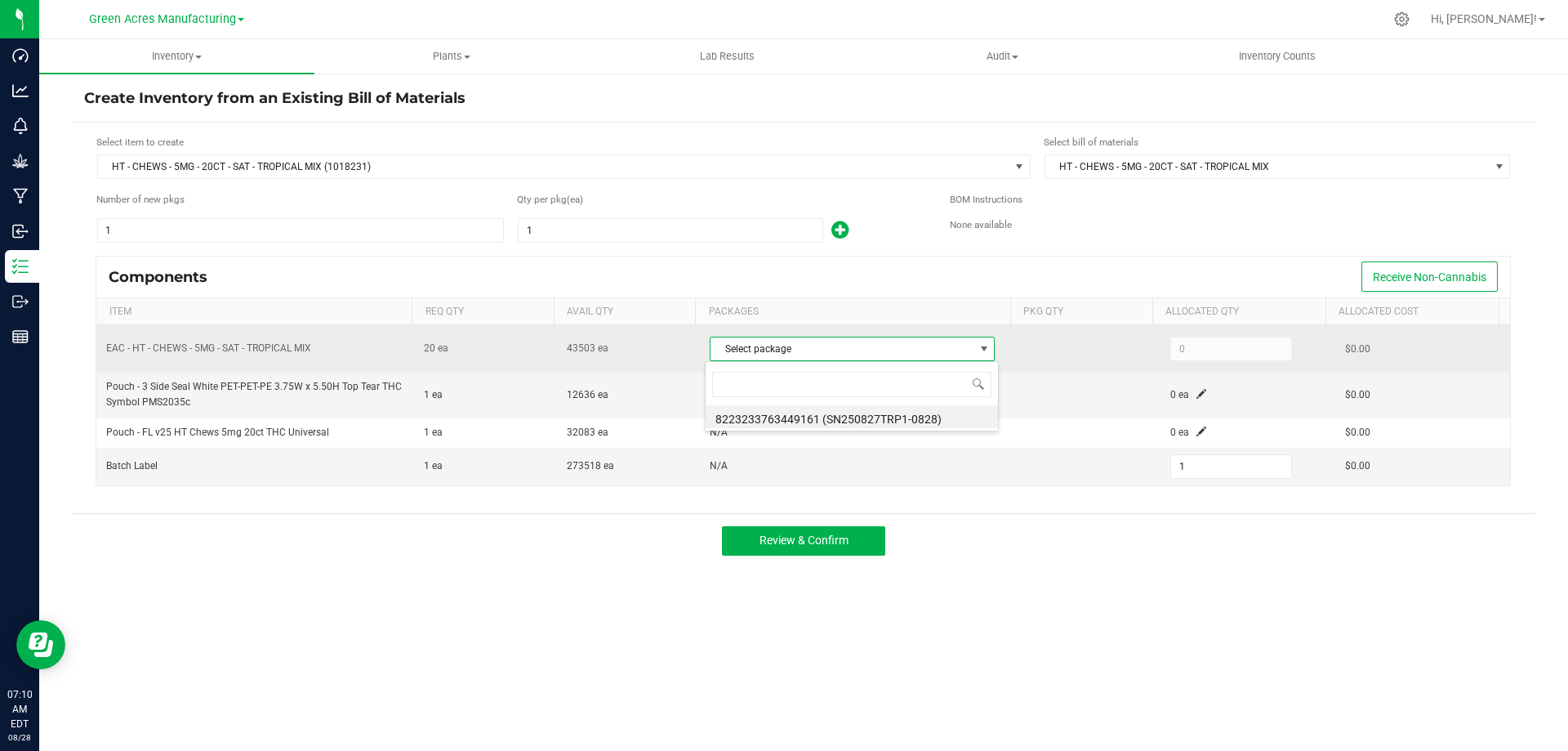
scroll to position [24, 281]
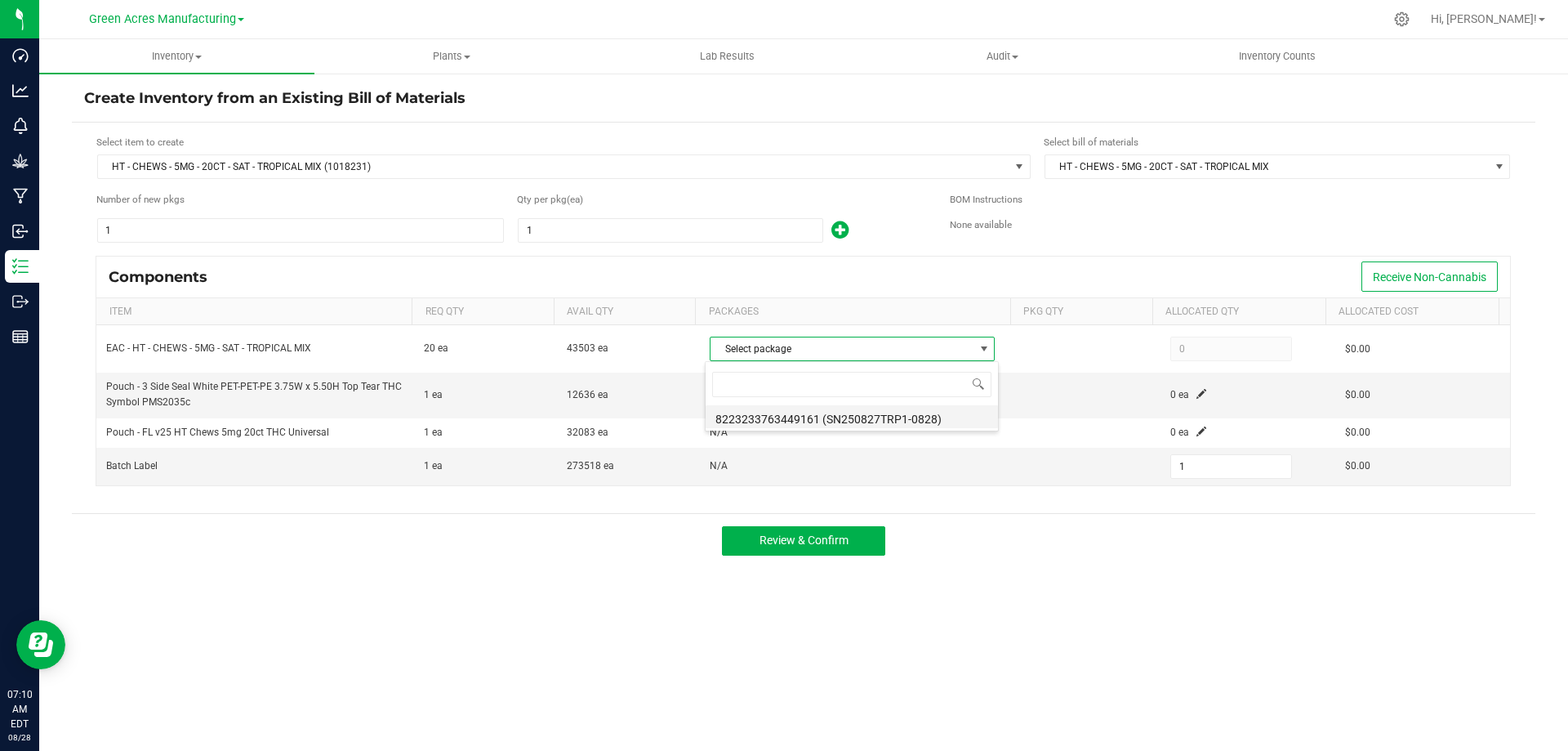
click at [892, 416] on li "8223233763449161 (SN250827TRP1-0828)" at bounding box center [852, 416] width 293 height 22
type input "20"
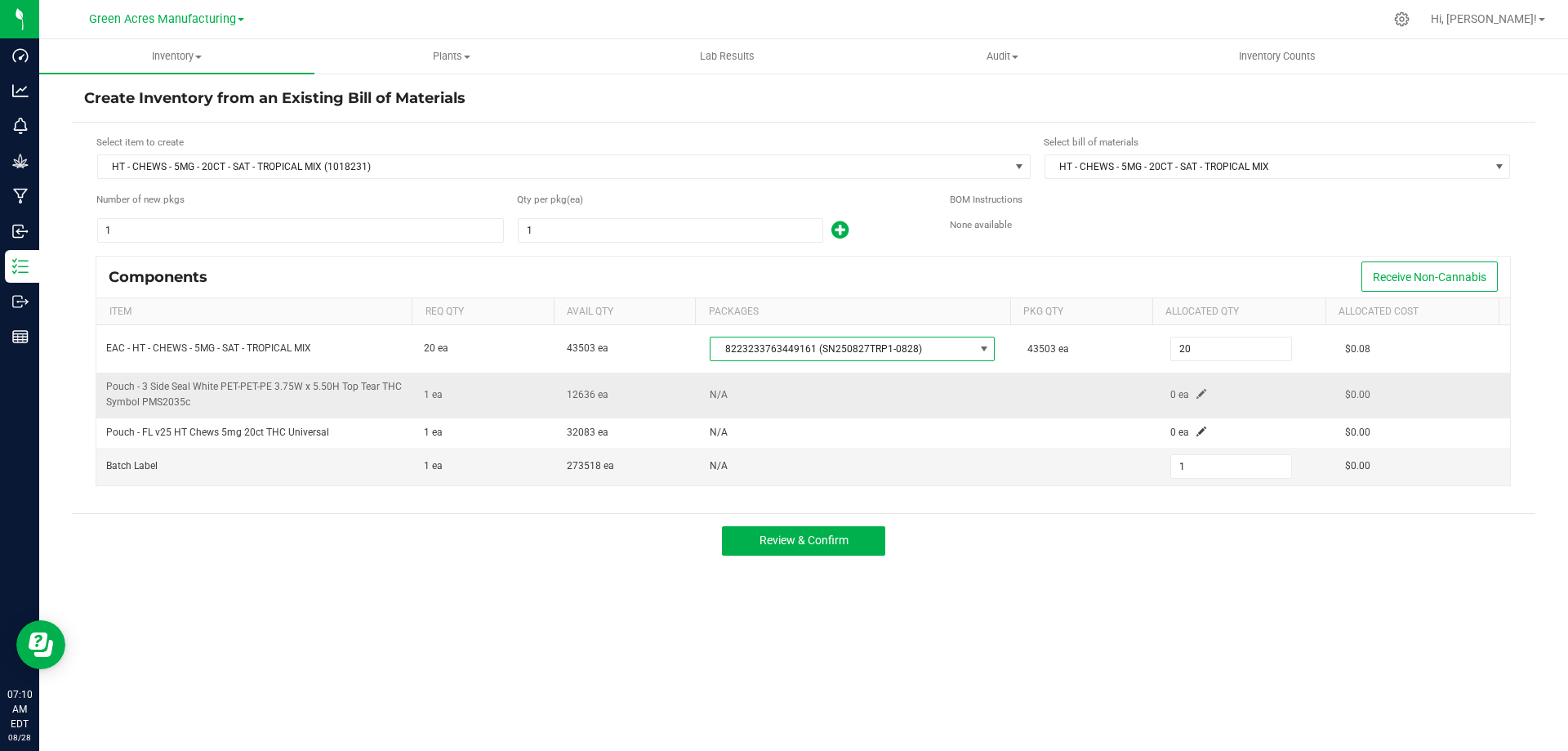
click at [1196, 393] on span at bounding box center [1200, 393] width 9 height 9
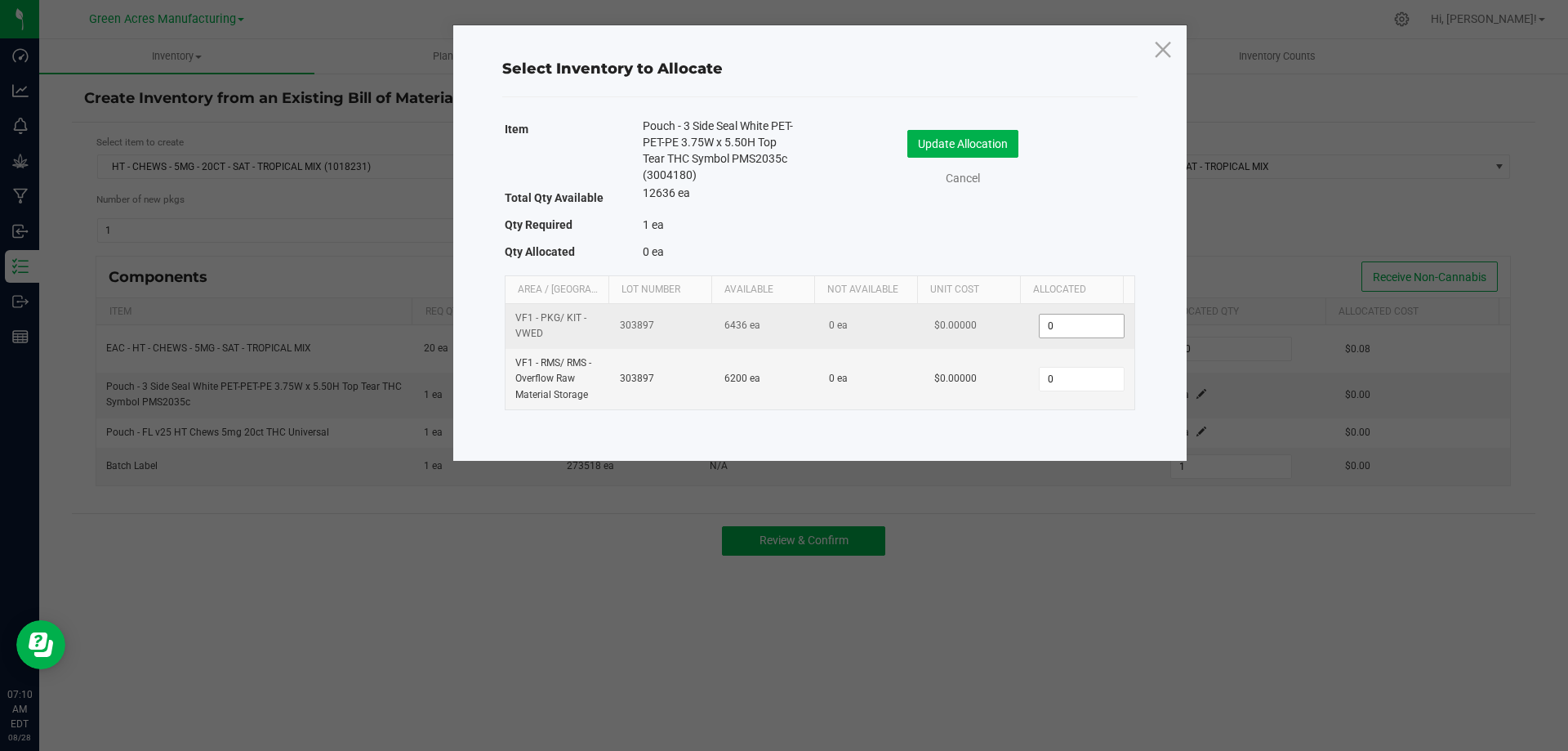
click at [1080, 323] on input "0" at bounding box center [1081, 325] width 84 height 22
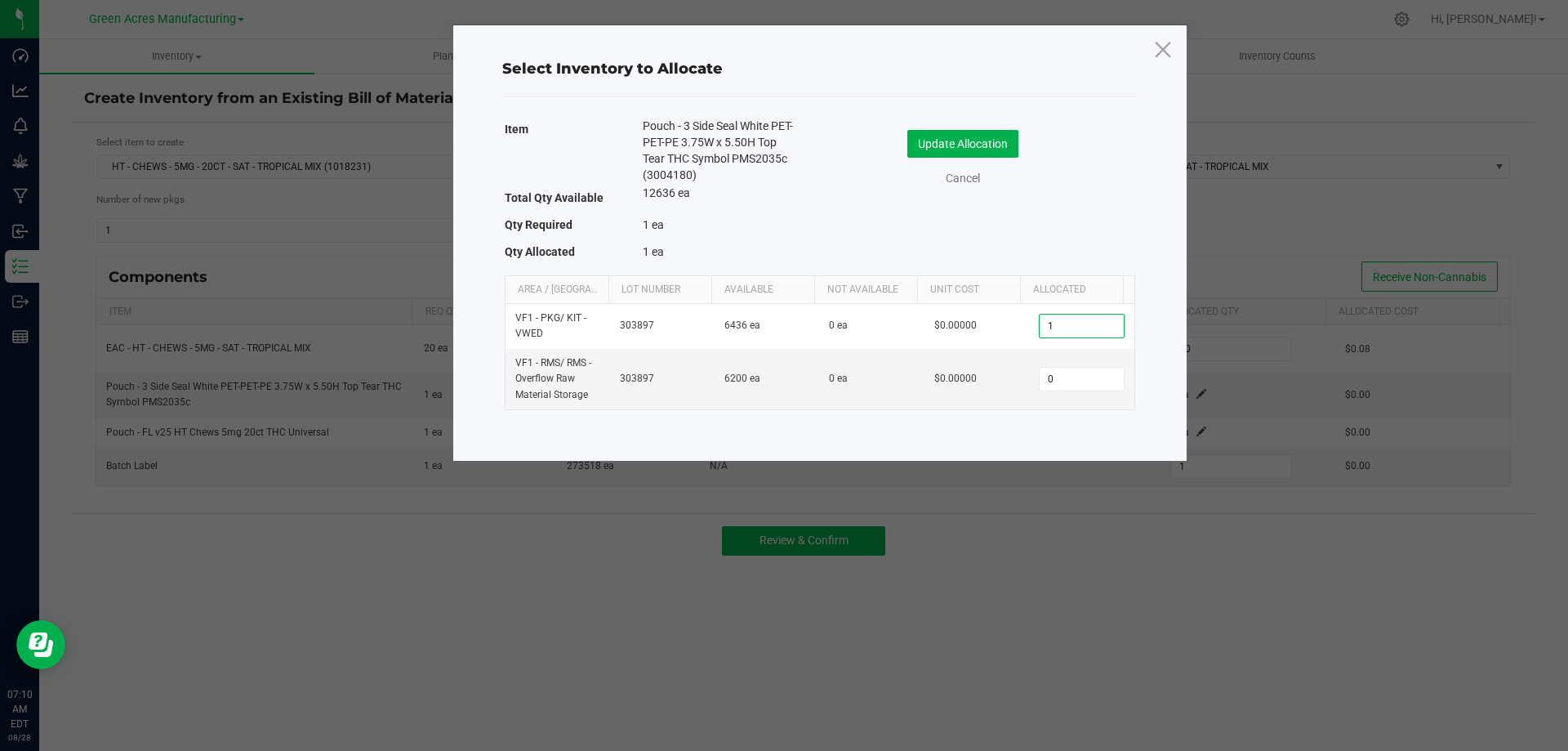
type input "1"
click at [1064, 231] on div "Item Pouch - 3 Side Seal White PET-PET-PE 3.75W x 5.50H Top Tear THC Symbol PMS…" at bounding box center [820, 192] width 630 height 149
click at [1000, 157] on button "Update Allocation" at bounding box center [962, 143] width 111 height 28
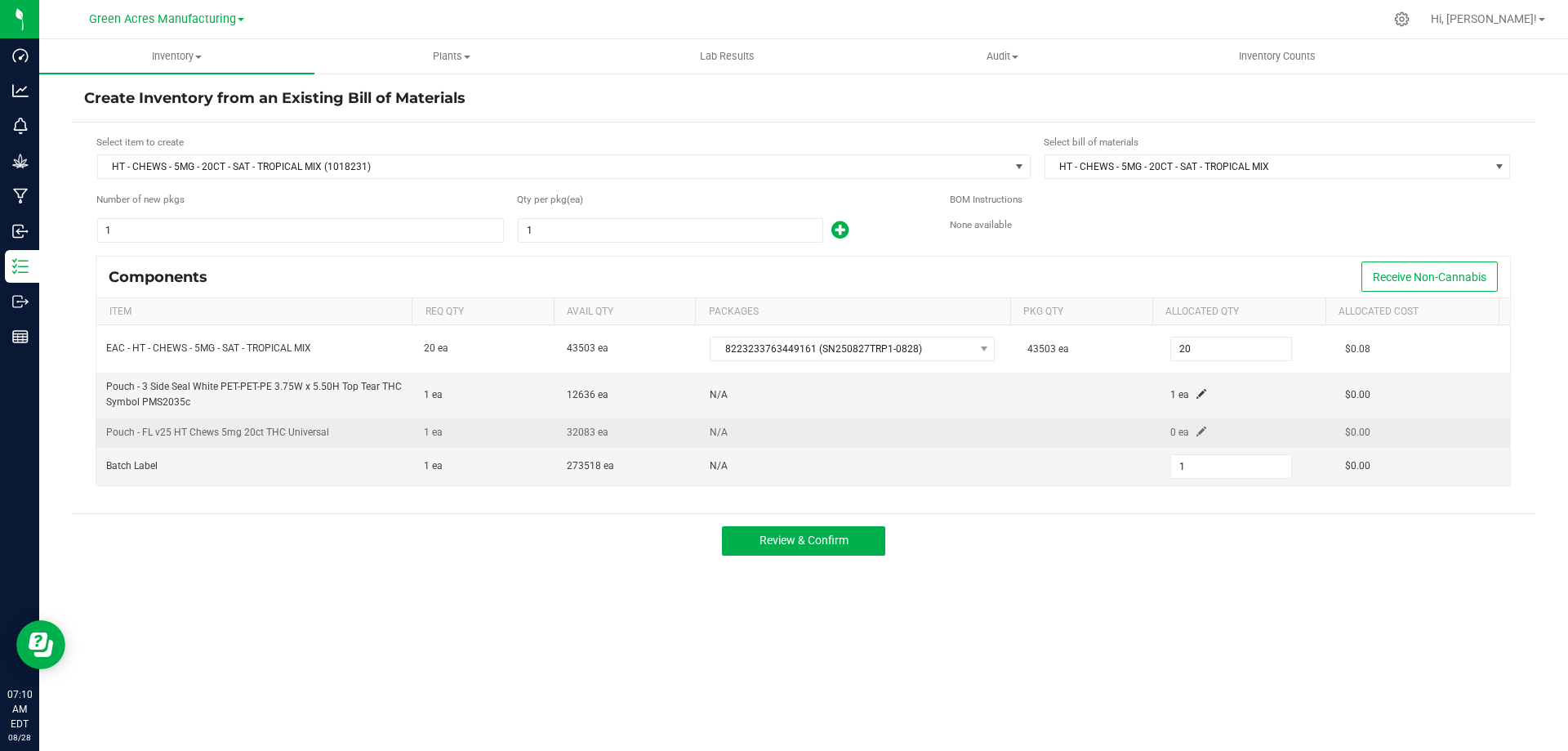
click at [1196, 435] on span at bounding box center [1200, 431] width 9 height 9
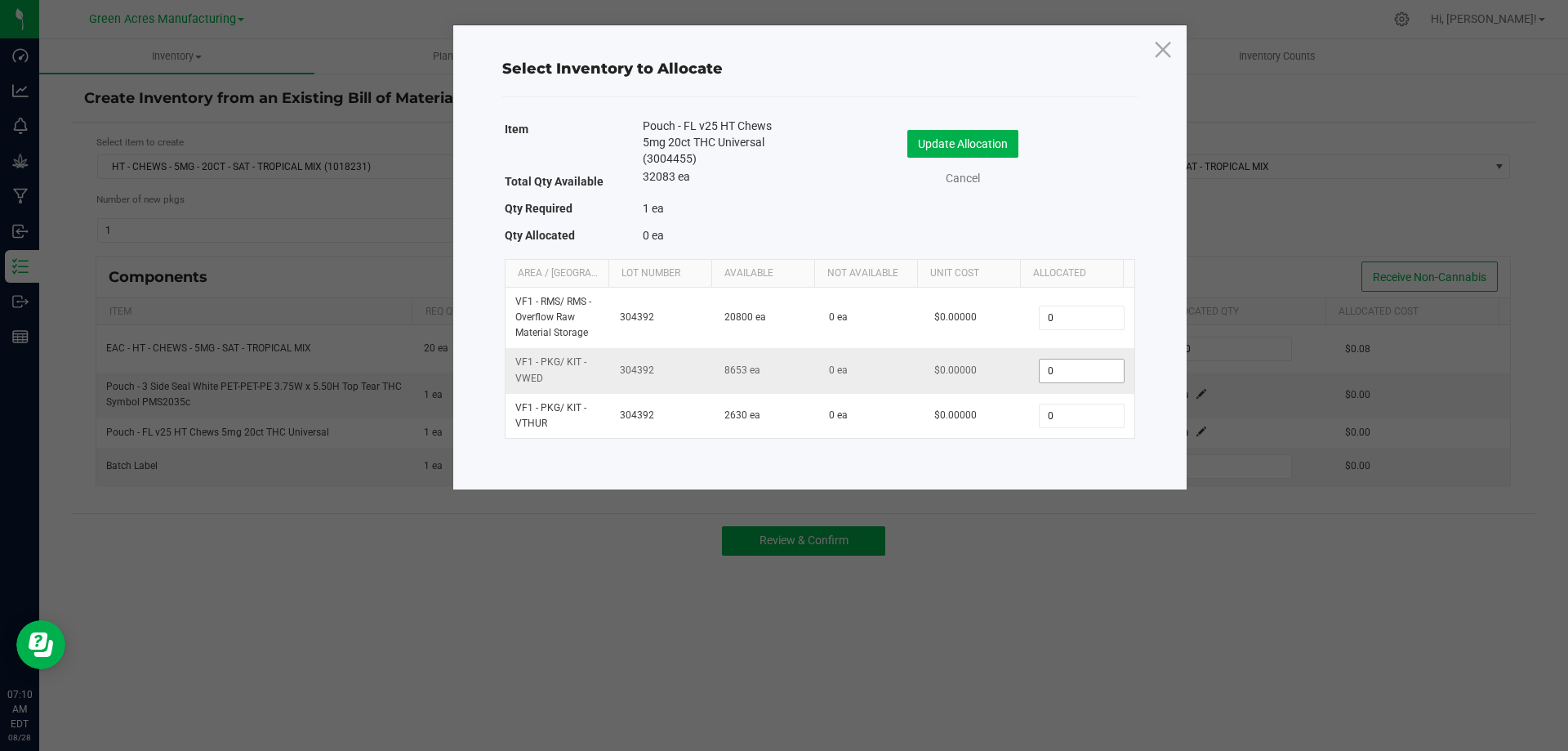
click at [1043, 371] on input "0" at bounding box center [1081, 370] width 84 height 22
type input "1"
click at [992, 123] on div "Update Allocation Cancel" at bounding box center [977, 160] width 291 height 85
click at [989, 142] on button "Update Allocation" at bounding box center [962, 143] width 111 height 28
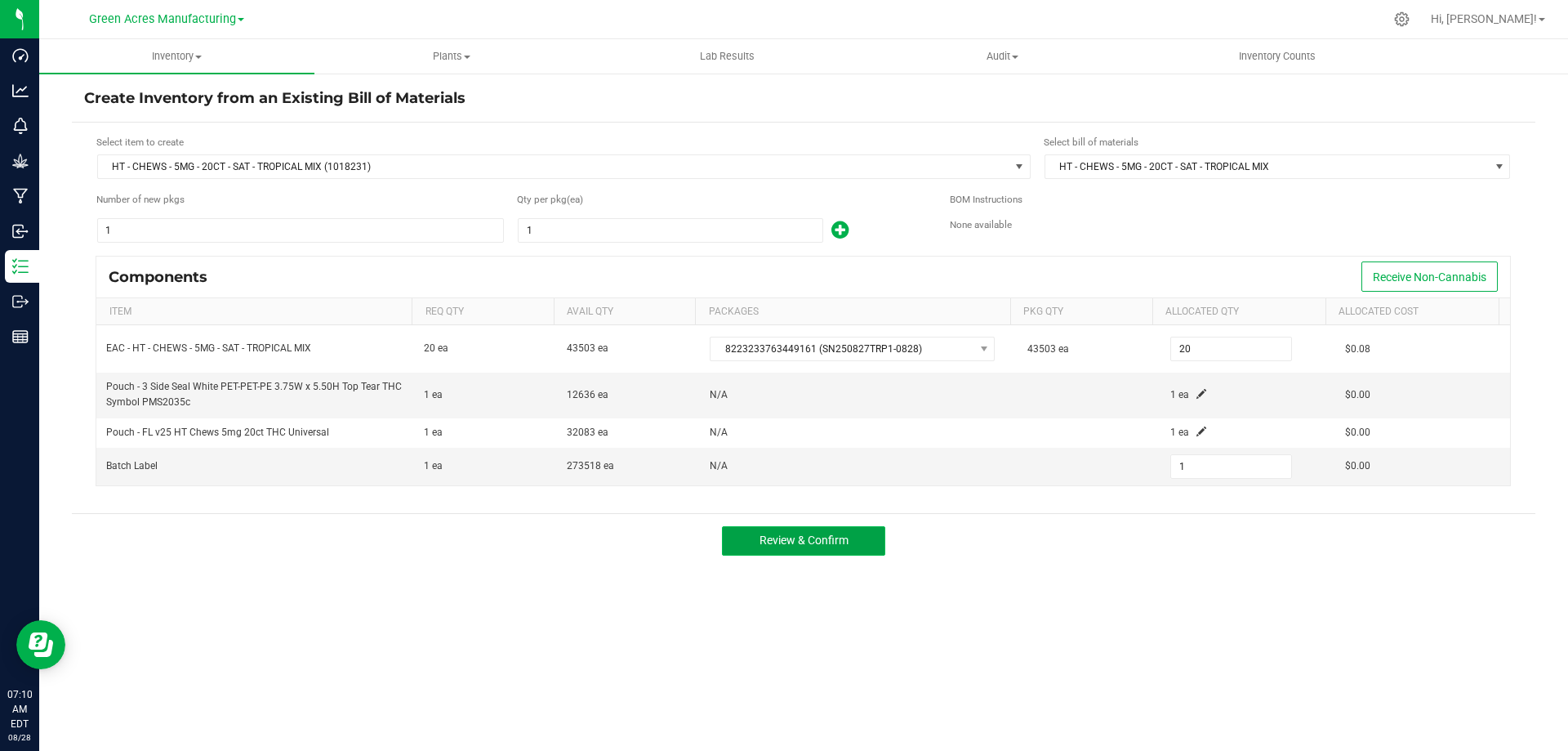
click at [832, 535] on span "Review & Confirm" at bounding box center [803, 540] width 89 height 13
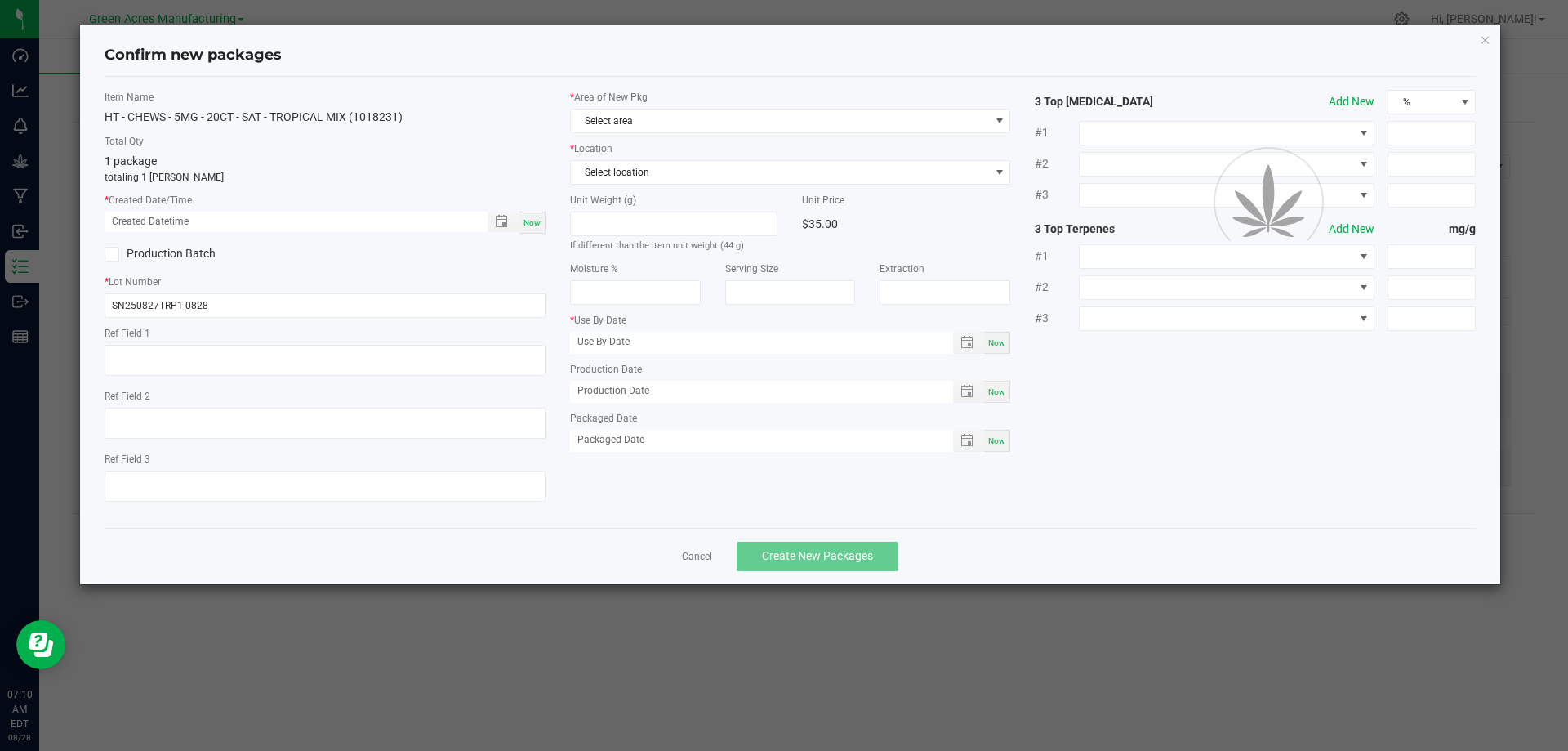
type input "03/09/2026"
type input "08/27/2025"
click at [528, 224] on span "Now" at bounding box center [532, 223] width 17 height 9
type input "08/28/2025 07:10 AM"
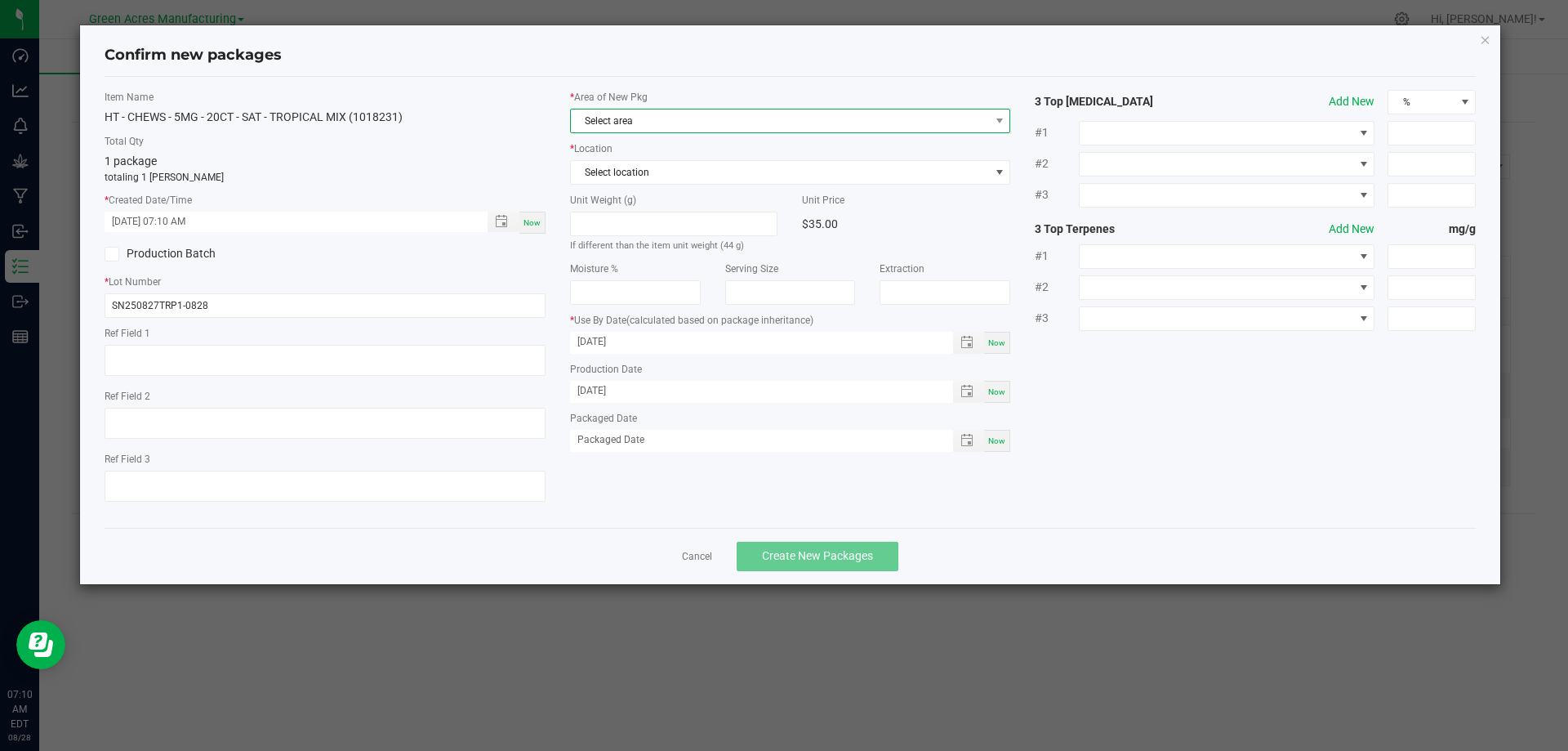
click at [700, 129] on span "Select area" at bounding box center [779, 121] width 419 height 22
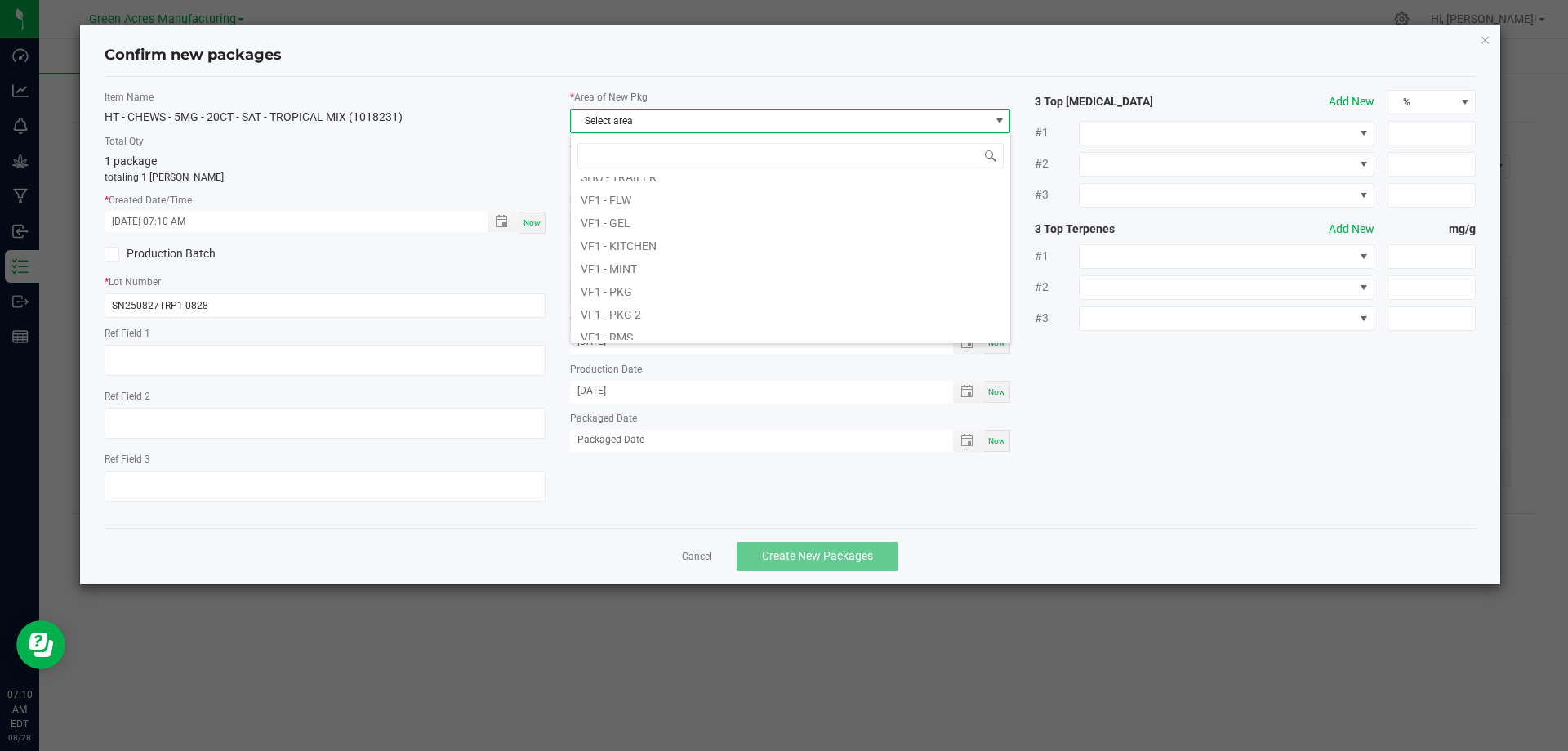
scroll to position [735, 0]
click at [702, 216] on li "VF1 - PKG" at bounding box center [790, 207] width 439 height 22
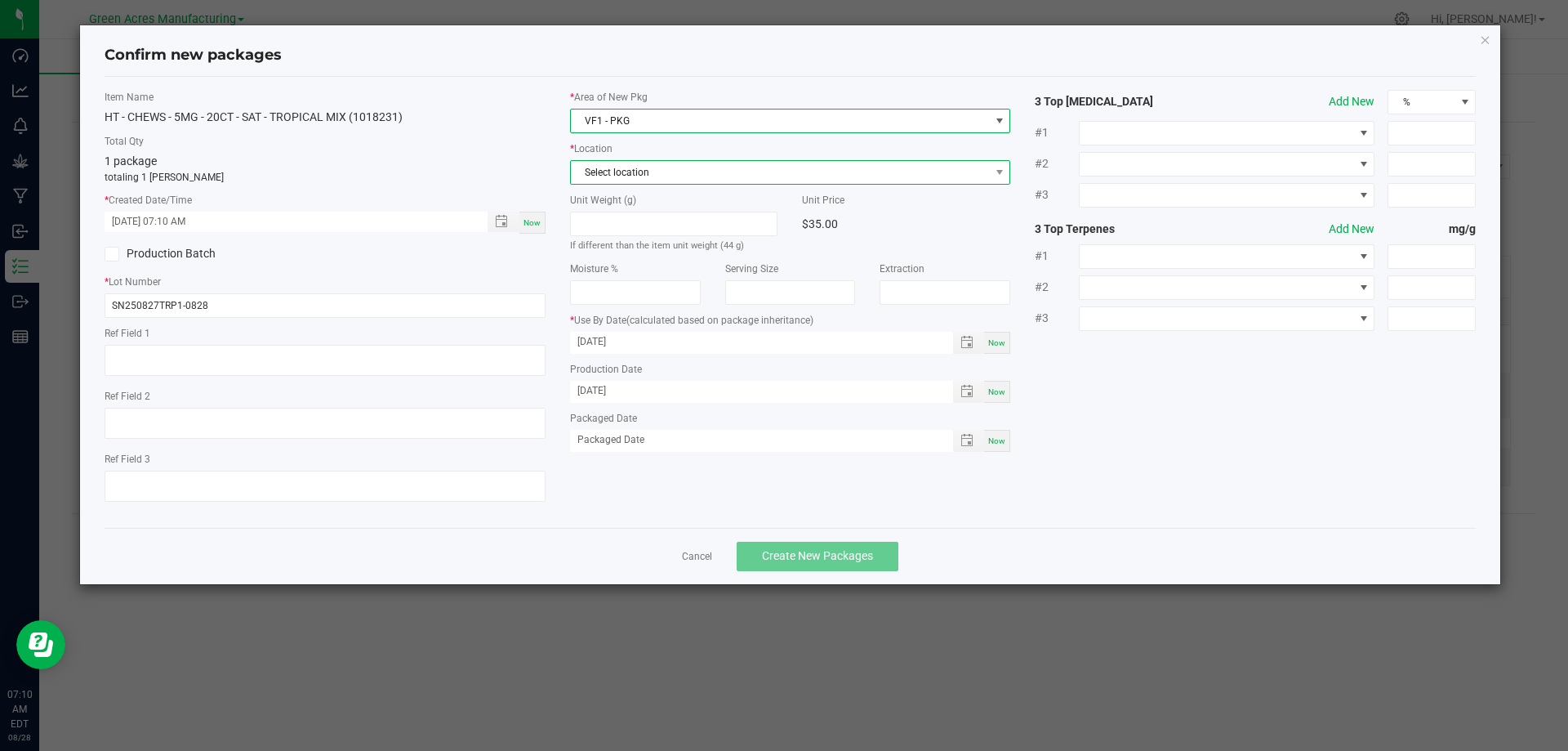
click at [725, 173] on span "Select location" at bounding box center [779, 172] width 419 height 22
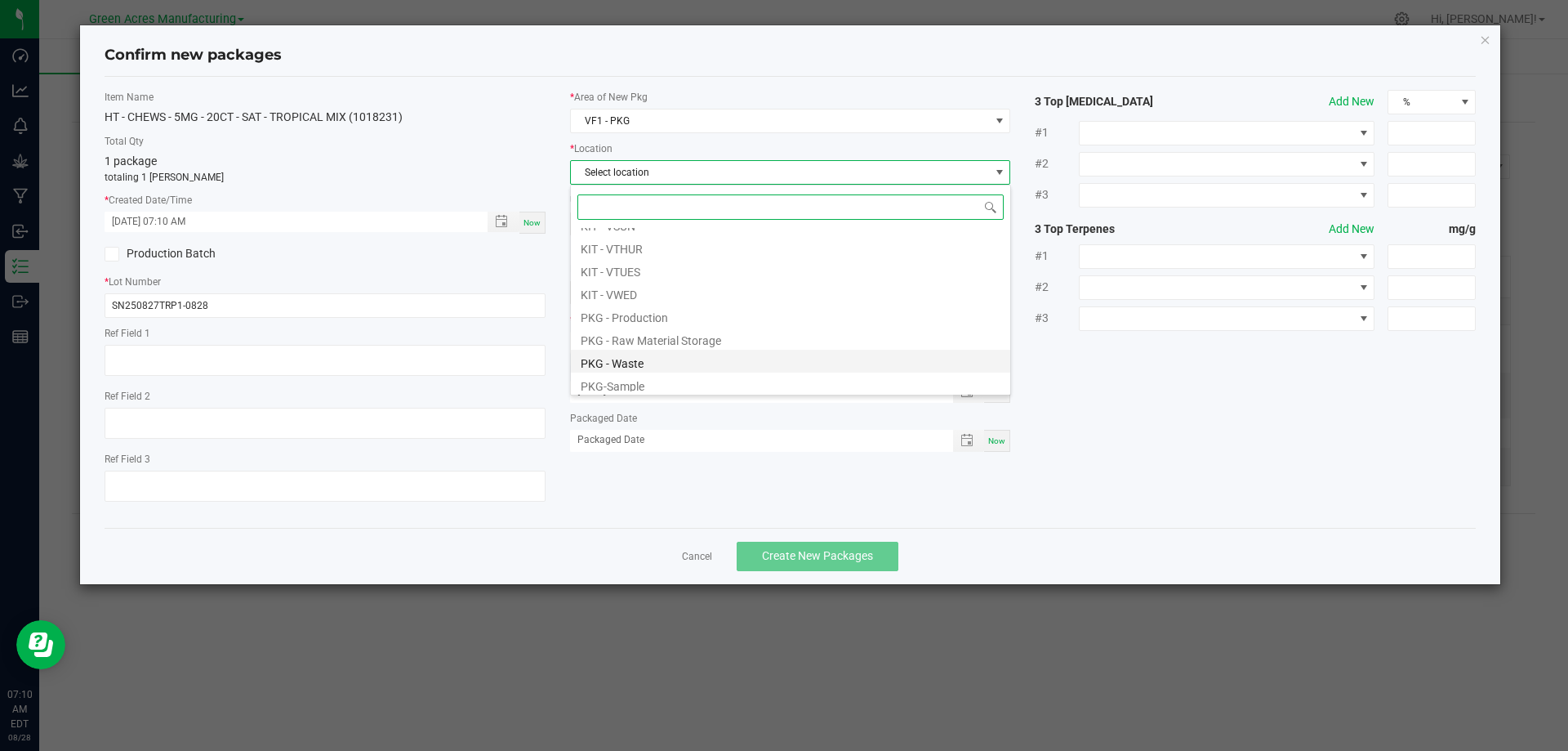
scroll to position [111, 0]
click at [673, 319] on li "PKG - Production" at bounding box center [790, 311] width 439 height 22
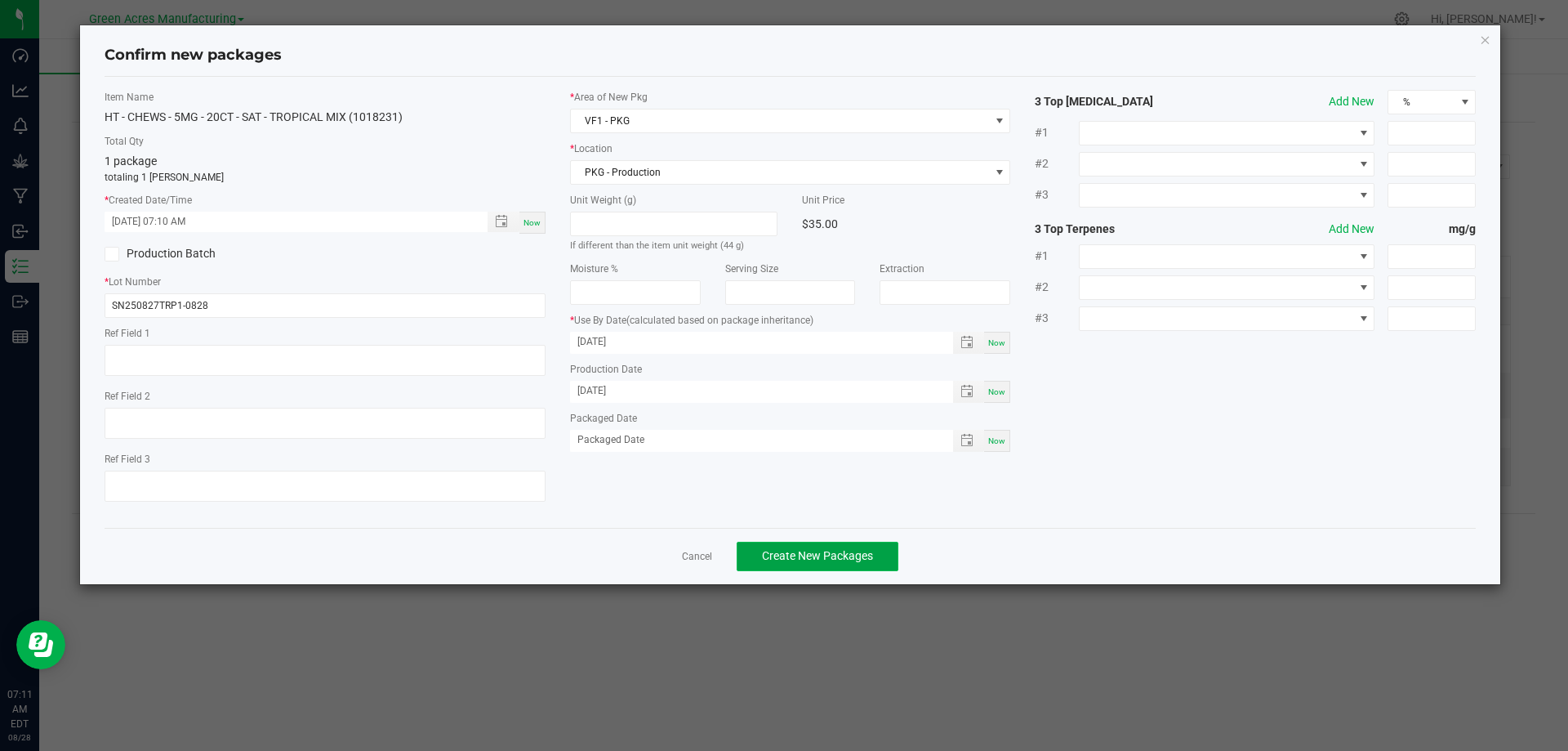
click at [839, 543] on button "Create New Packages" at bounding box center [817, 556] width 161 height 29
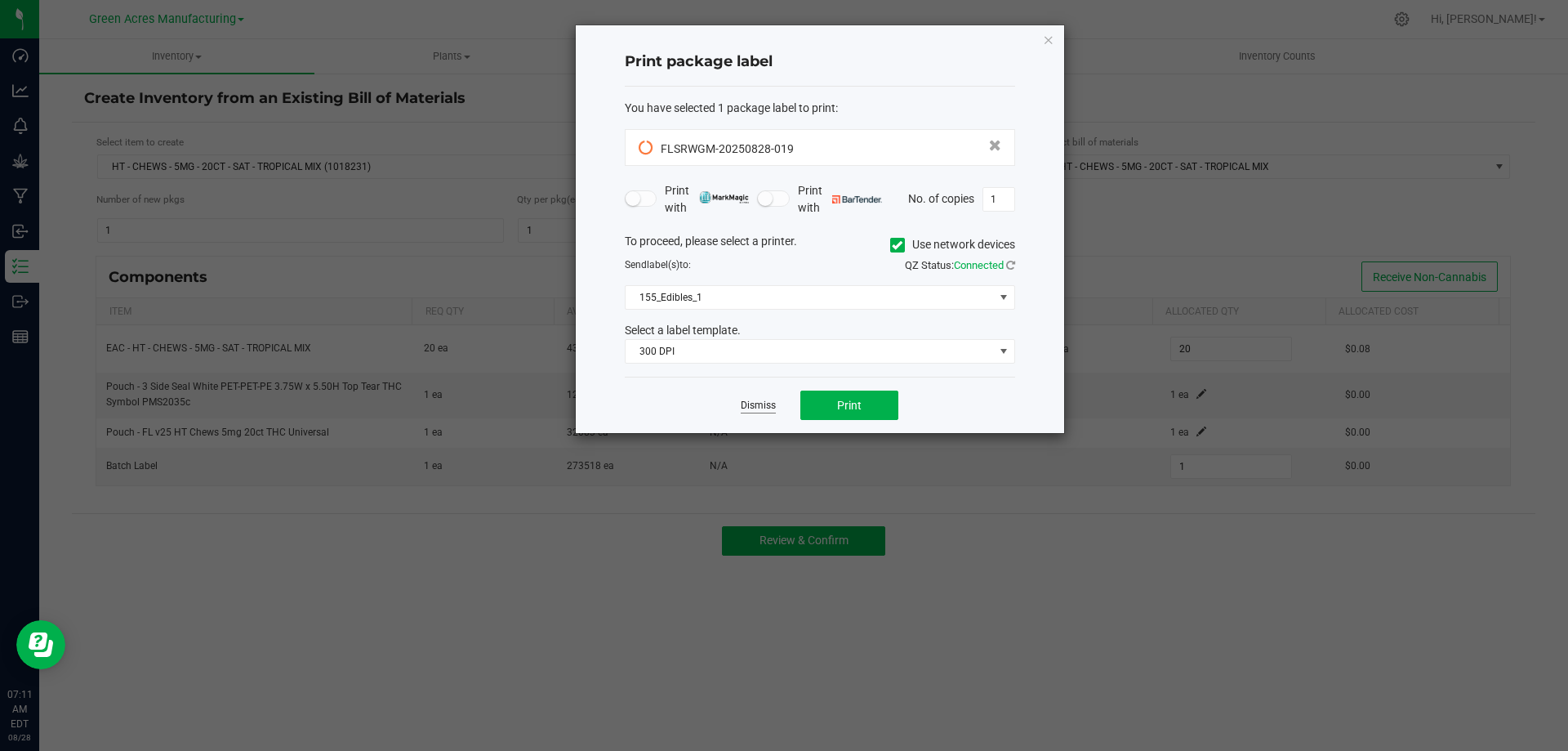
click at [754, 402] on link "Dismiss" at bounding box center [758, 406] width 35 height 14
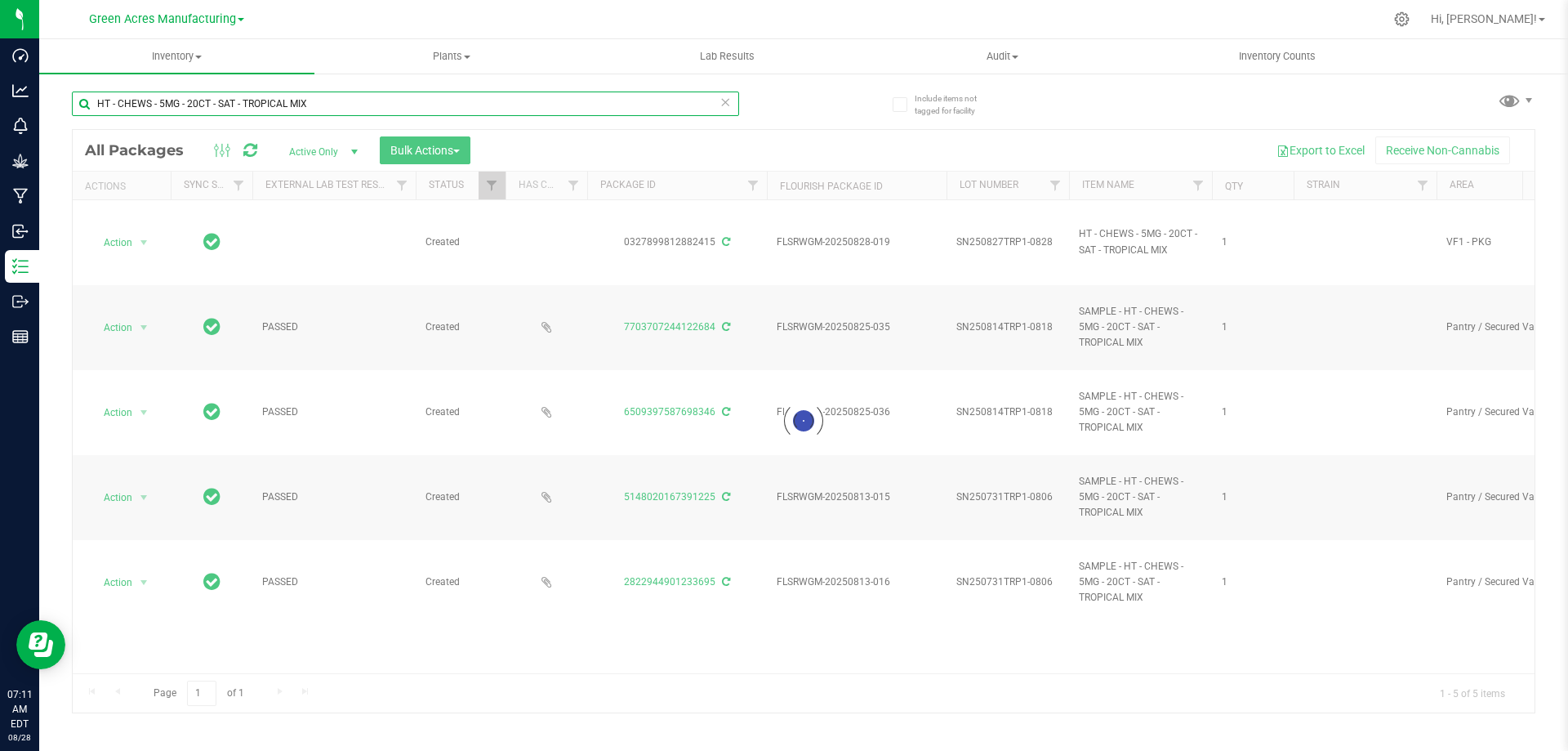
click at [540, 110] on input "HT - CHEWS - 5MG - 20CT - SAT - TROPICAL MIX" at bounding box center [405, 104] width 667 height 24
type input "H"
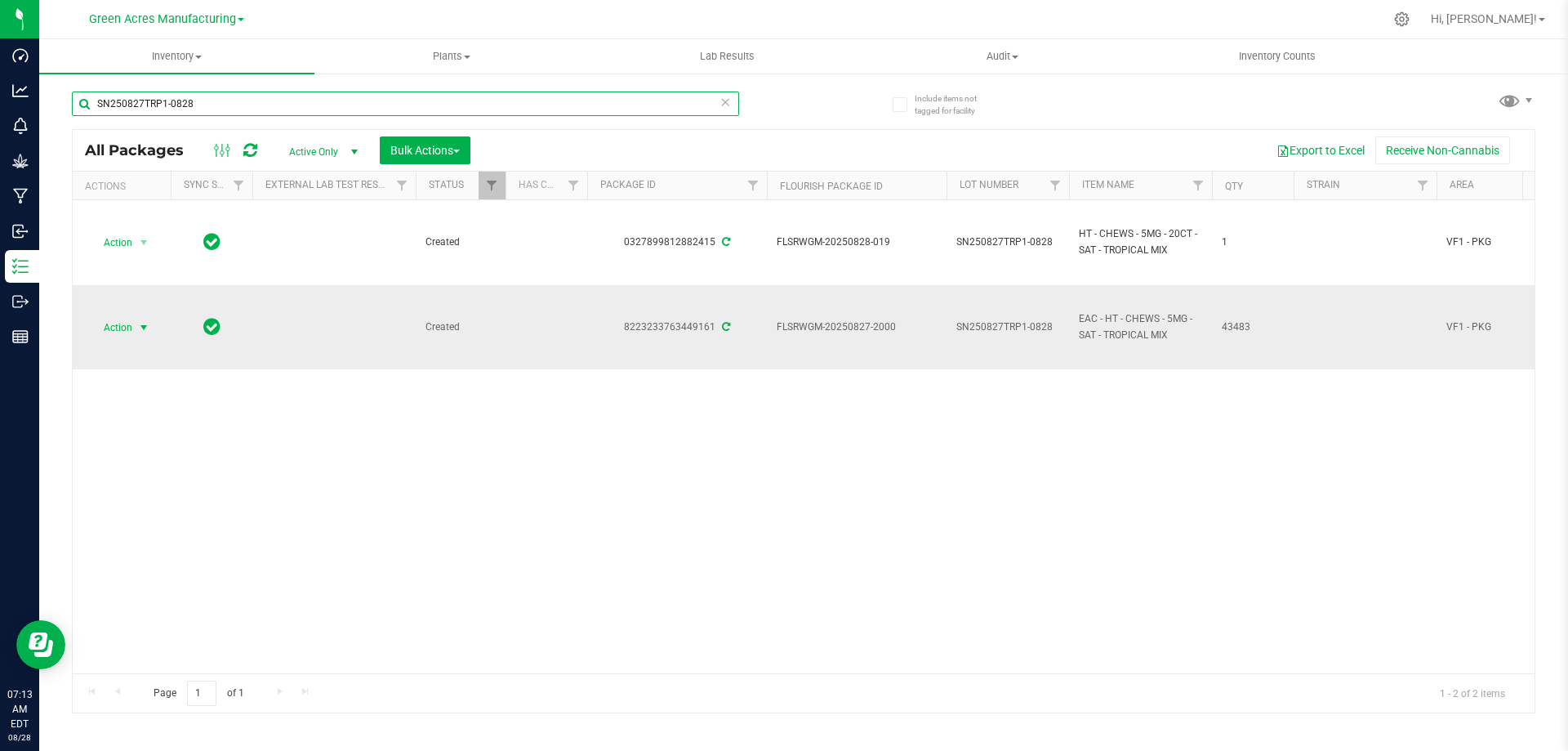
type input "SN250827TRP1-0828"
click at [113, 325] on span "Action" at bounding box center [110, 327] width 44 height 22
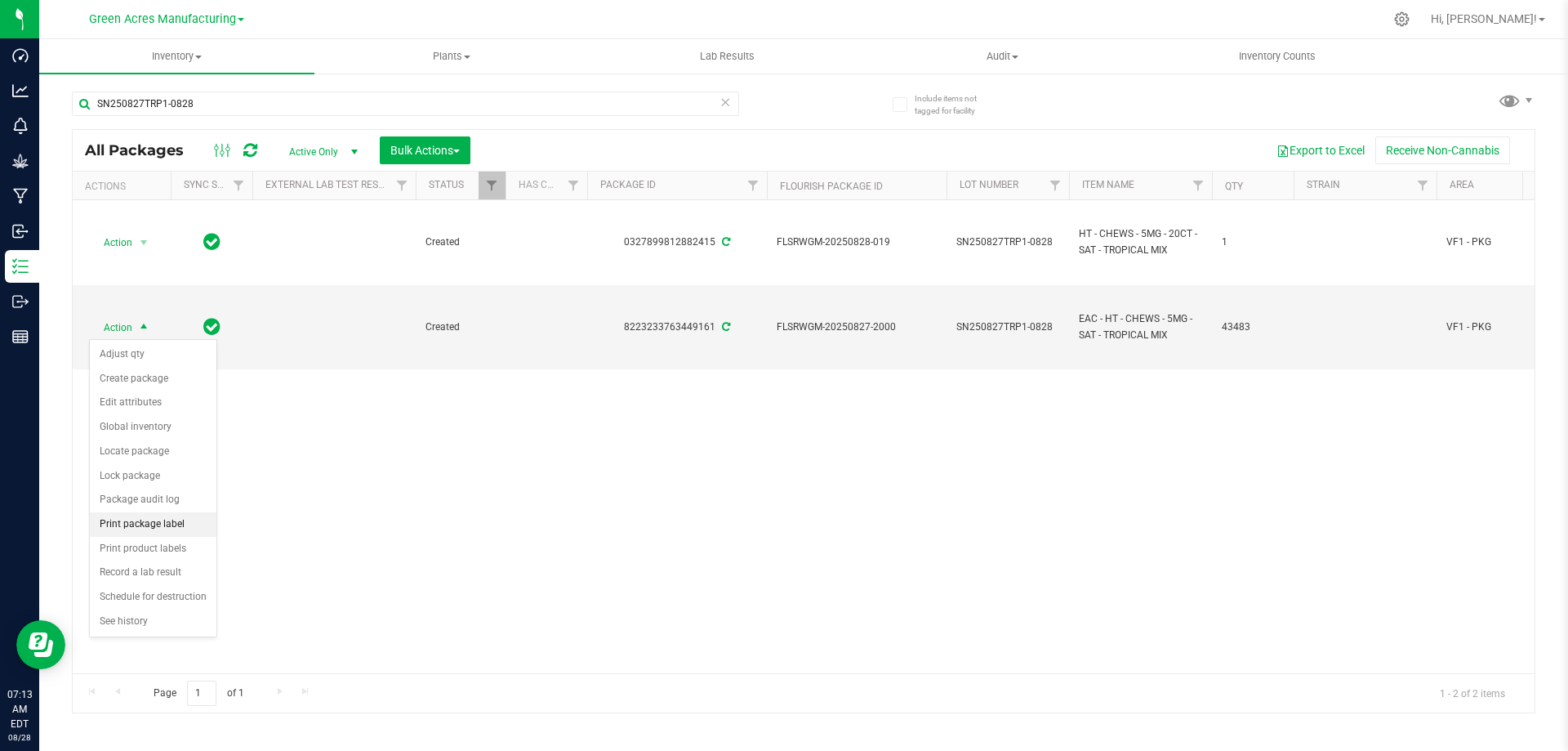
click at [161, 525] on li "Print package label" at bounding box center [153, 524] width 127 height 24
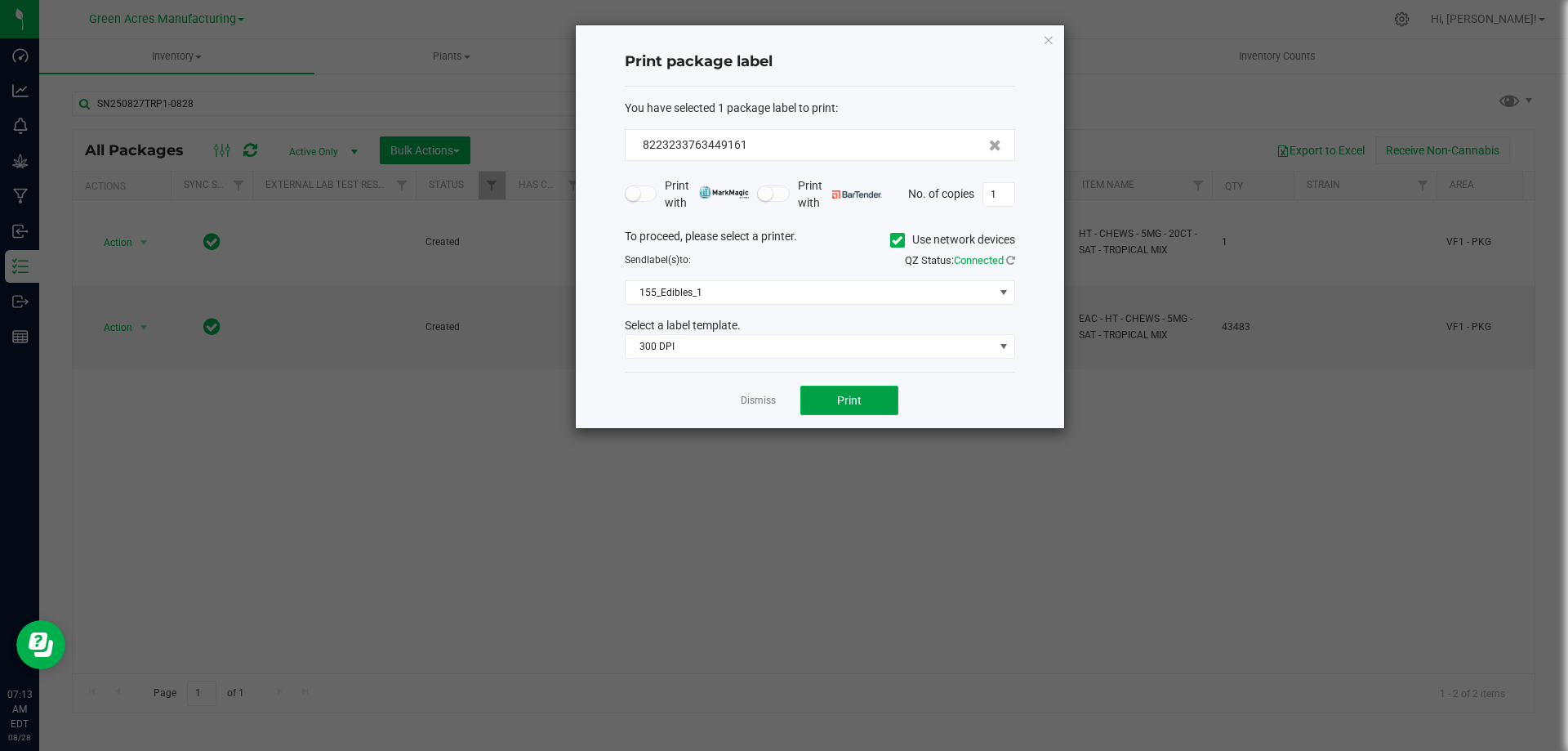
click at [822, 389] on button "Print" at bounding box center [849, 401] width 98 height 29
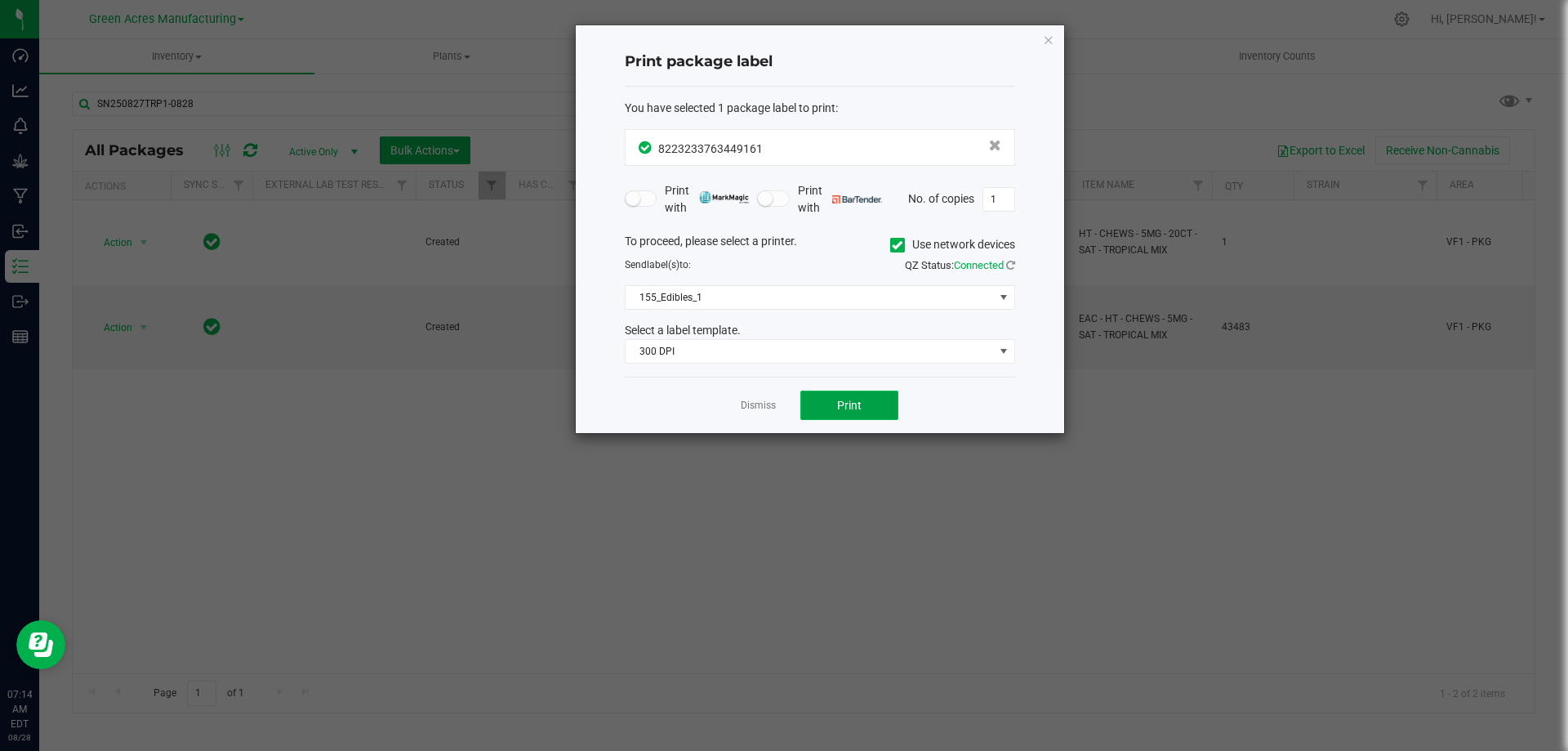
click at [880, 401] on button "Print" at bounding box center [849, 405] width 98 height 29
click at [762, 405] on link "Dismiss" at bounding box center [758, 406] width 35 height 14
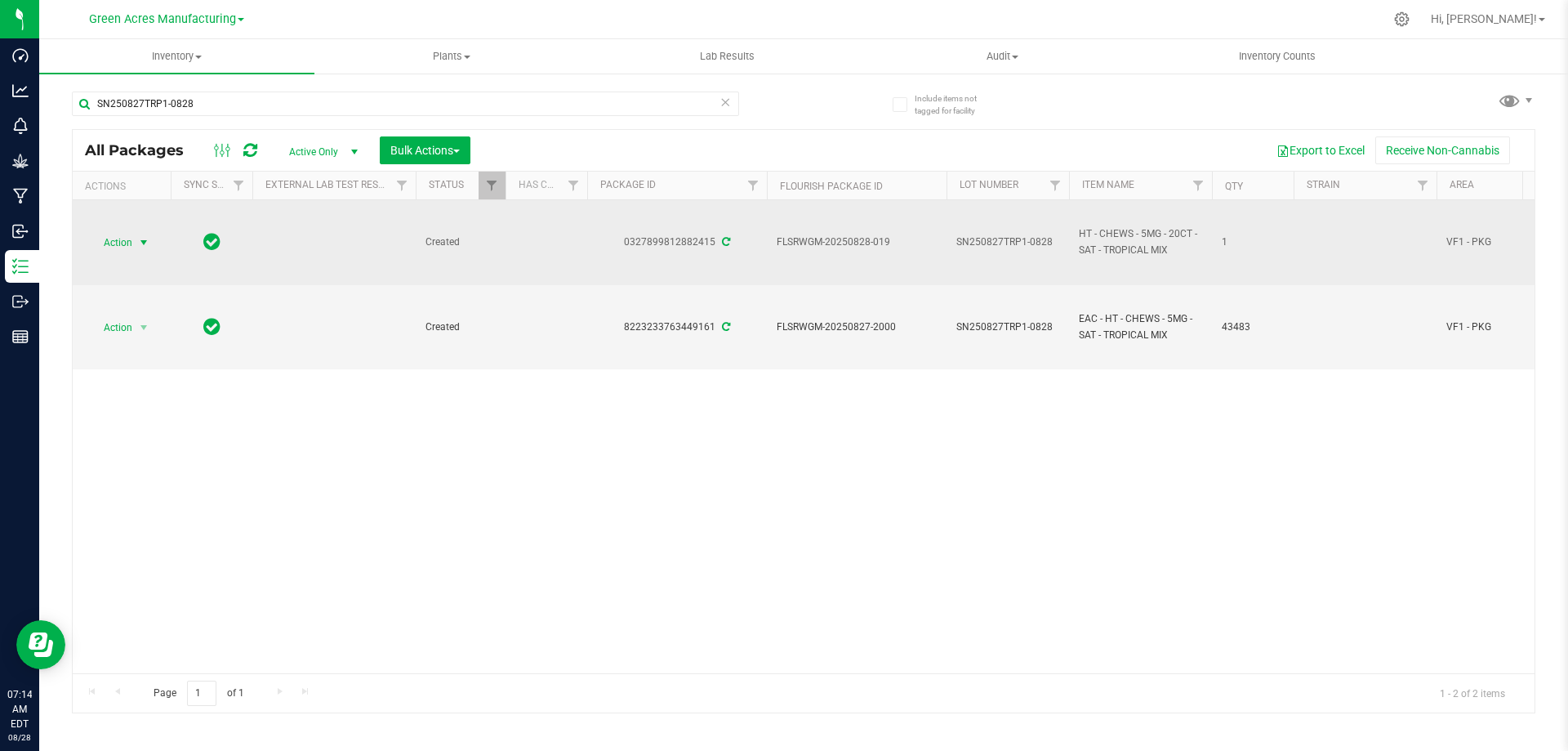
click at [134, 236] on span "select" at bounding box center [144, 243] width 21 height 22
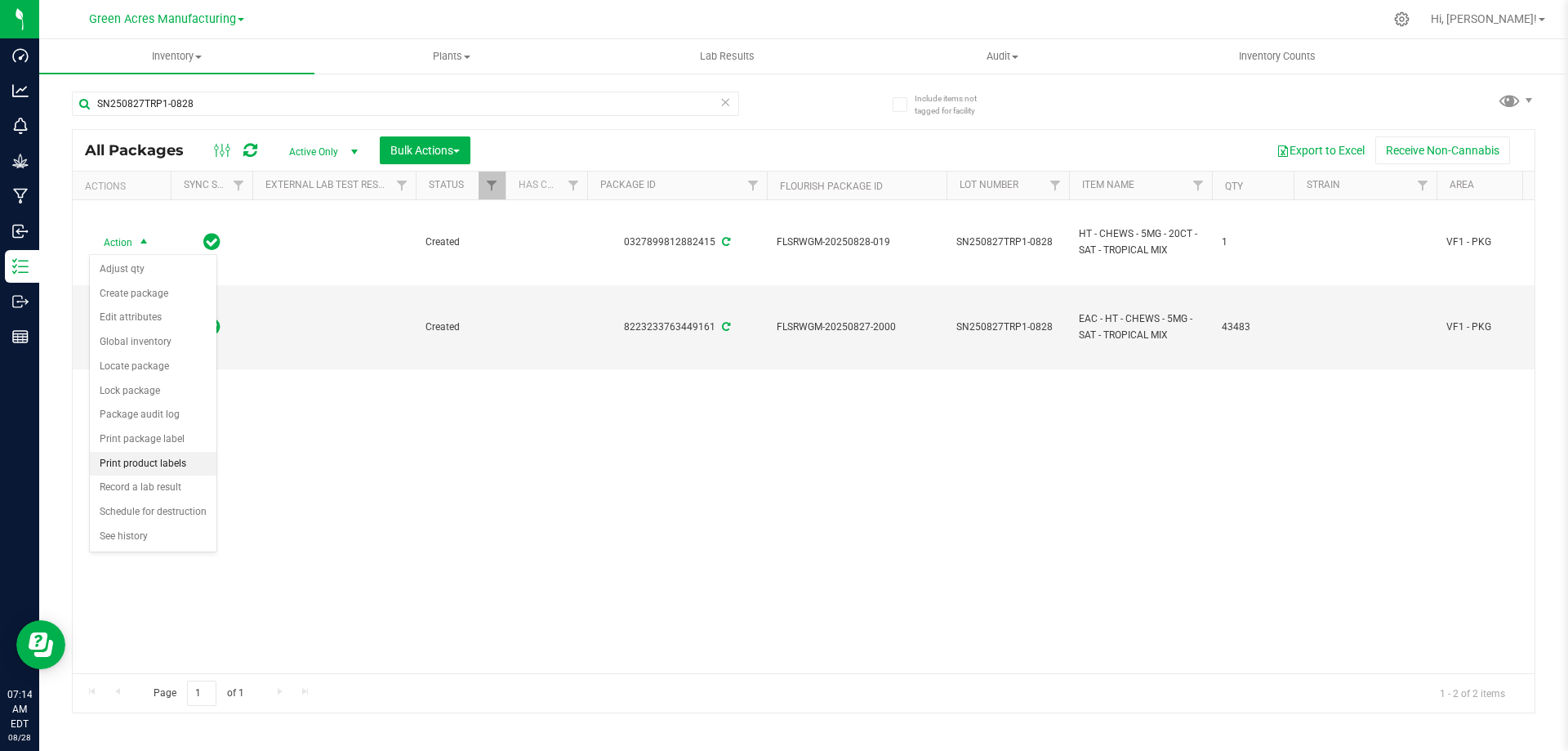
click at [156, 457] on li "Print product labels" at bounding box center [153, 464] width 127 height 24
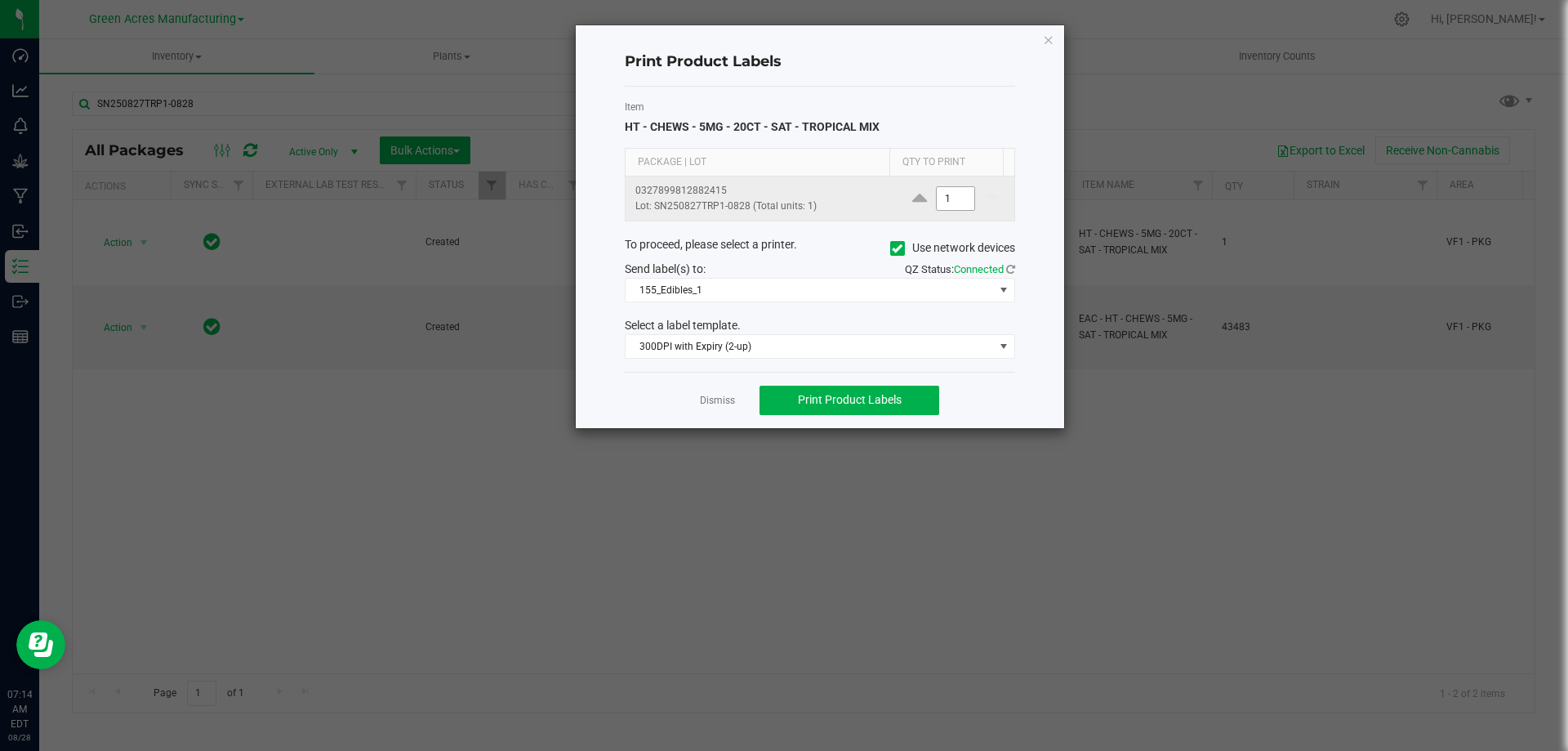
click at [947, 204] on input "1" at bounding box center [955, 199] width 38 height 22
type input "6"
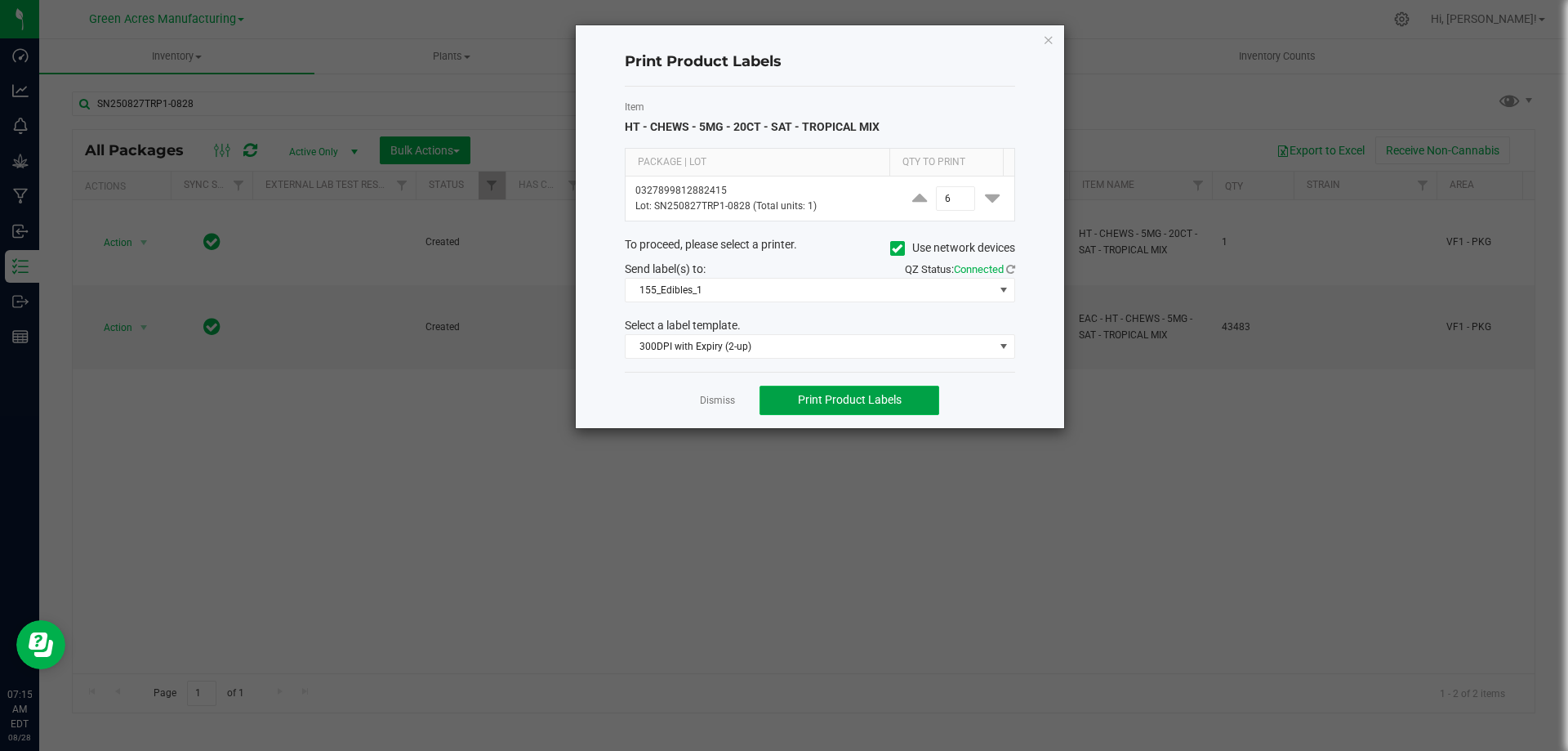
click at [859, 399] on span "Print Product Labels" at bounding box center [849, 399] width 104 height 13
click at [721, 400] on link "Dismiss" at bounding box center [717, 401] width 35 height 14
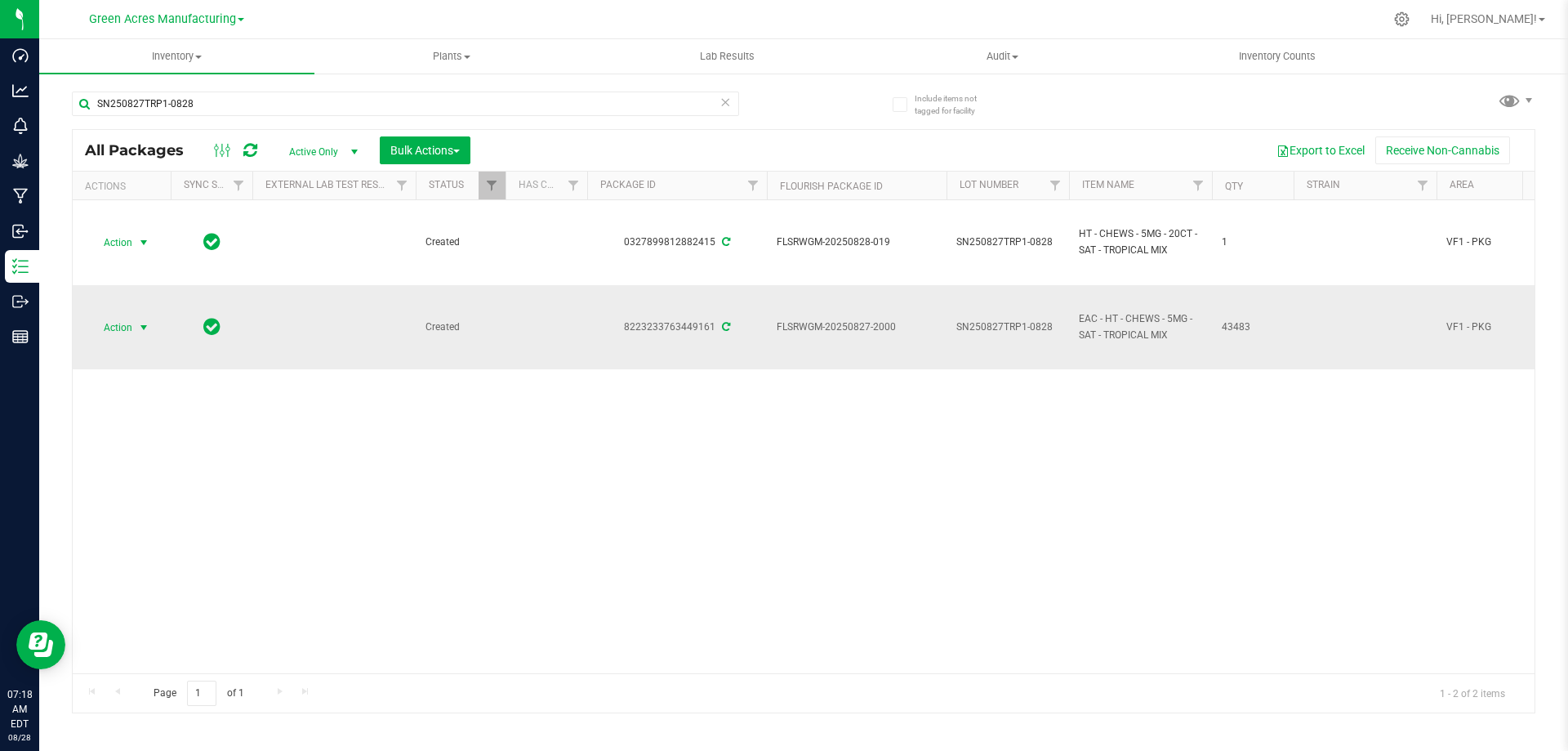
click at [110, 327] on span "Action" at bounding box center [110, 327] width 44 height 22
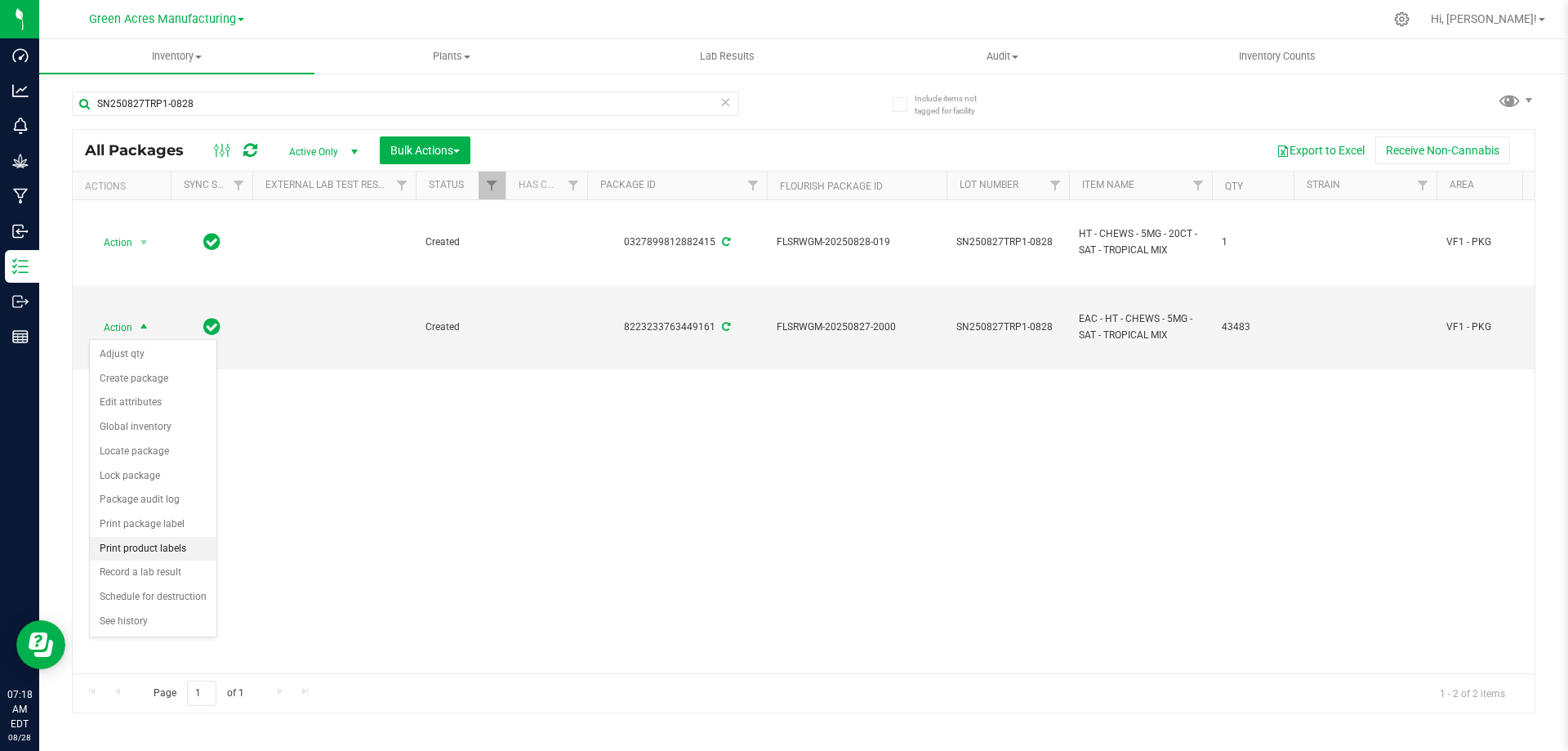
click at [140, 541] on li "Print product labels" at bounding box center [153, 549] width 127 height 24
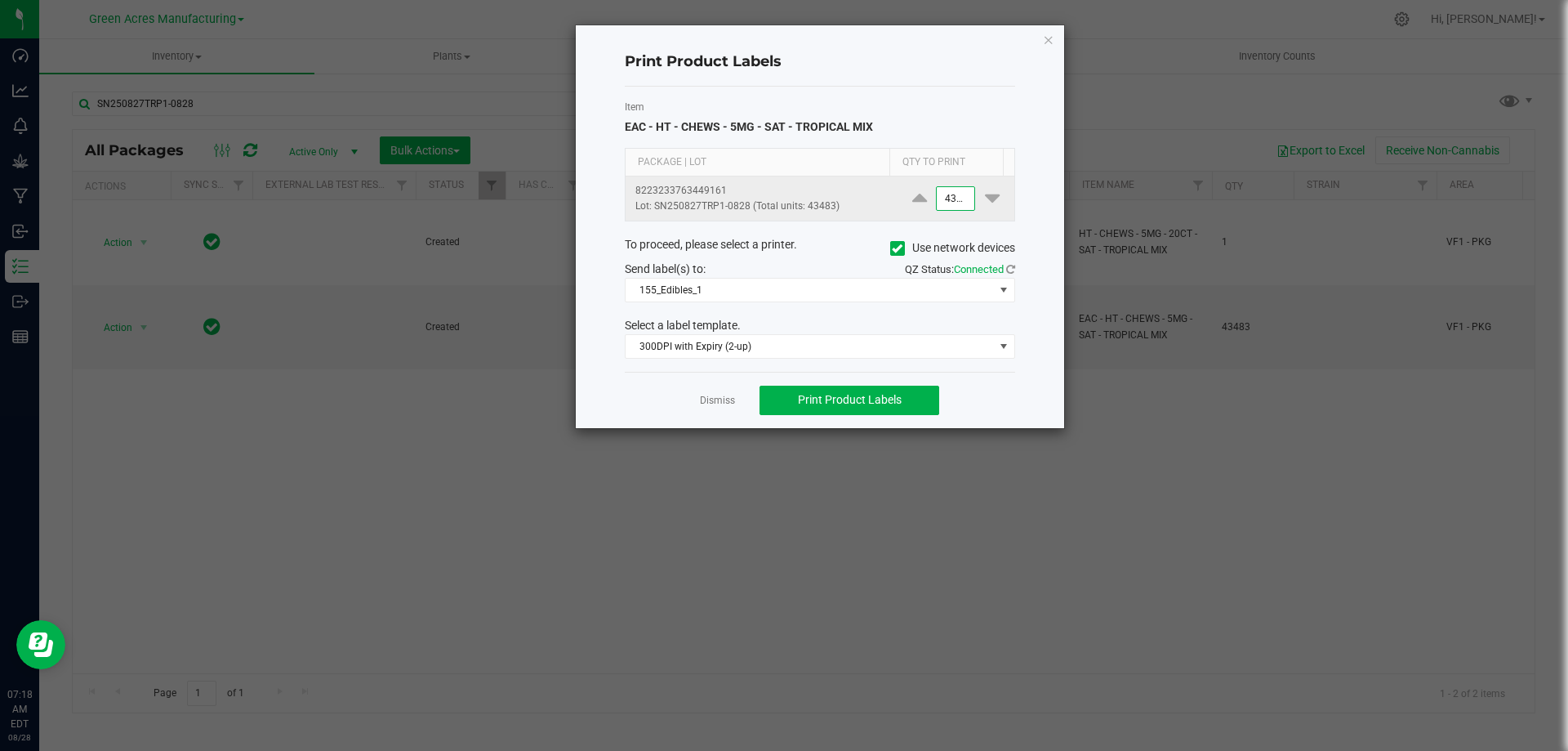
click at [951, 191] on input "43483" at bounding box center [955, 199] width 38 height 22
type input "2,000"
click at [979, 87] on div "Item EAC - HT - CHEWS - 5MG - SAT - TROPICAL MIX Package | Lot Qty to Print 822…" at bounding box center [820, 229] width 390 height 285
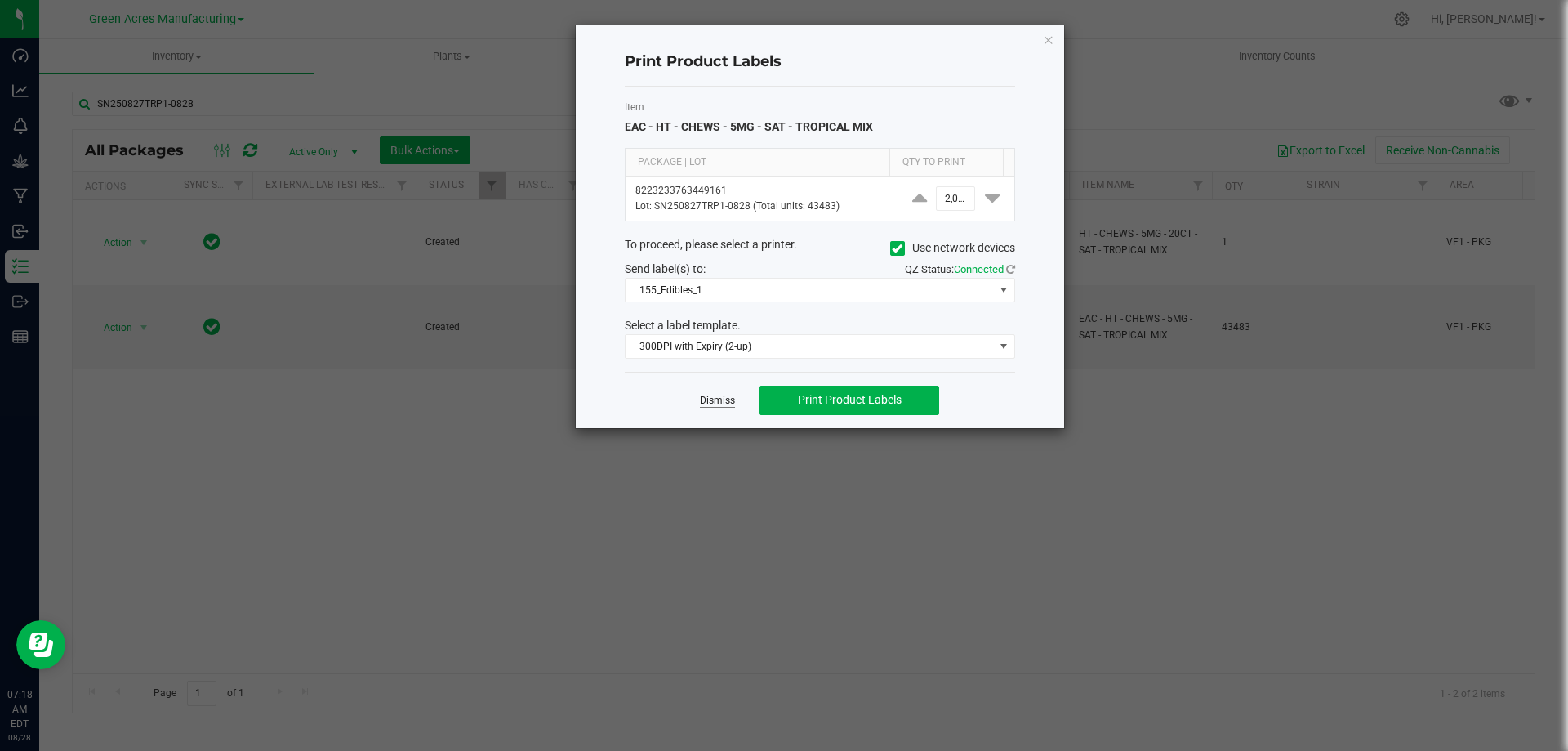
click at [721, 403] on link "Dismiss" at bounding box center [717, 401] width 35 height 14
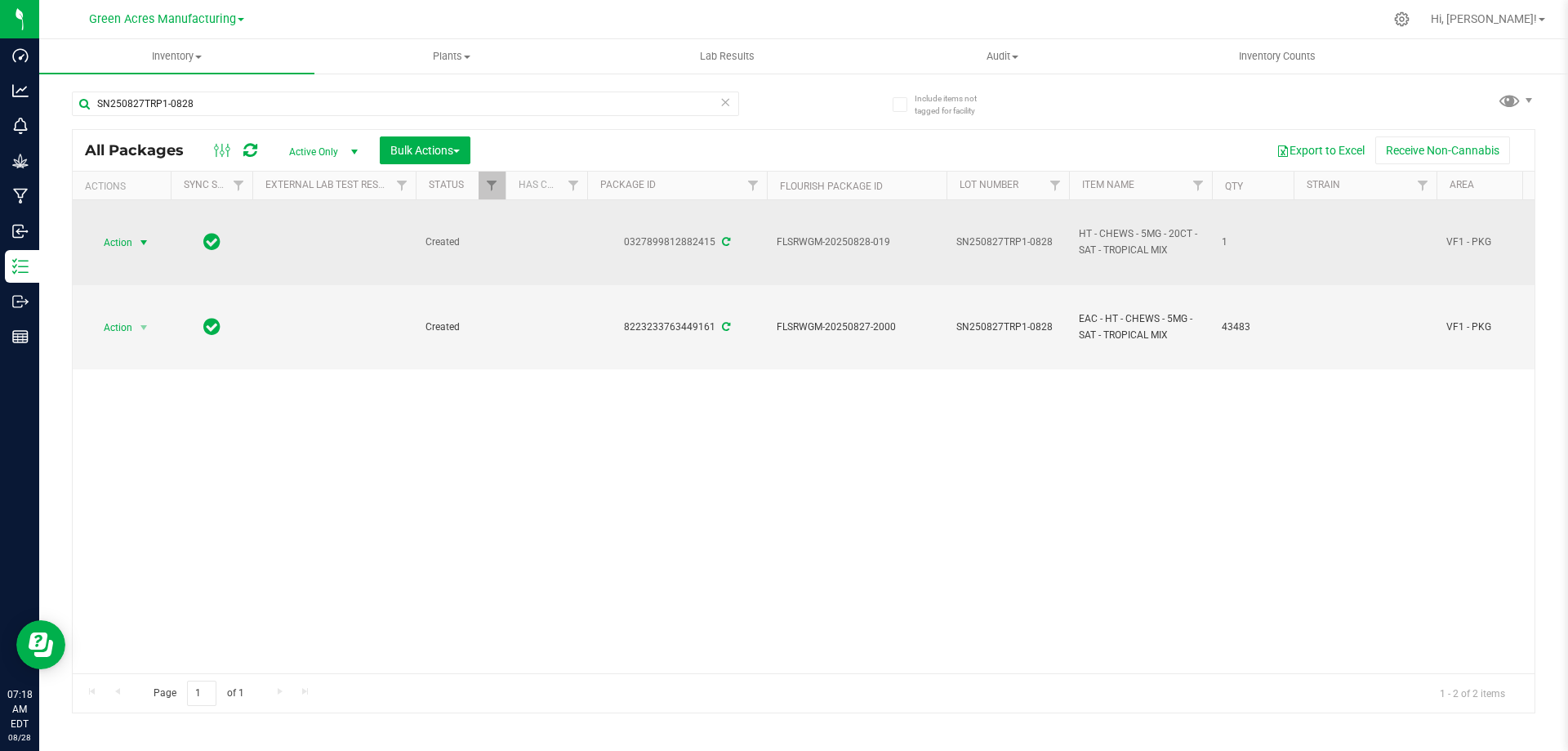
click at [138, 237] on span "select" at bounding box center [143, 242] width 13 height 13
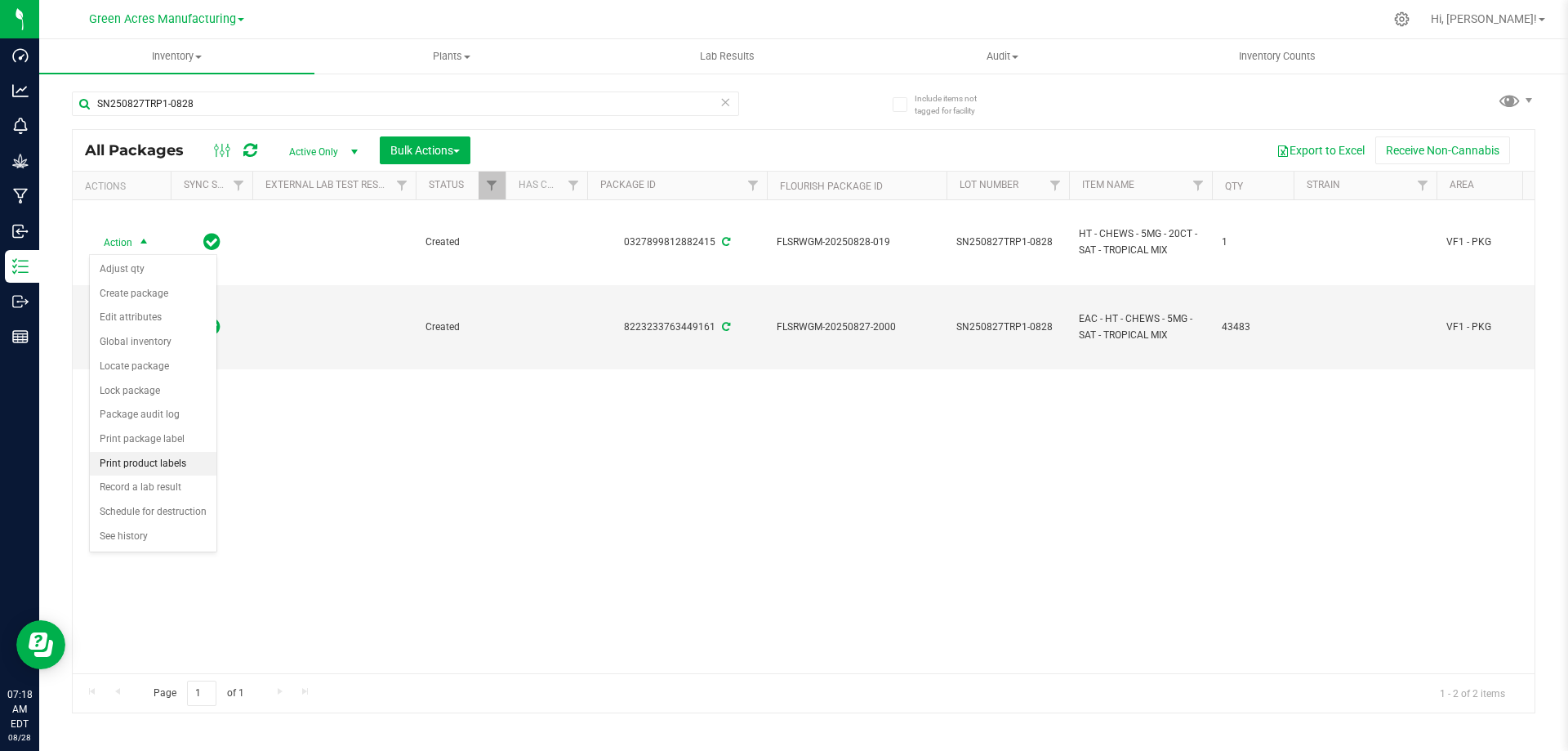
click at [167, 464] on li "Print product labels" at bounding box center [153, 464] width 127 height 24
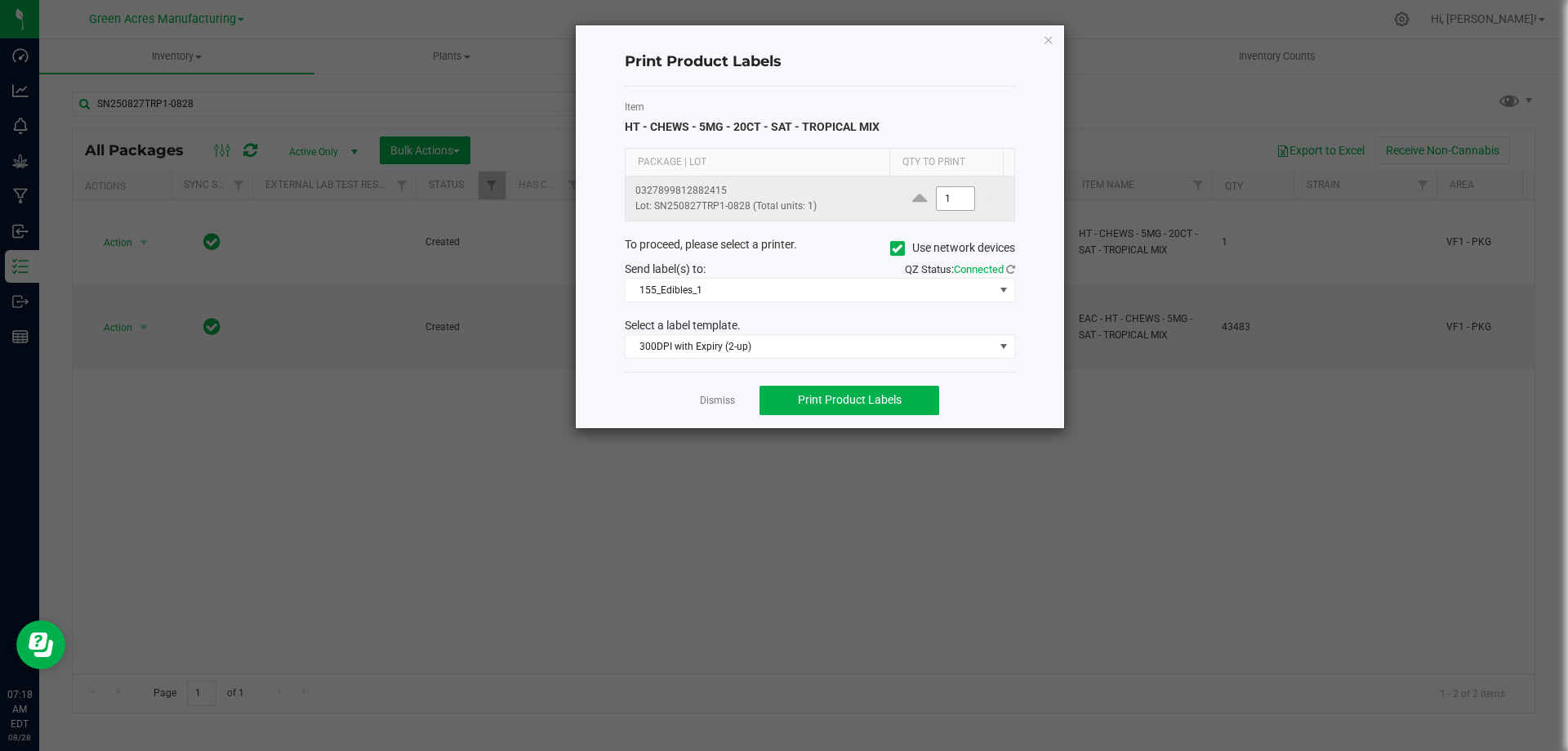
click at [951, 196] on input "1" at bounding box center [955, 199] width 38 height 22
type input "2,000"
click at [979, 90] on div "Item HT - CHEWS - 5MG - 20CT - SAT - TROPICAL MIX Package | Lot Qty to Print 03…" at bounding box center [820, 229] width 390 height 285
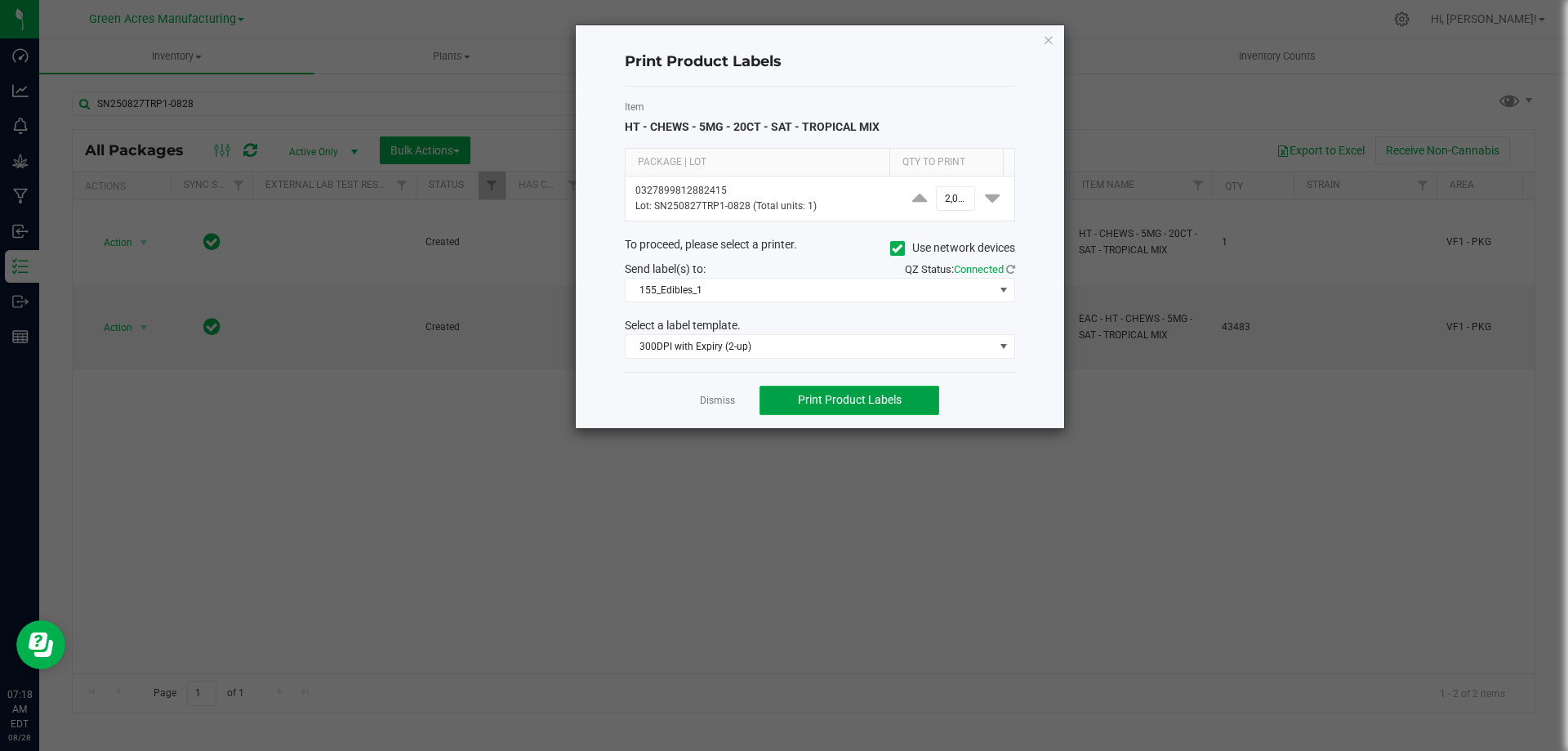
click at [884, 402] on span "Print Product Labels" at bounding box center [849, 399] width 104 height 13
drag, startPoint x: 718, startPoint y: 401, endPoint x: 711, endPoint y: 429, distance: 28.9
click at [711, 429] on ngb-modal-window "Print Product Labels Item HT - CHEWS - 5MG - 20CT - SAT - TROPICAL MIX Package …" at bounding box center [790, 376] width 1580 height 751
click at [708, 407] on link "Dismiss" at bounding box center [717, 401] width 35 height 14
